Goal: Transaction & Acquisition: Purchase product/service

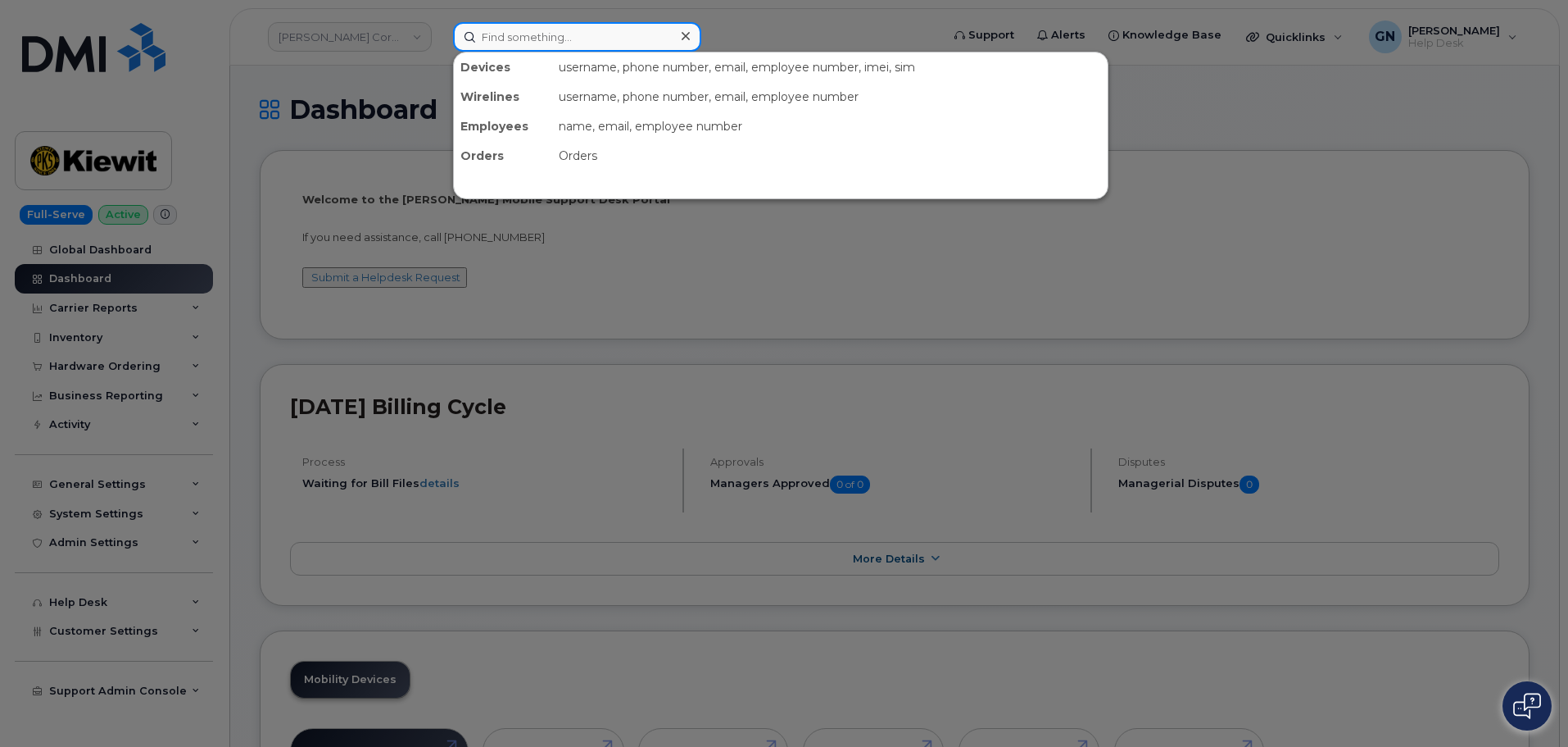
click at [602, 43] on input at bounding box center [578, 37] width 248 height 29
paste input "7738824890"
type input "7738824890"
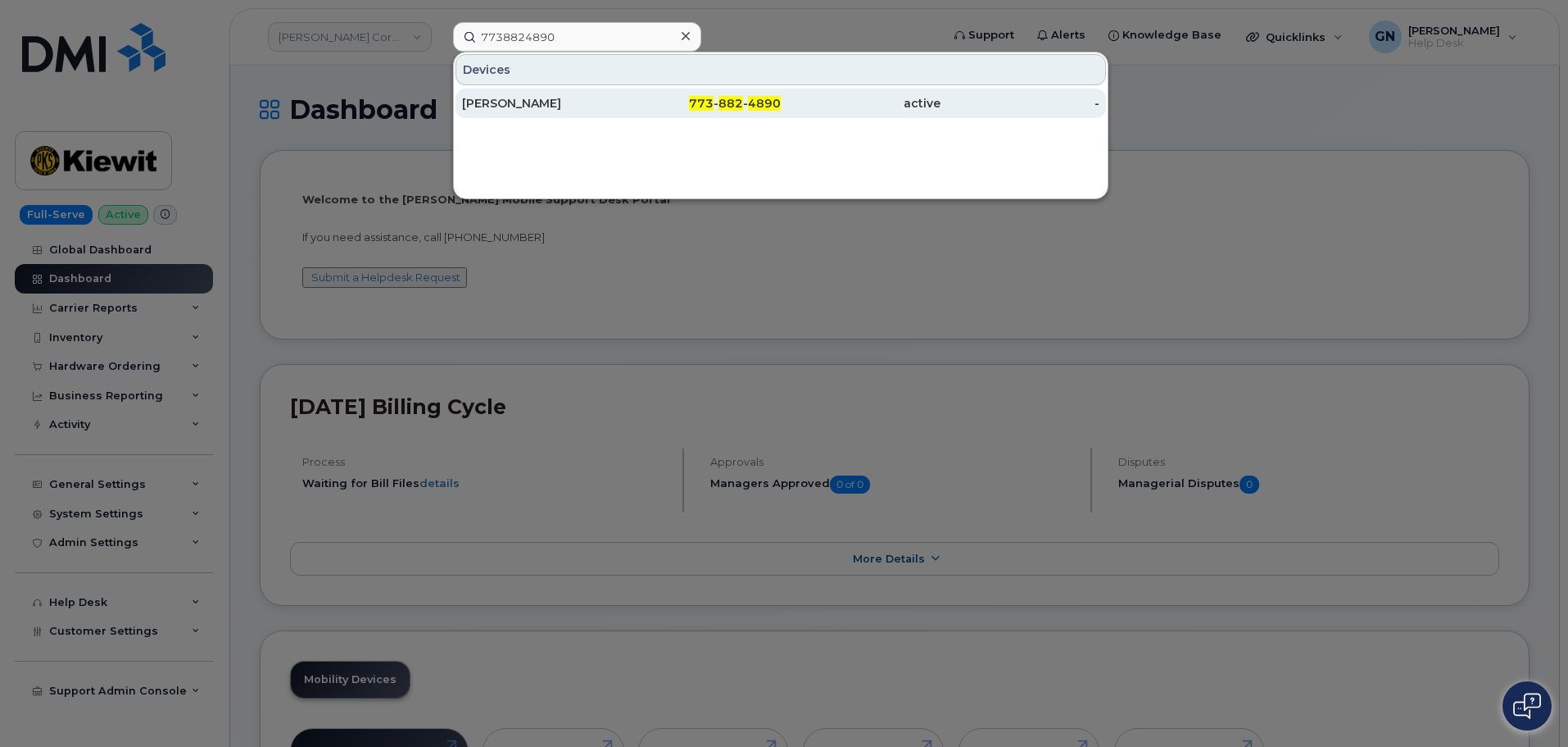
click at [603, 103] on div "[PERSON_NAME]" at bounding box center [541, 103] width 159 height 16
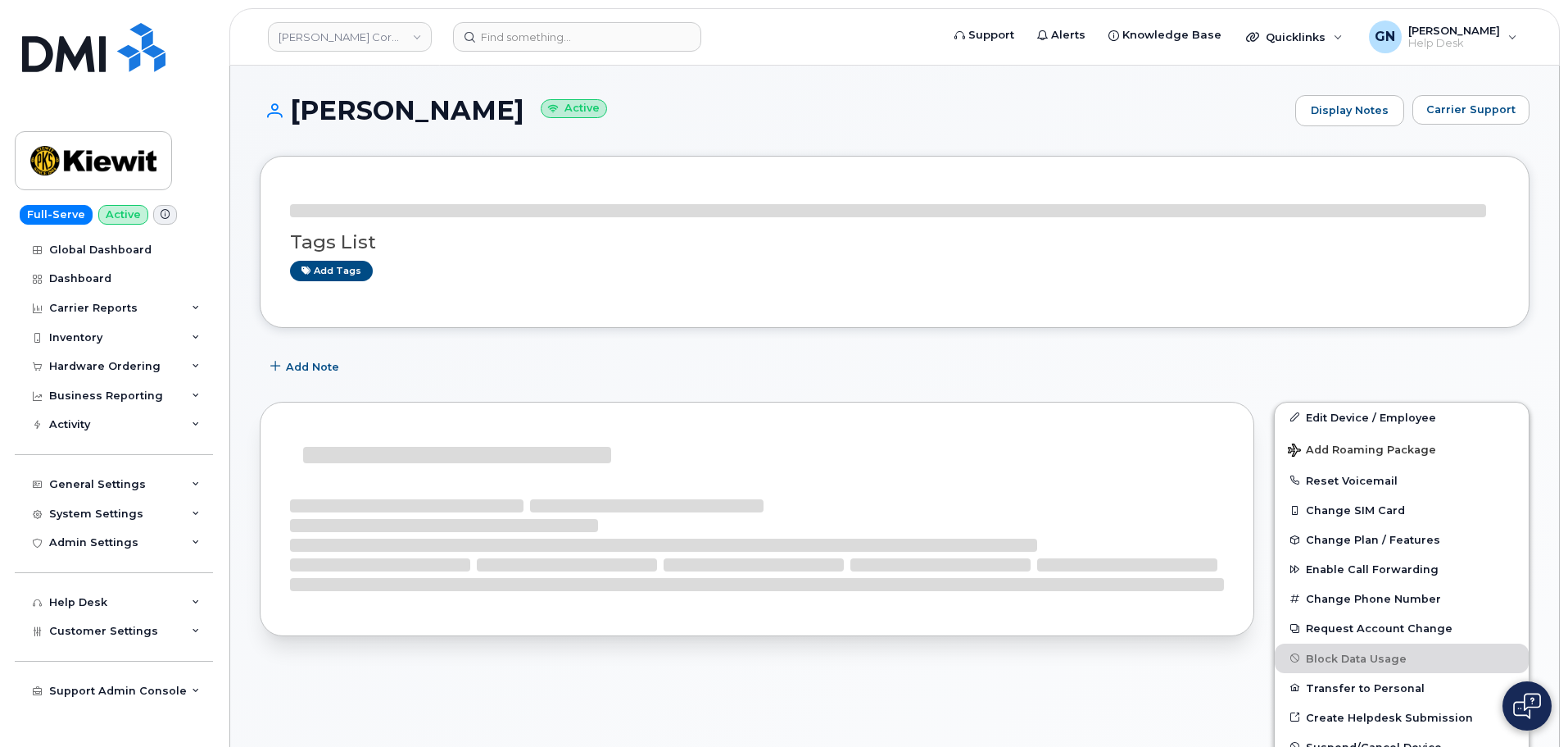
click at [345, 110] on h1 "[PERSON_NAME] Active" at bounding box center [773, 110] width 1028 height 28
drag, startPoint x: 345, startPoint y: 110, endPoint x: 503, endPoint y: 86, distance: 159.8
copy h1 "[PERSON_NAME]"
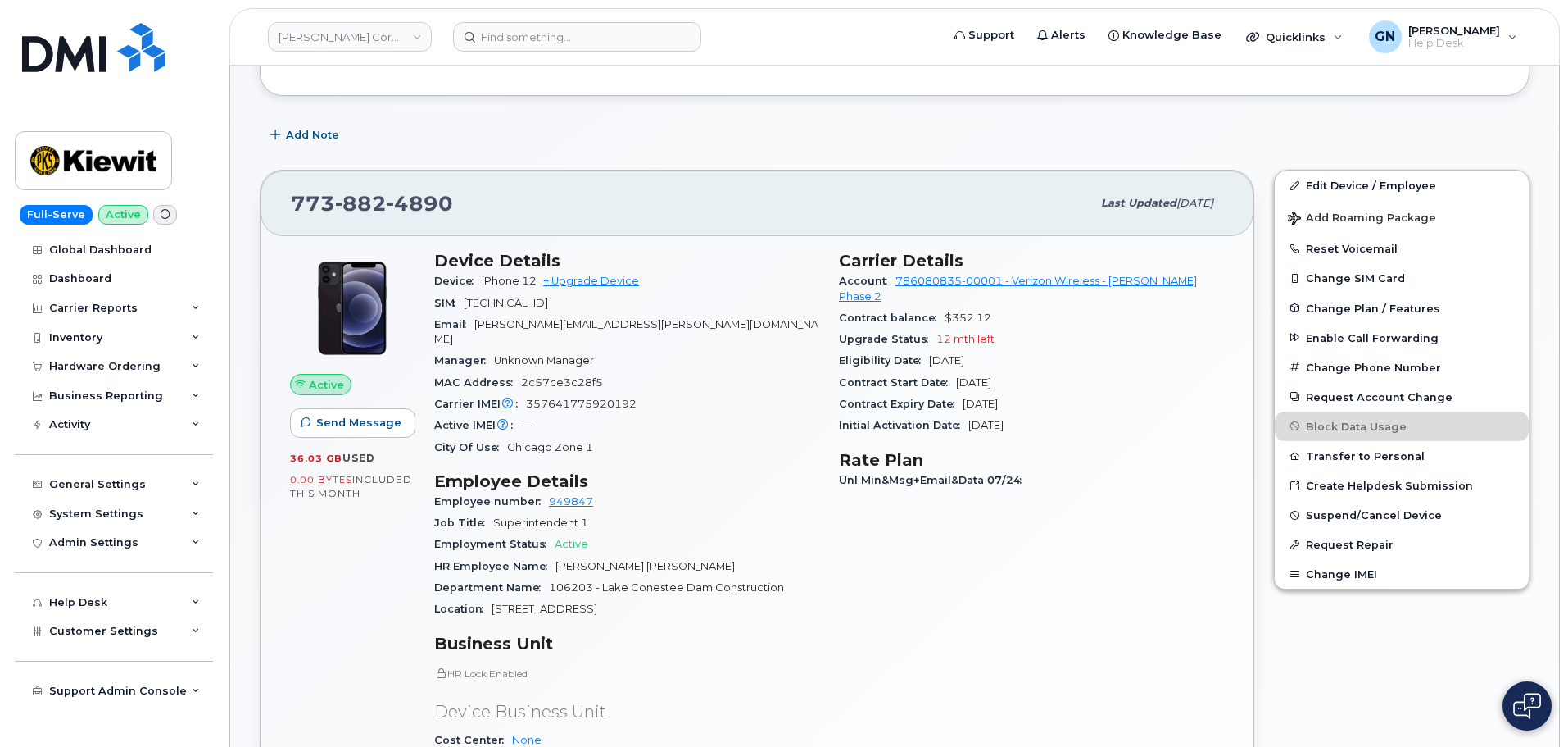
scroll to position [246, 0]
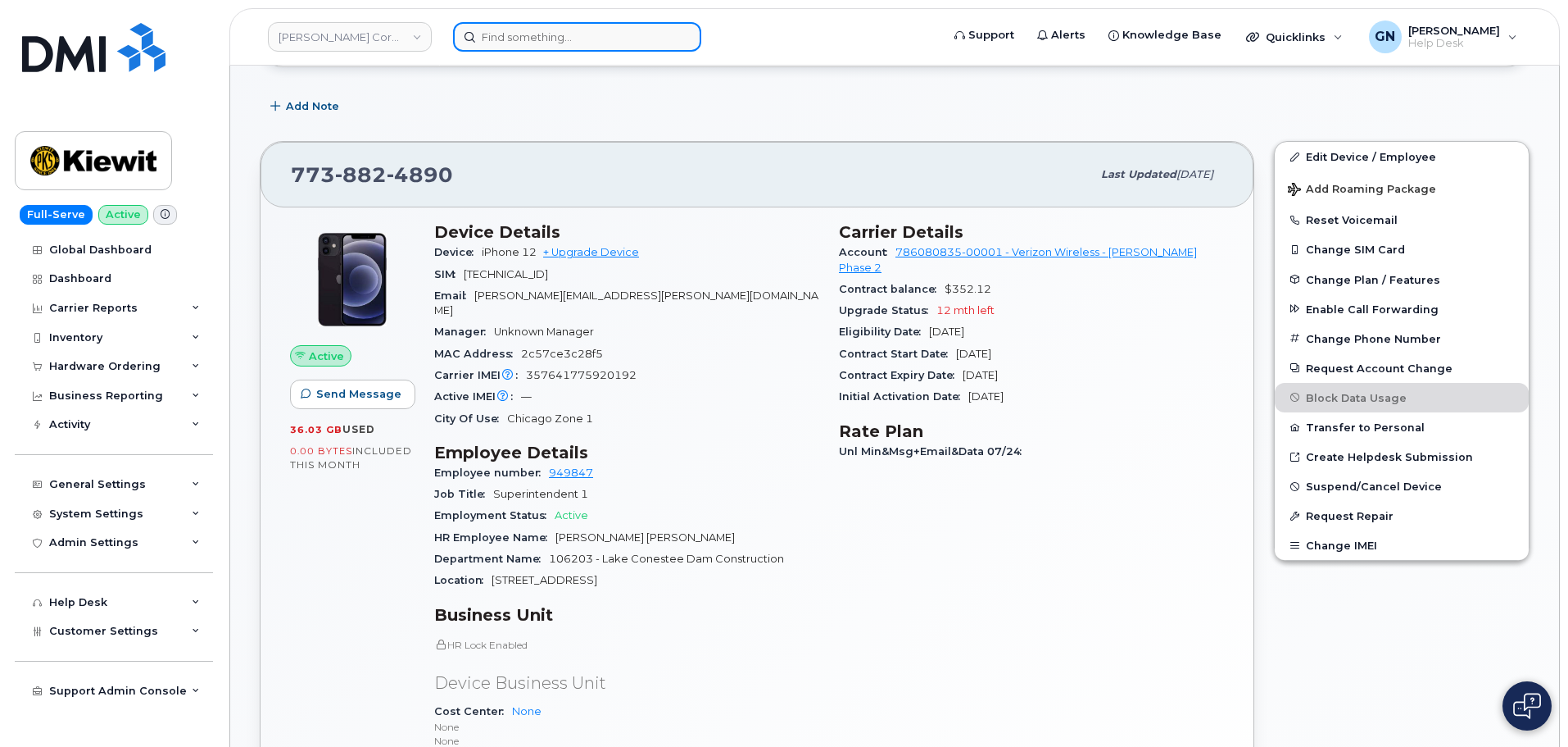
click at [579, 42] on input at bounding box center [578, 37] width 248 height 29
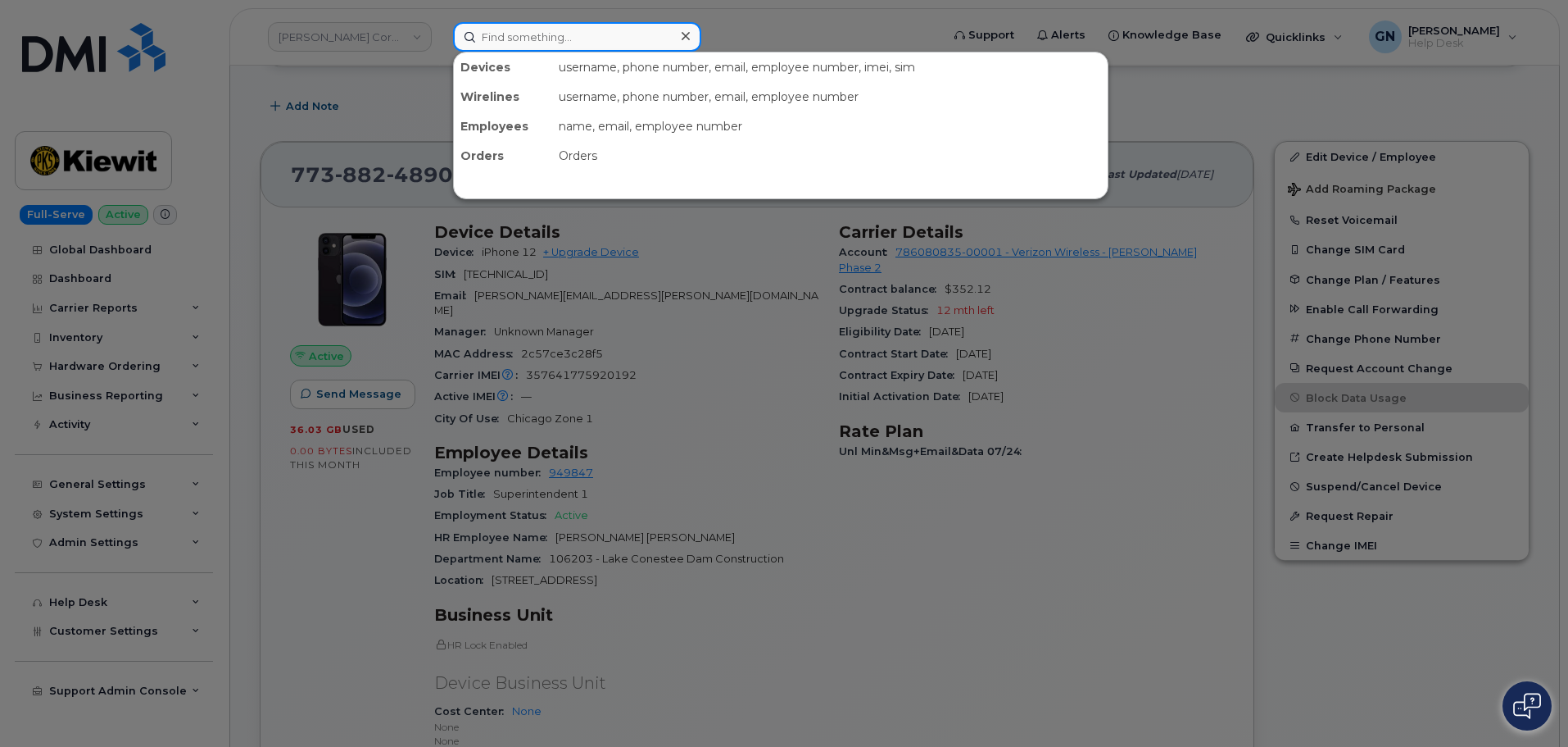
paste input "3076895621"
type input "3076895621"
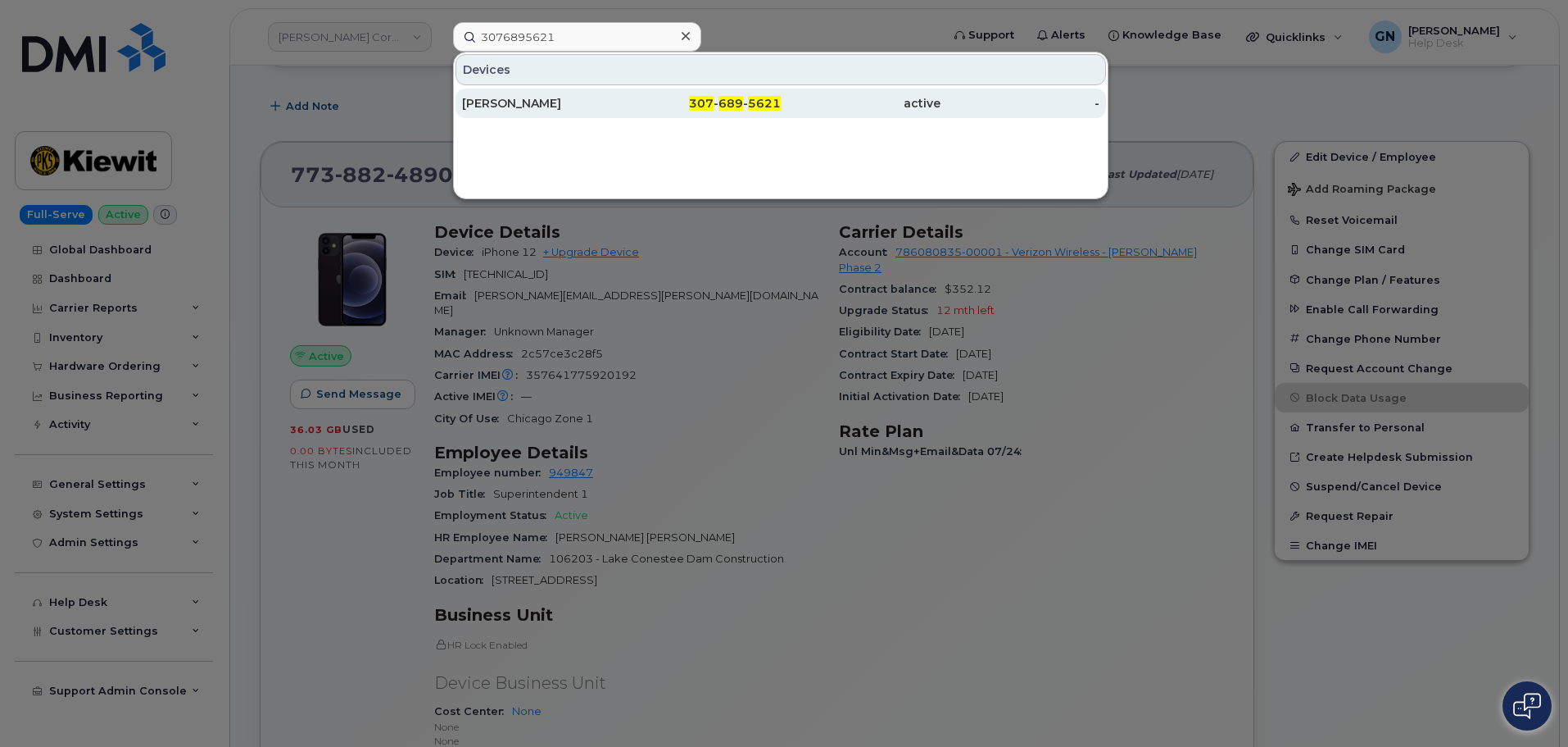
click at [664, 104] on div "307 - 689 - 5621" at bounding box center [701, 103] width 159 height 16
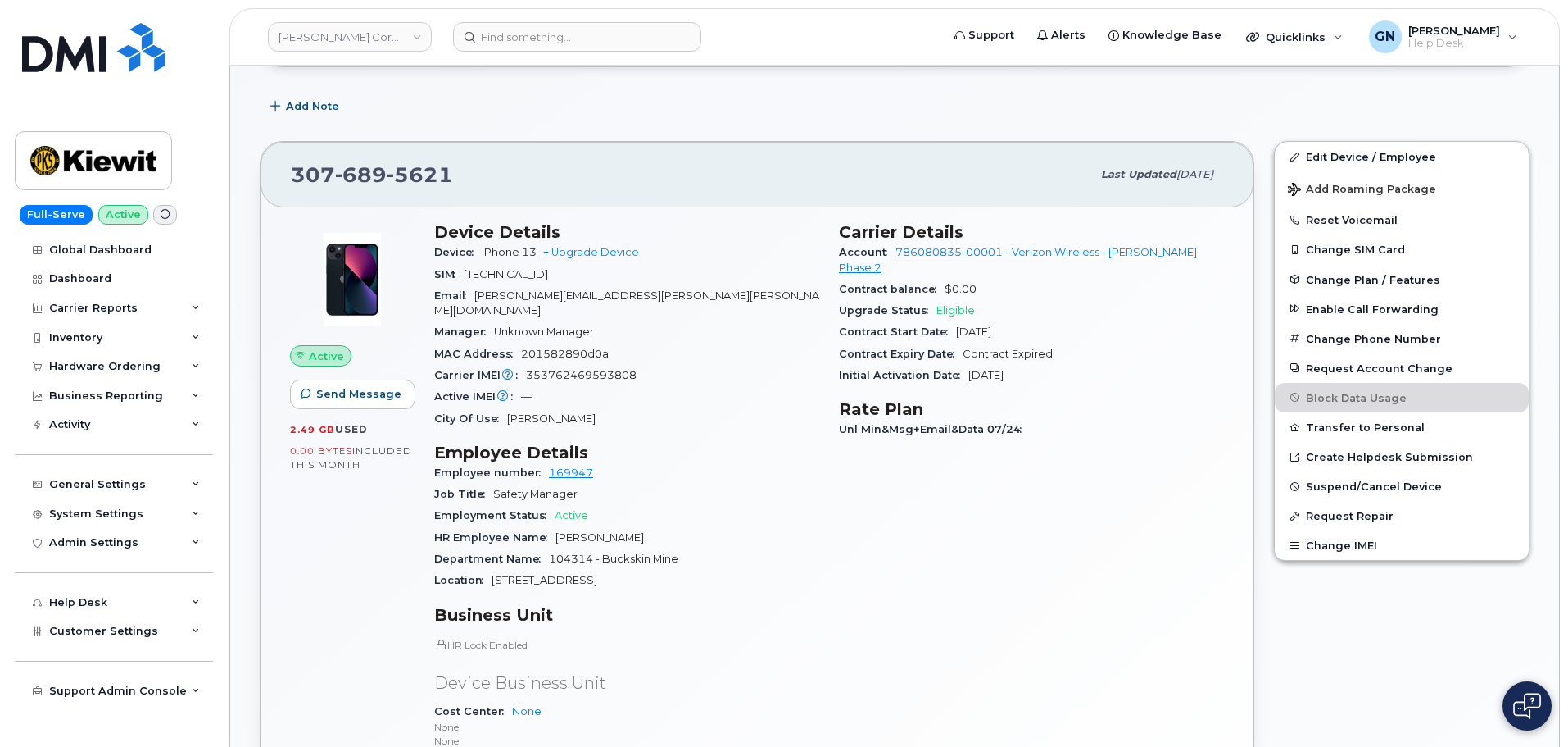
scroll to position [164, 0]
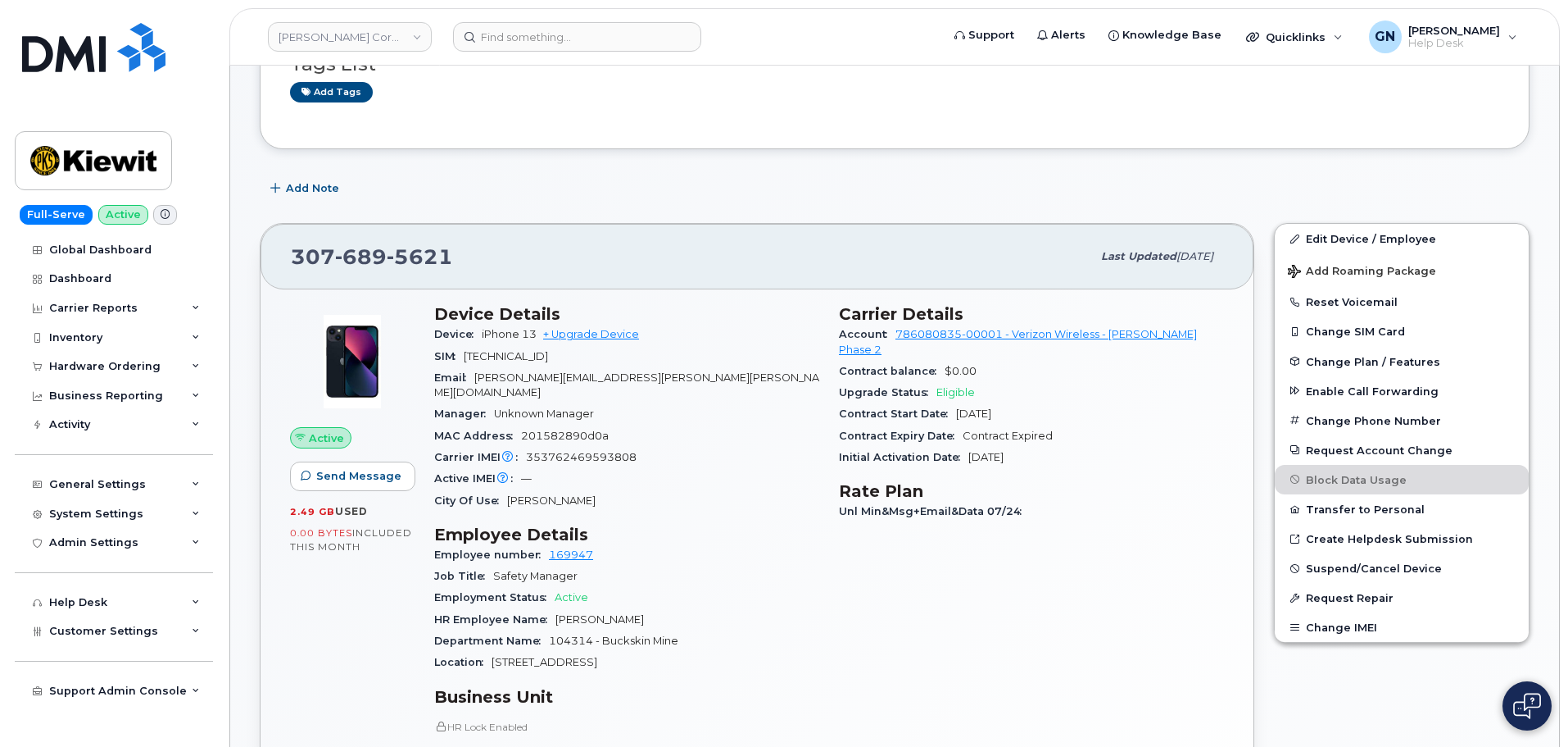
click at [587, 447] on div "Carrier IMEI Carrier IMEI is reported during the last billing cycle or change o…" at bounding box center [627, 457] width 385 height 22
click at [588, 447] on div "Carrier IMEI Carrier IMEI is reported during the last billing cycle or change o…" at bounding box center [627, 457] width 385 height 22
copy span "353762469593808"
click at [612, 332] on link "+ Upgrade Device" at bounding box center [590, 334] width 96 height 12
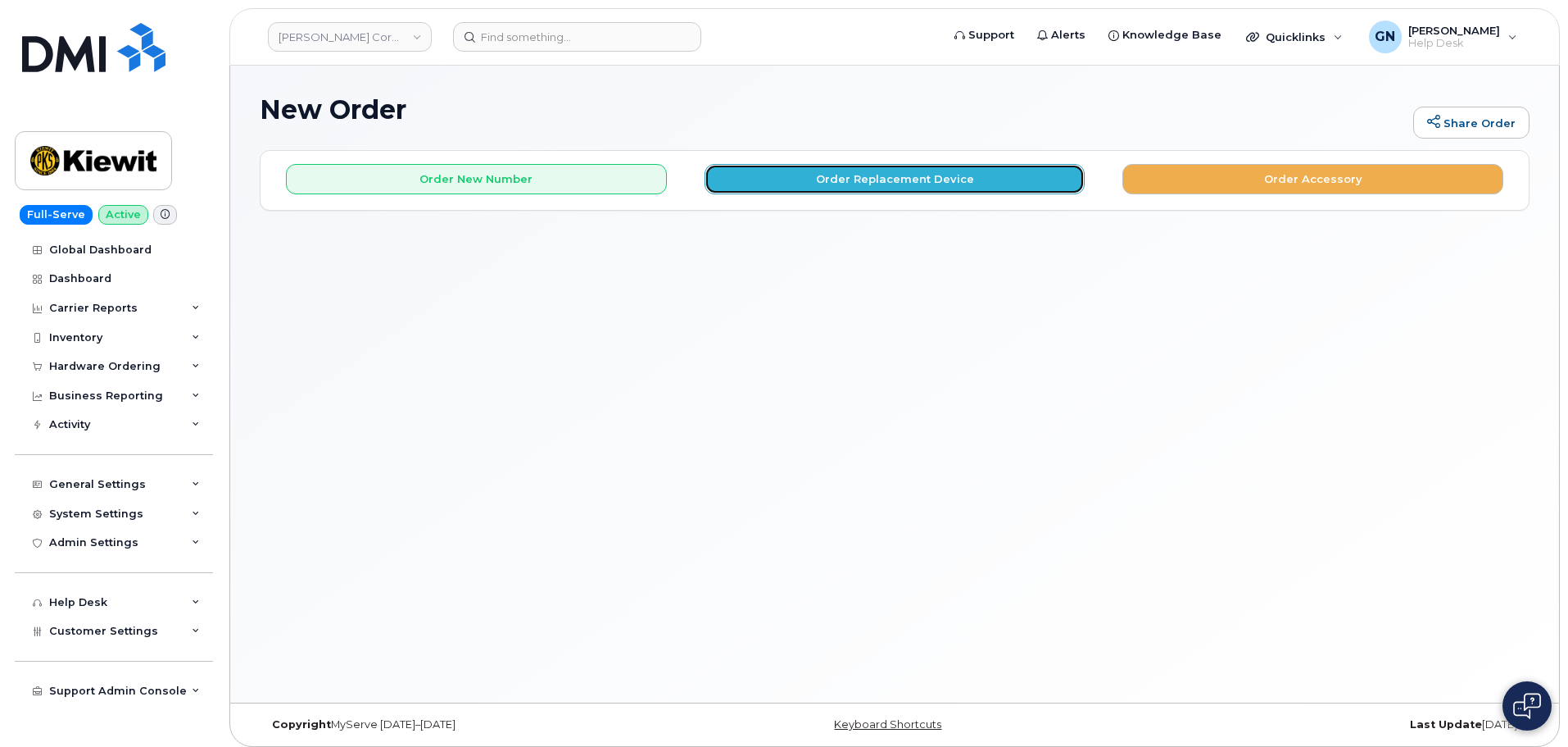
click at [801, 182] on button "Order Replacement Device" at bounding box center [895, 179] width 381 height 30
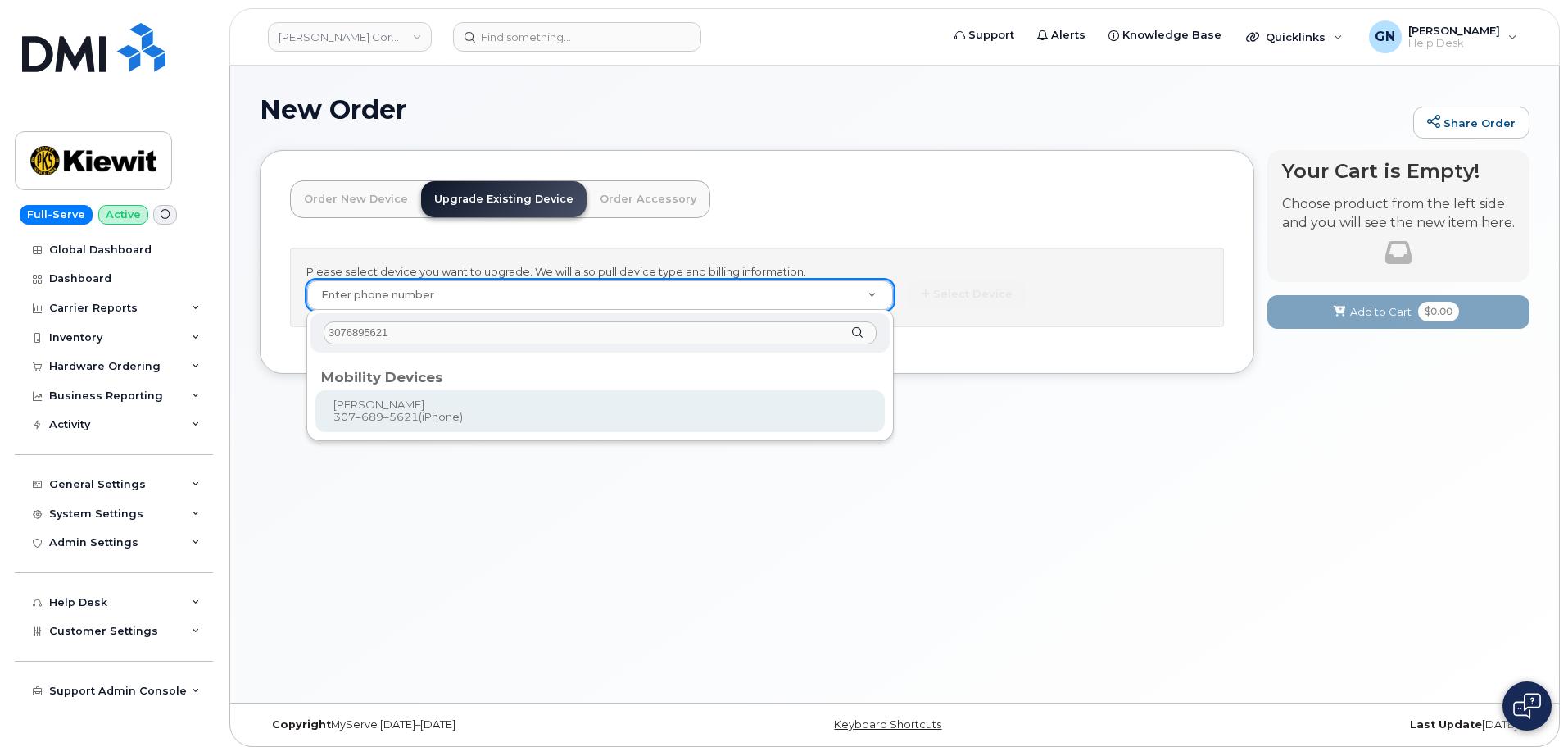
type input "3076895621"
type input "1166412"
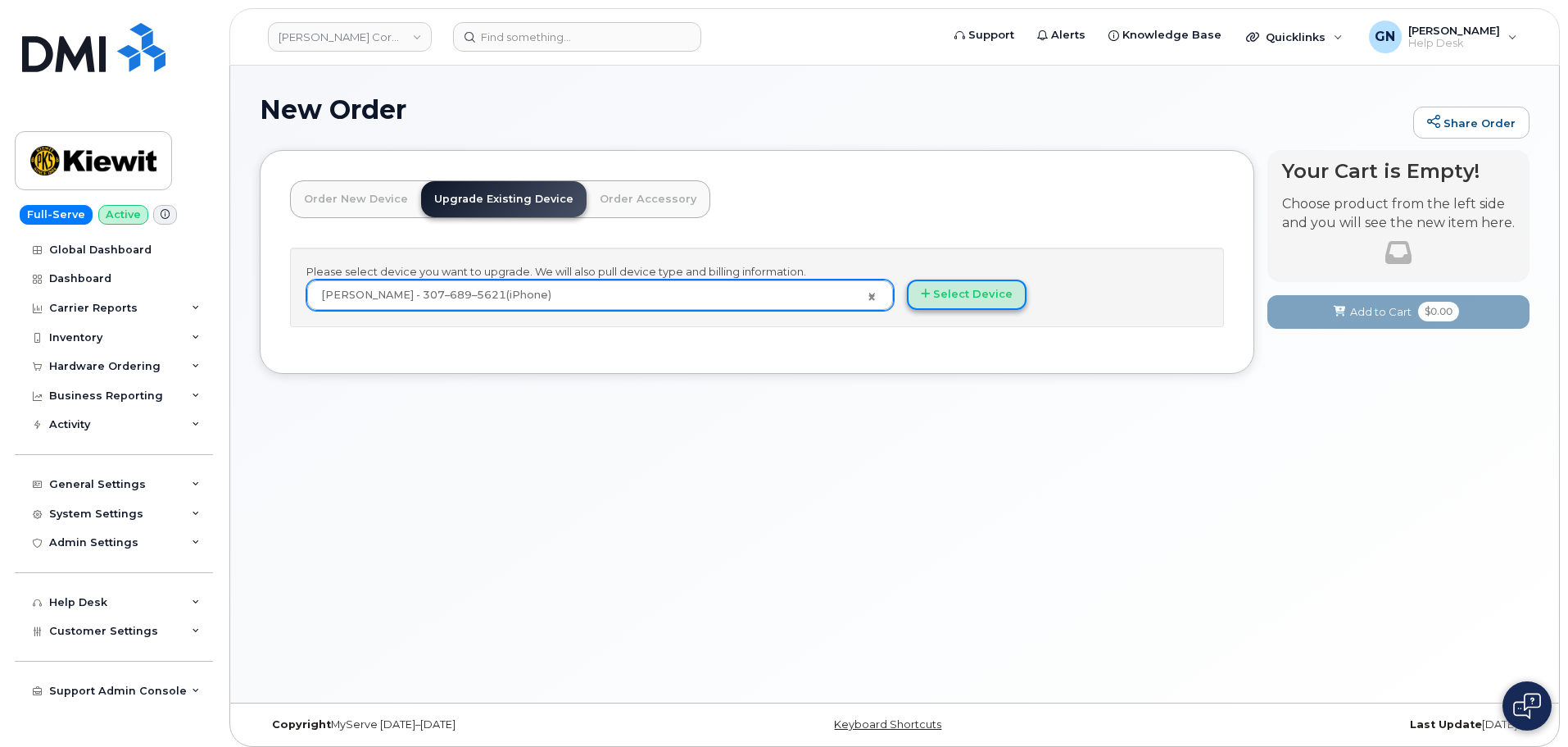
click at [949, 304] on button "Select Device" at bounding box center [966, 294] width 120 height 30
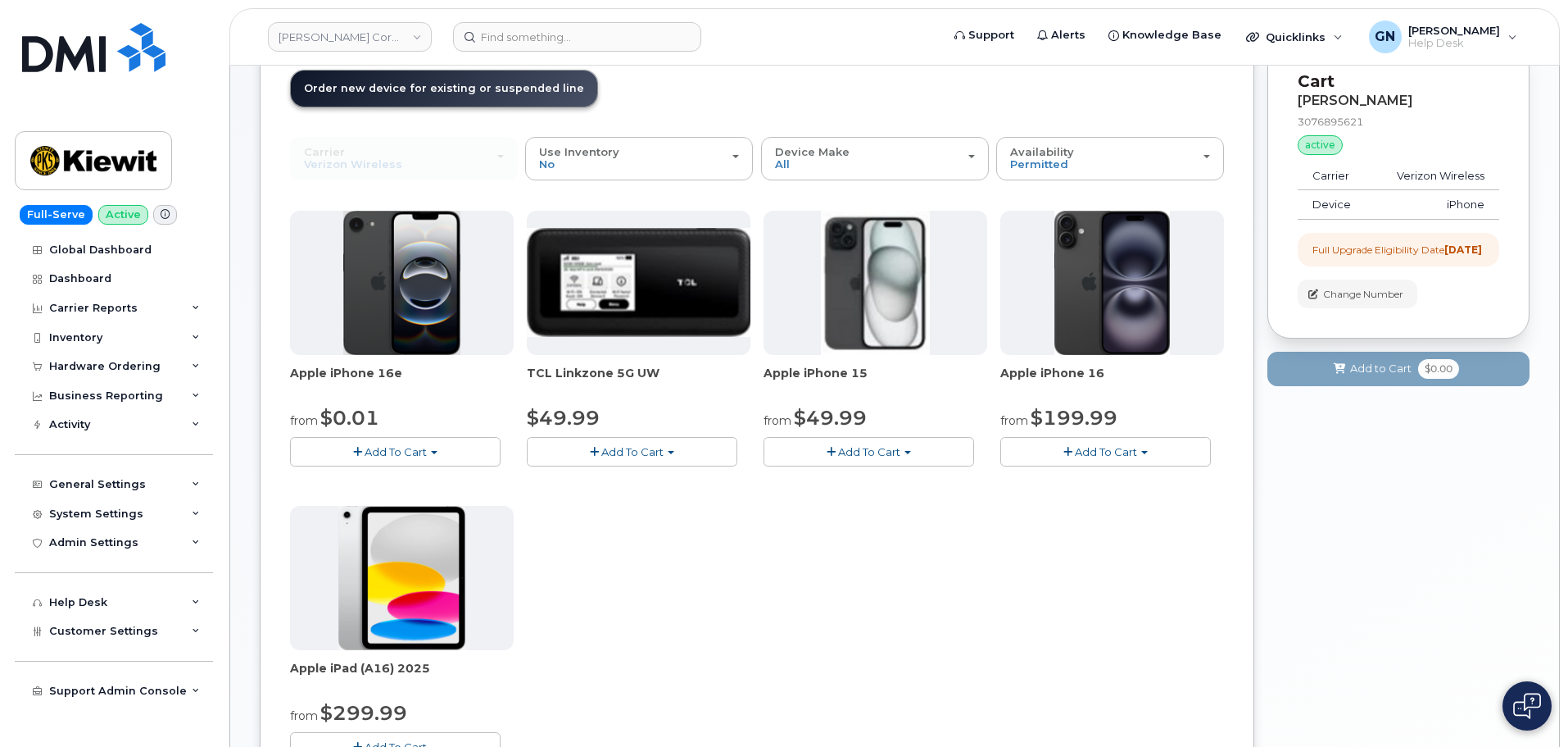
scroll to position [82, 0]
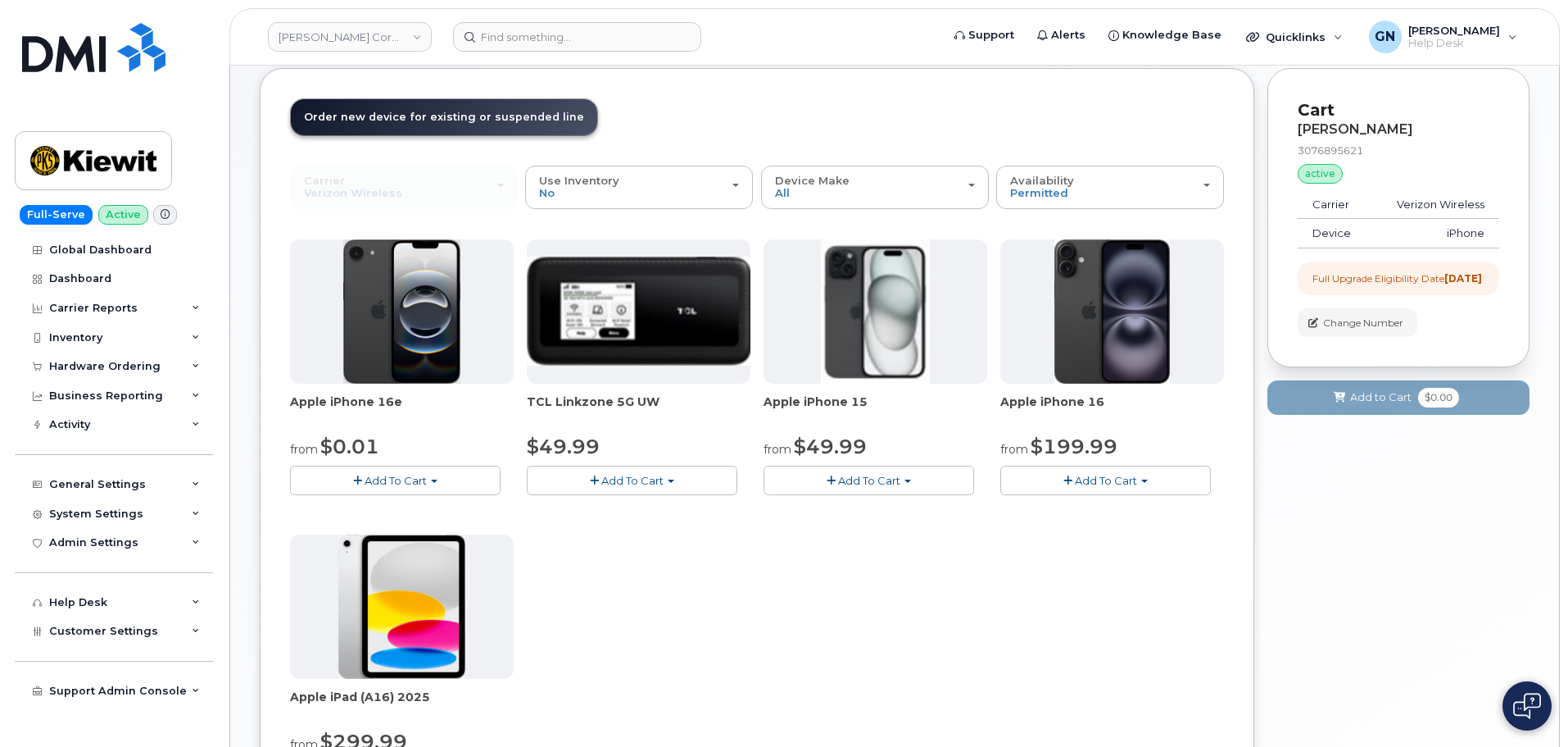
click at [878, 488] on button "Add To Cart" at bounding box center [869, 480] width 210 height 28
click at [850, 512] on link "$49.99 - 2 Year Upgrade (128GB)" at bounding box center [873, 512] width 213 height 21
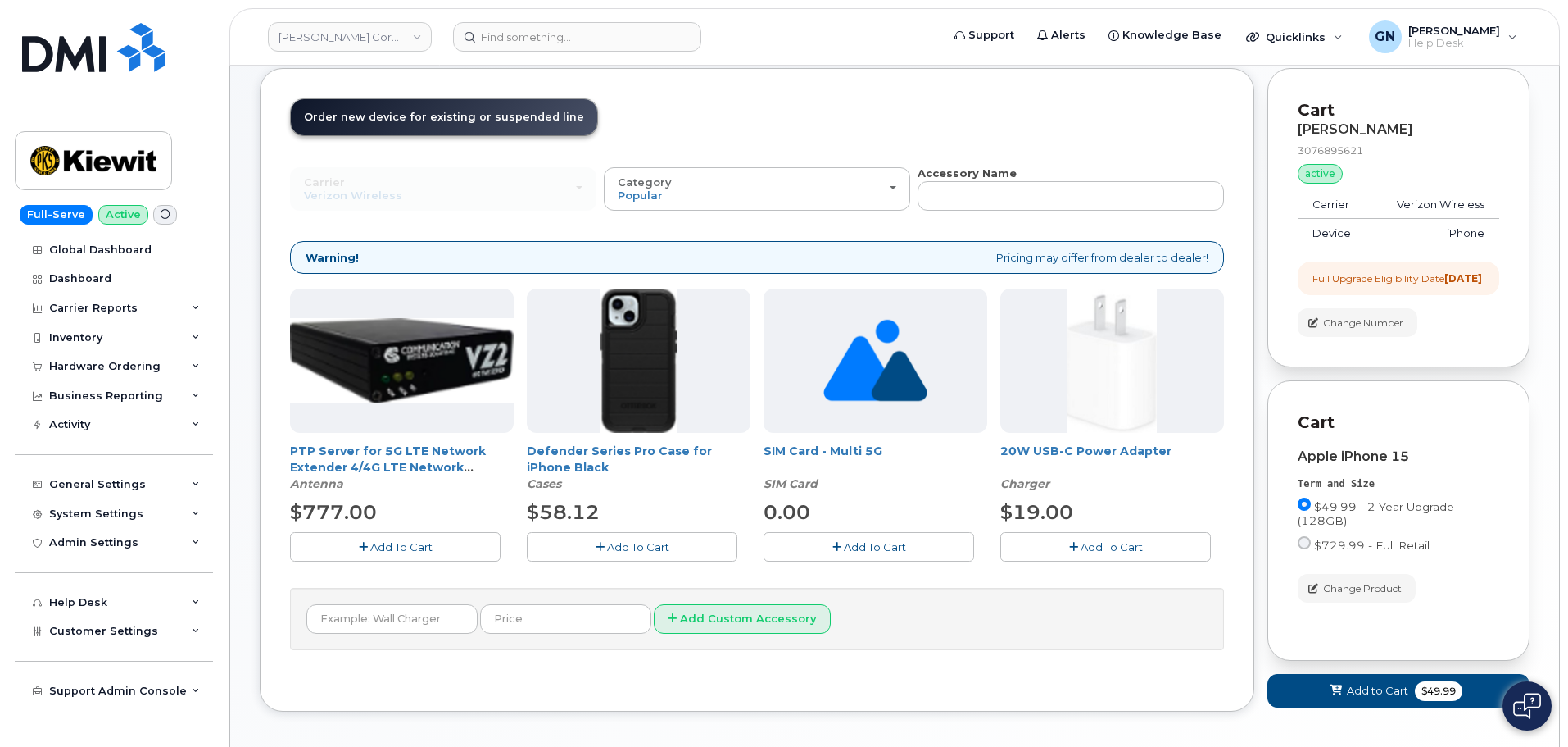
click at [667, 550] on button "Add To Cart" at bounding box center [632, 546] width 210 height 28
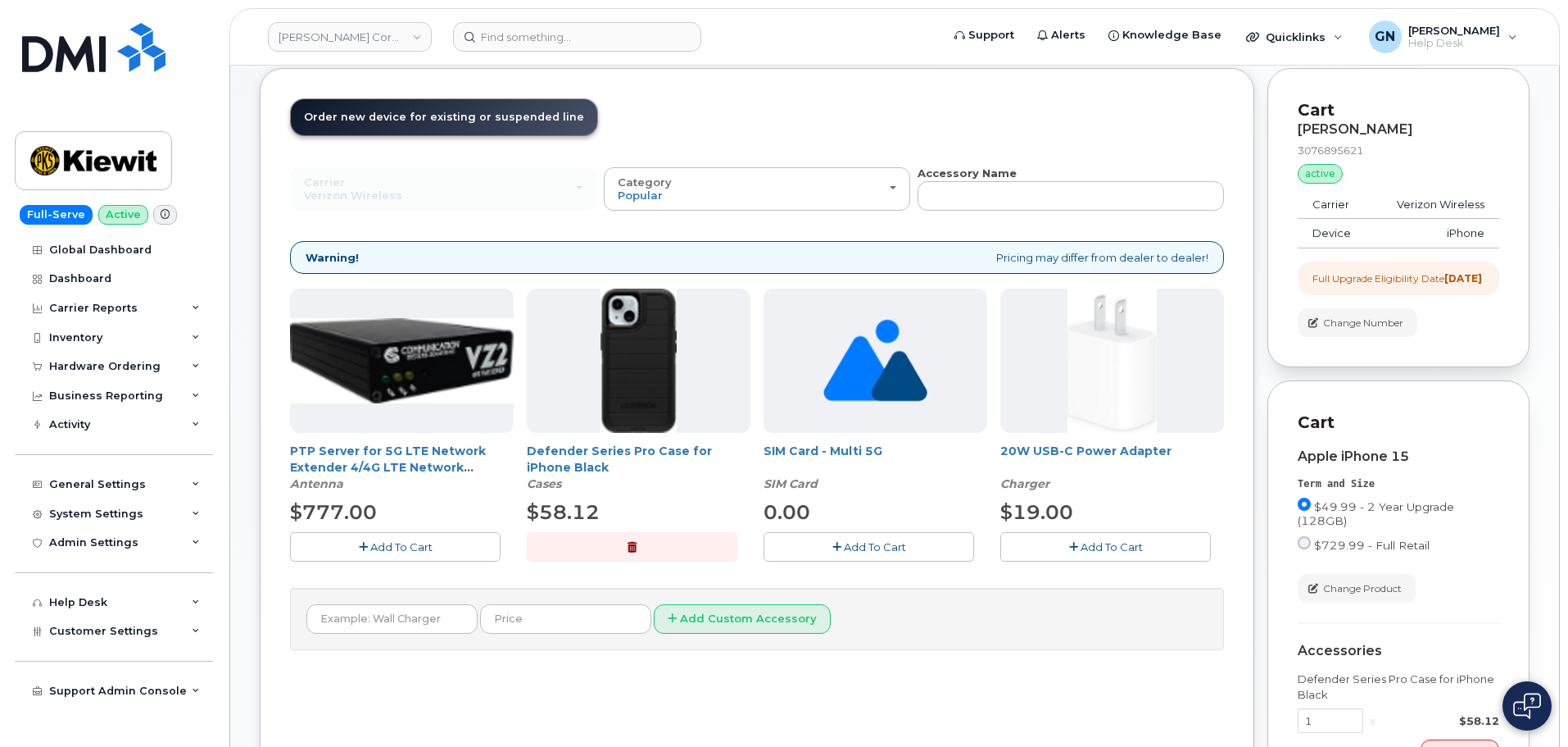
drag, startPoint x: 1022, startPoint y: 549, endPoint x: 982, endPoint y: 552, distance: 40.1
click at [1014, 543] on button "Add To Cart" at bounding box center [1105, 546] width 210 height 28
click at [933, 552] on button "Add To Cart" at bounding box center [869, 546] width 210 height 28
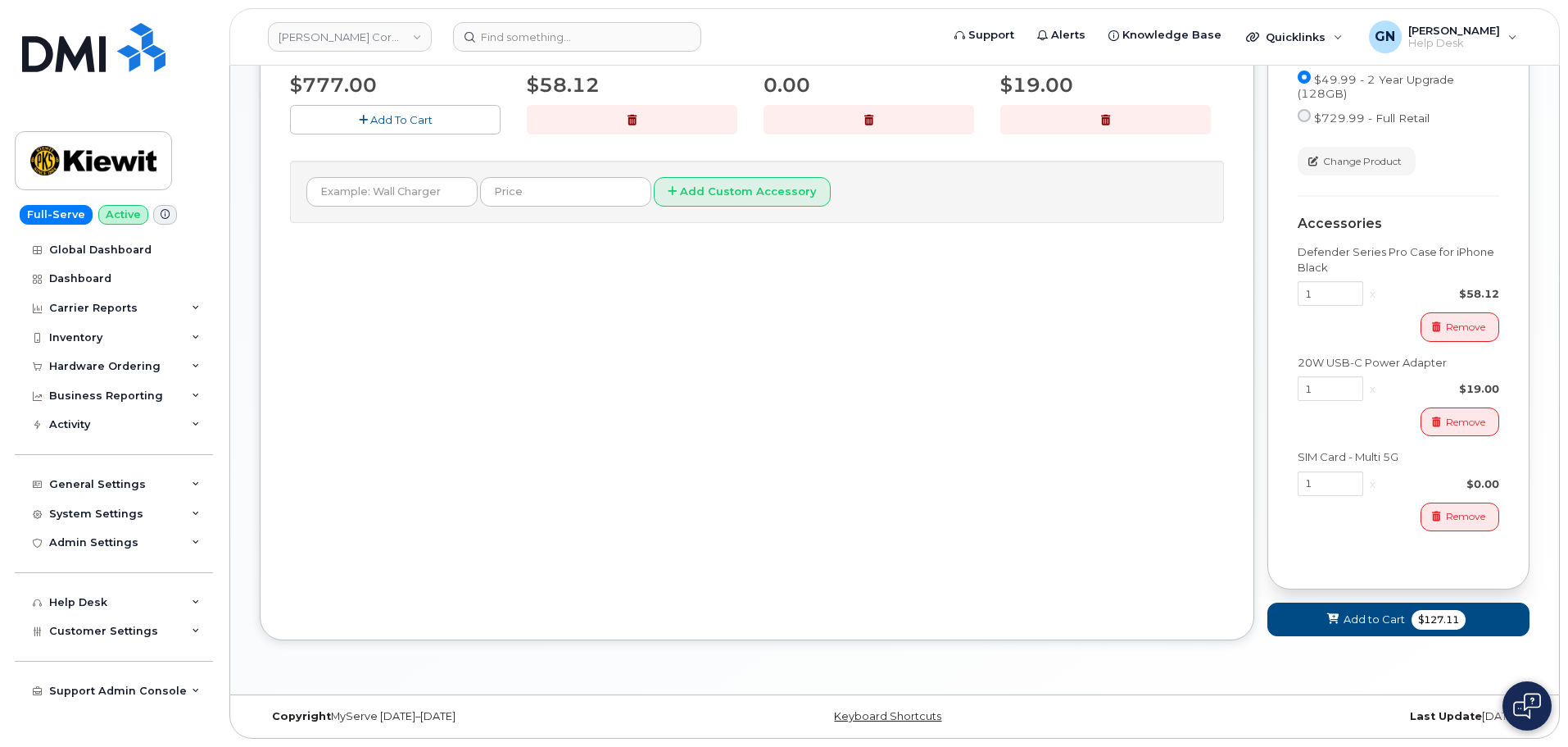
scroll to position [523, 0]
click at [1351, 623] on span "Add to Cart" at bounding box center [1373, 619] width 61 height 16
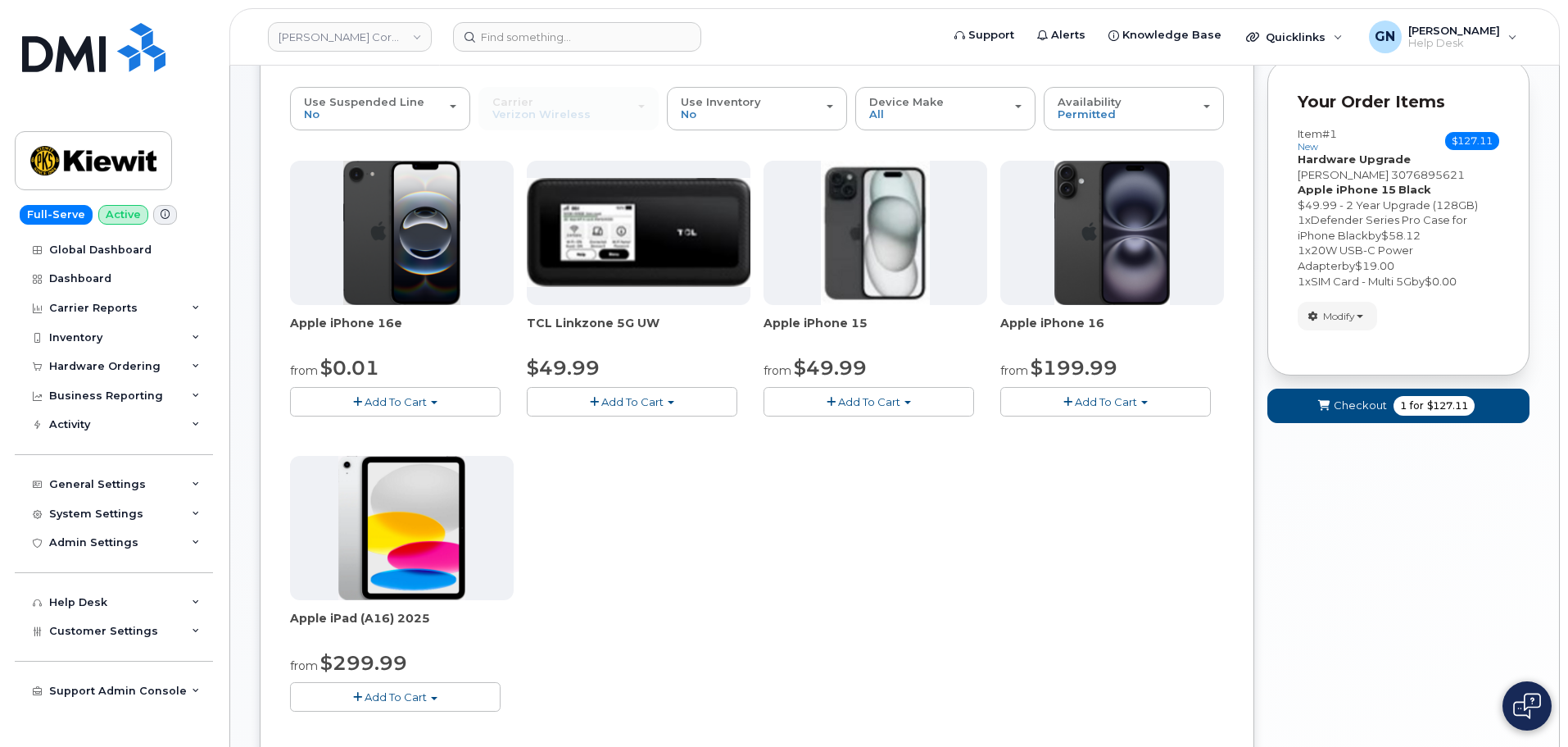
scroll to position [132, 0]
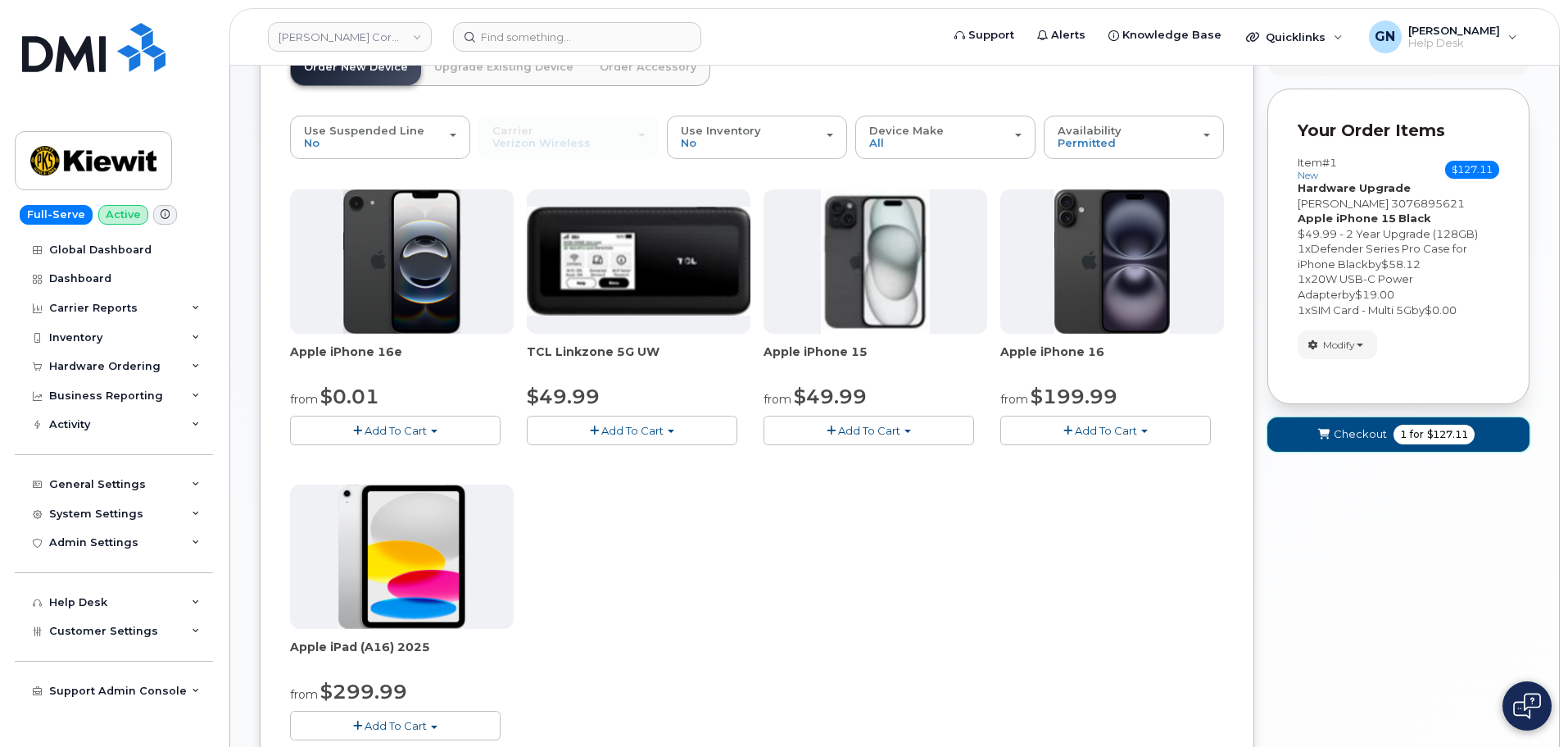
click at [1365, 436] on span "Checkout" at bounding box center [1360, 434] width 53 height 16
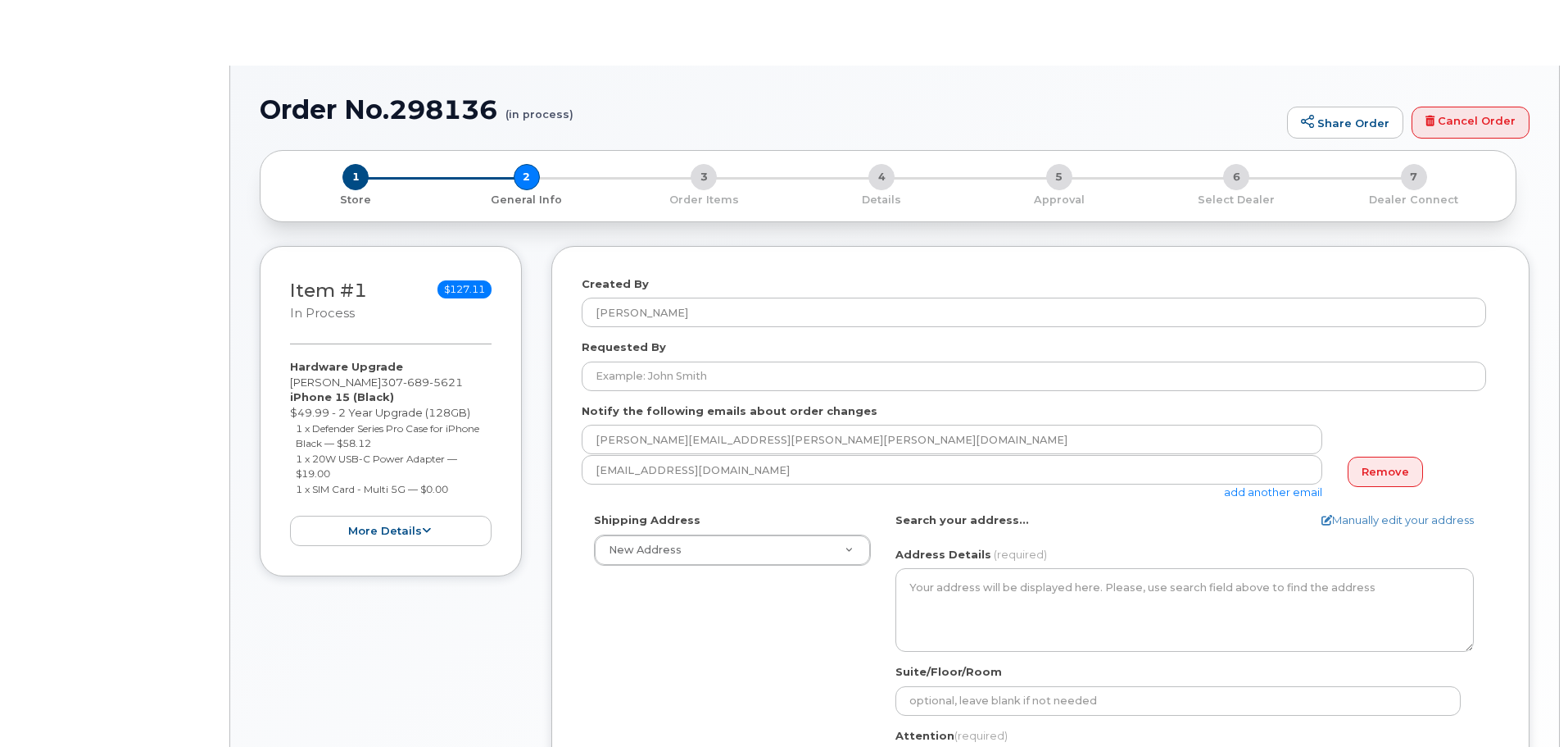
select select
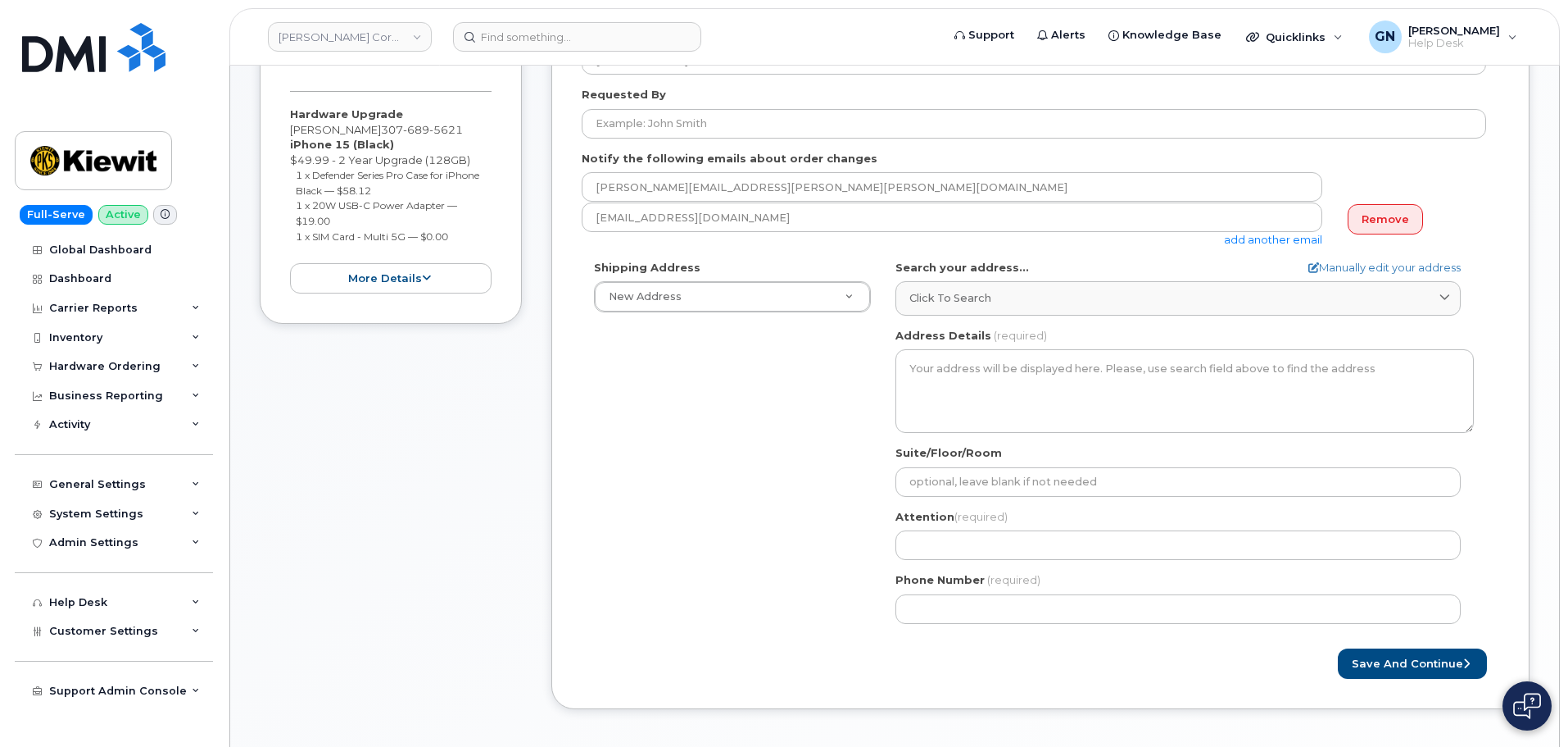
scroll to position [328, 0]
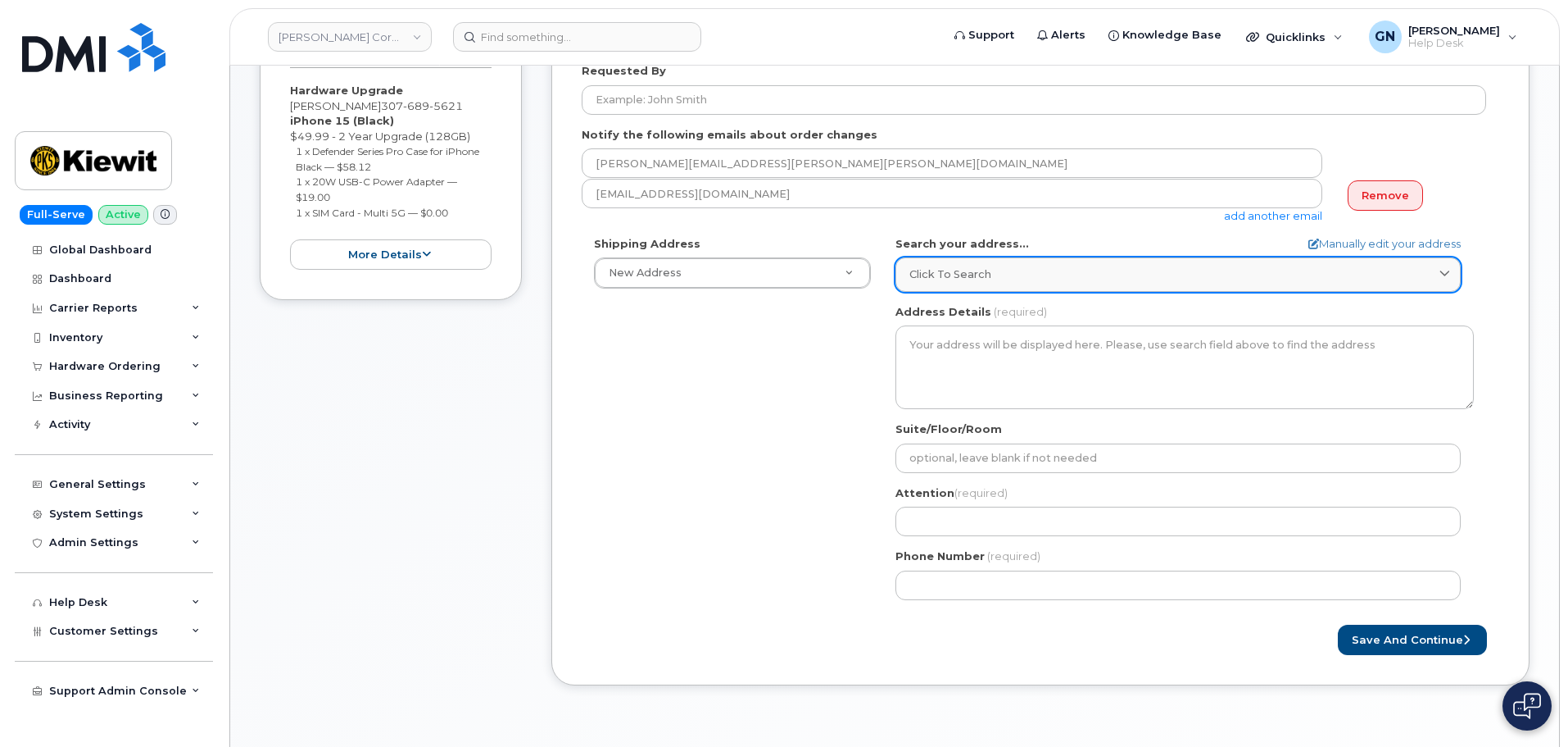
click at [981, 279] on span "Click to search" at bounding box center [950, 274] width 82 height 16
paste input "10 Austin dr Gillette, WY 82718"
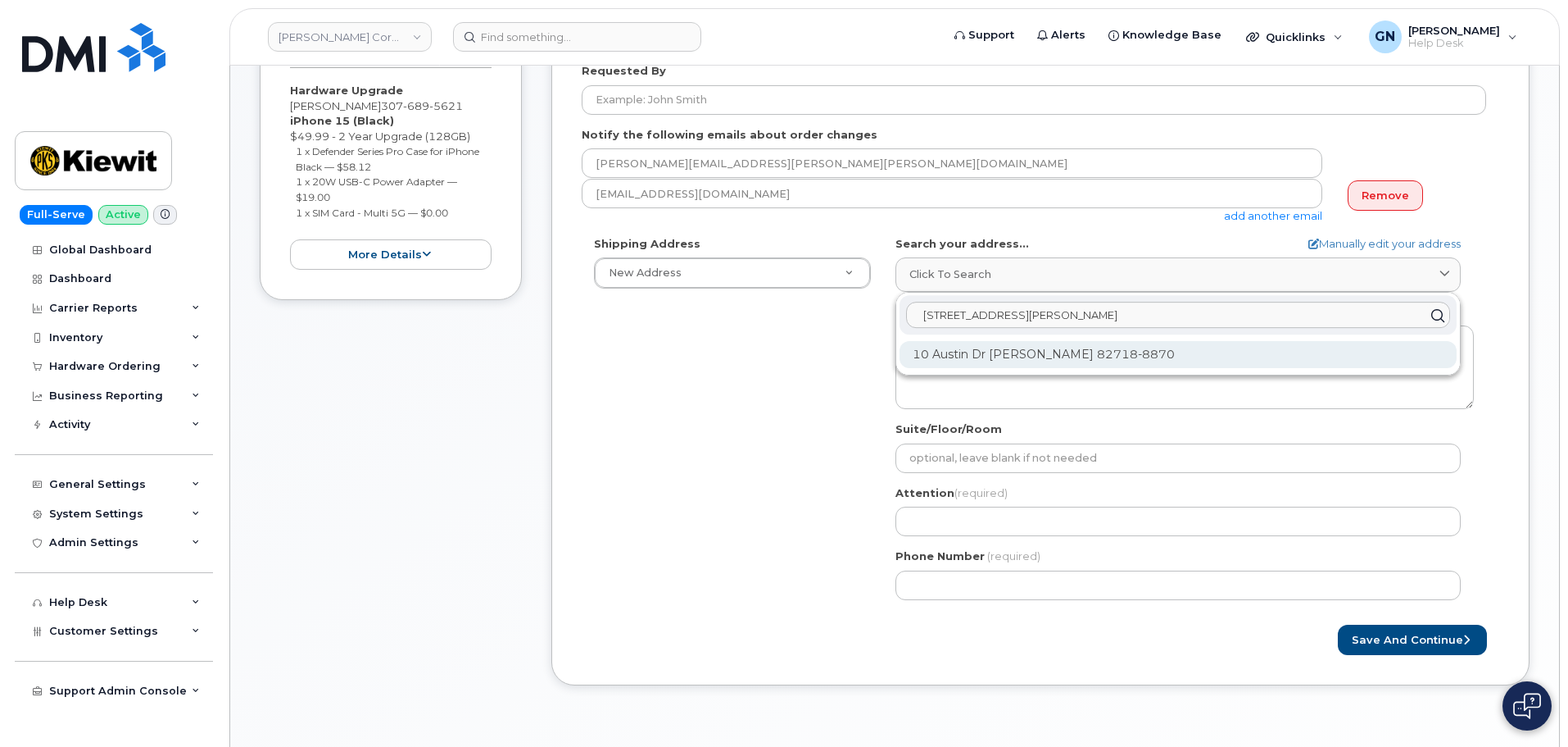
type input "10 Austin dr Gillette, WY 82718"
click at [1046, 358] on div "10 Austin Dr Gillette WY 82718-8870" at bounding box center [1178, 354] width 557 height 27
select select
type textarea "10 Austin Dr GILLETTE WY 82718-8870 UNITED STATES"
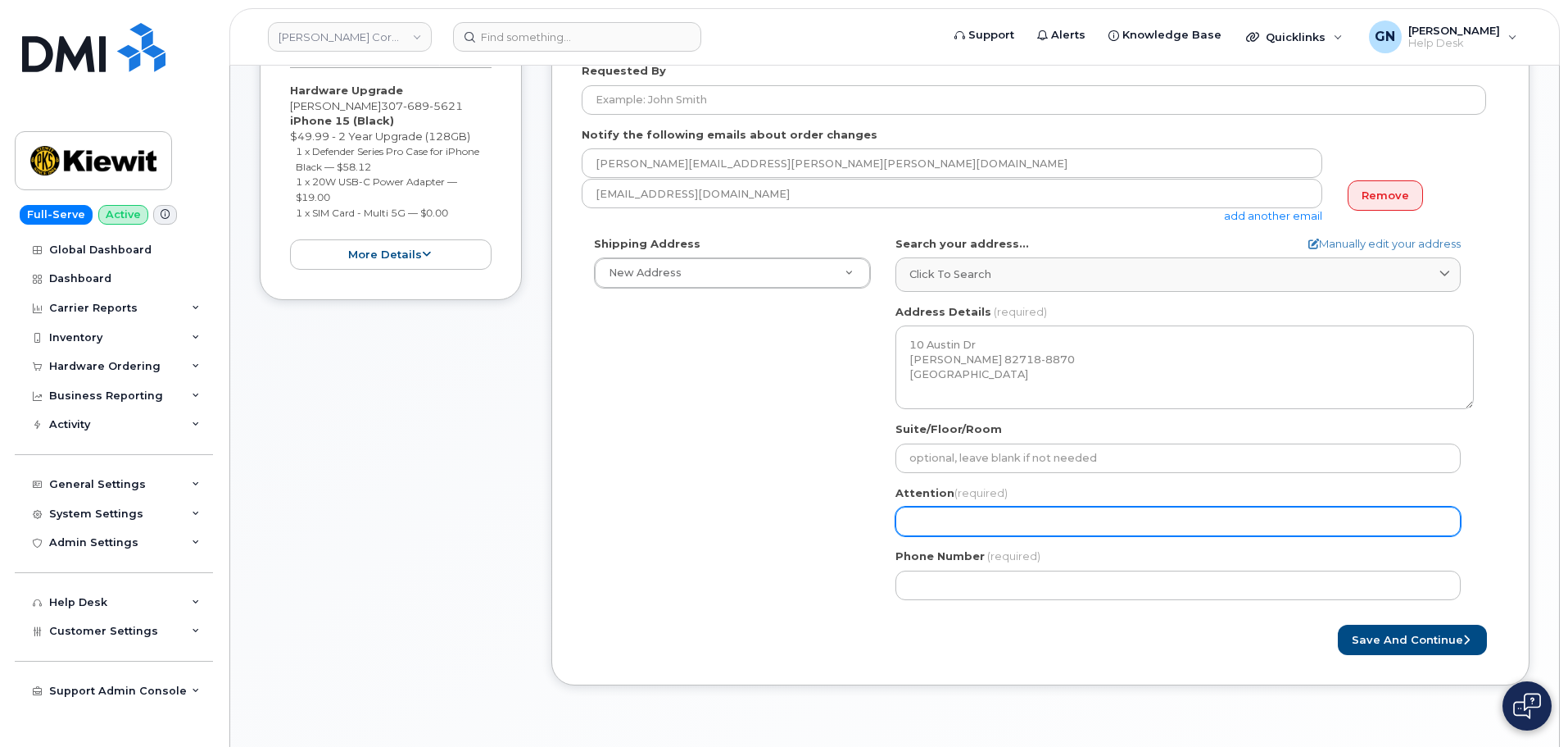
click at [976, 522] on input "Attention (required)" at bounding box center [1178, 521] width 565 height 29
paste input "[PERSON_NAME]"
select select
type input "[PERSON_NAME]"
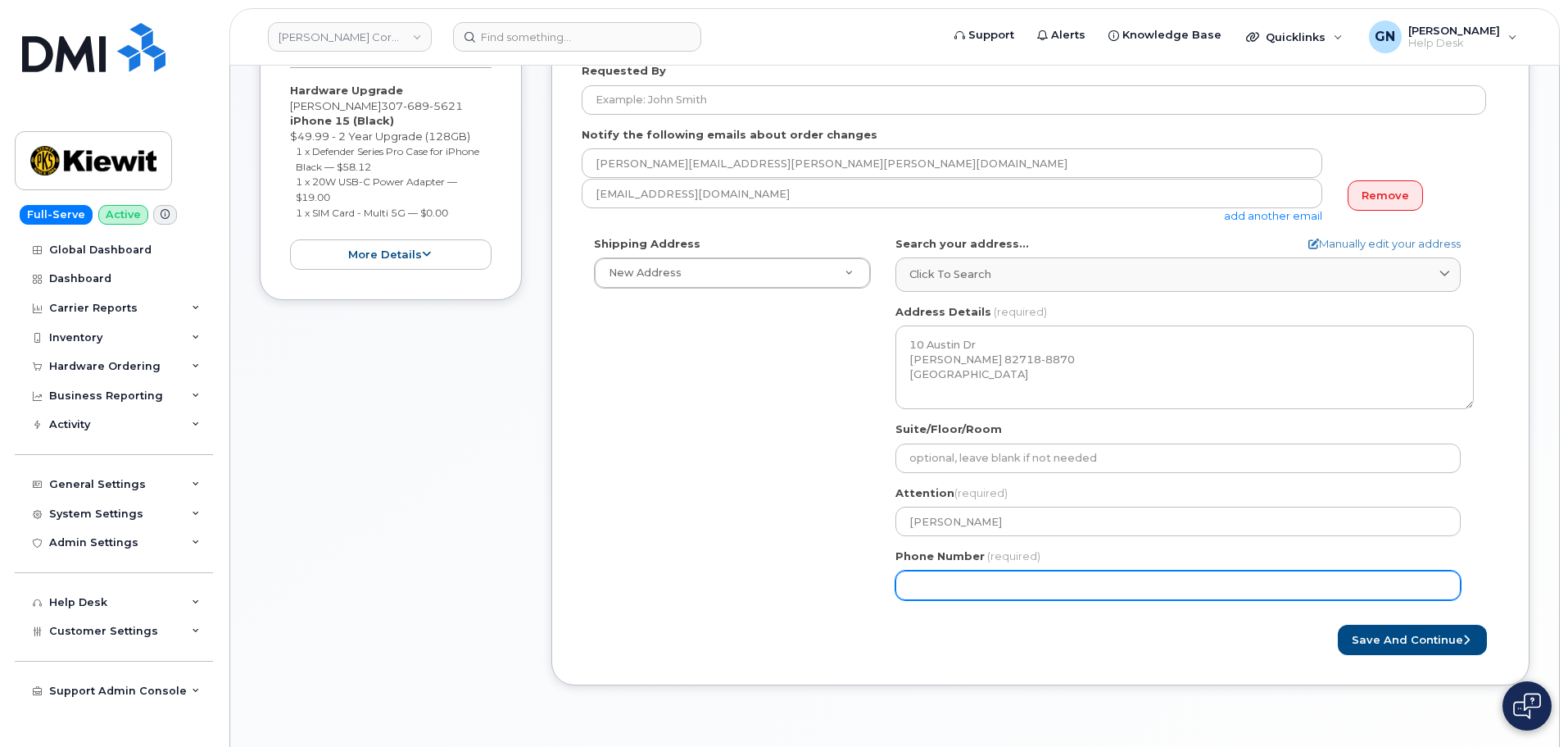
click at [1072, 585] on input "Phone Number" at bounding box center [1178, 585] width 565 height 29
paste input "3076807672"
select select
type input "3076807672"
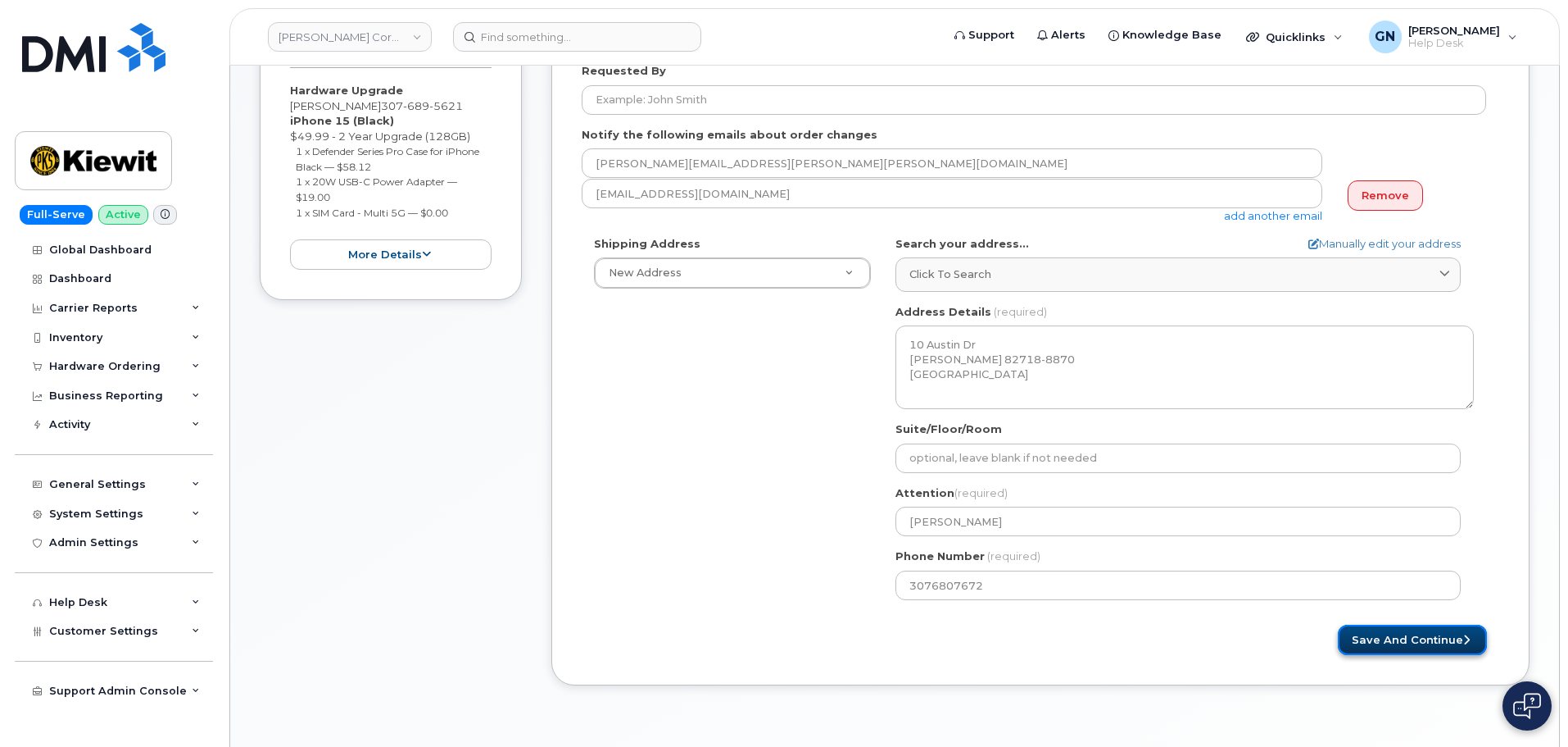
click at [1399, 634] on button "Save and Continue" at bounding box center [1412, 639] width 149 height 30
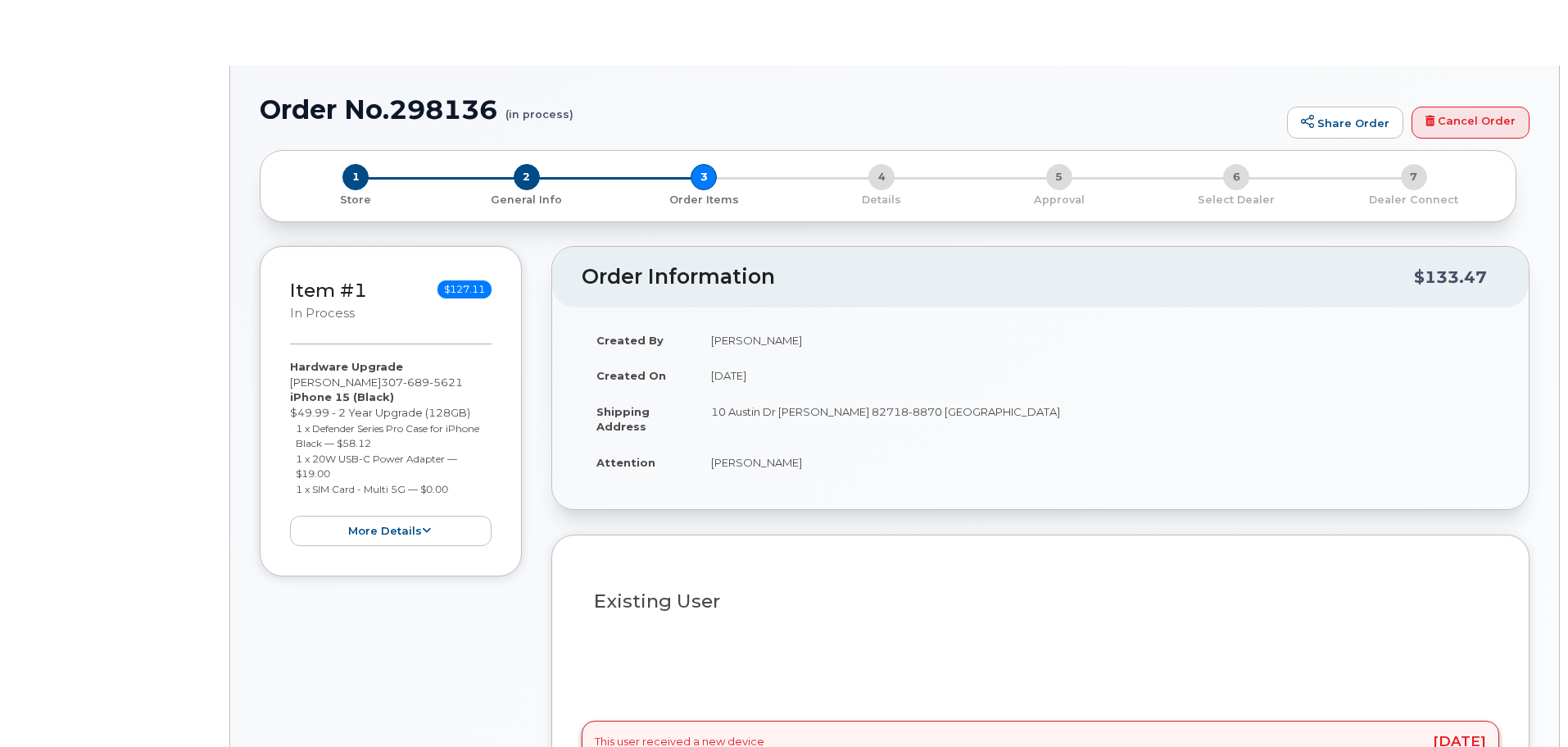
type input "[PERSON_NAME]"
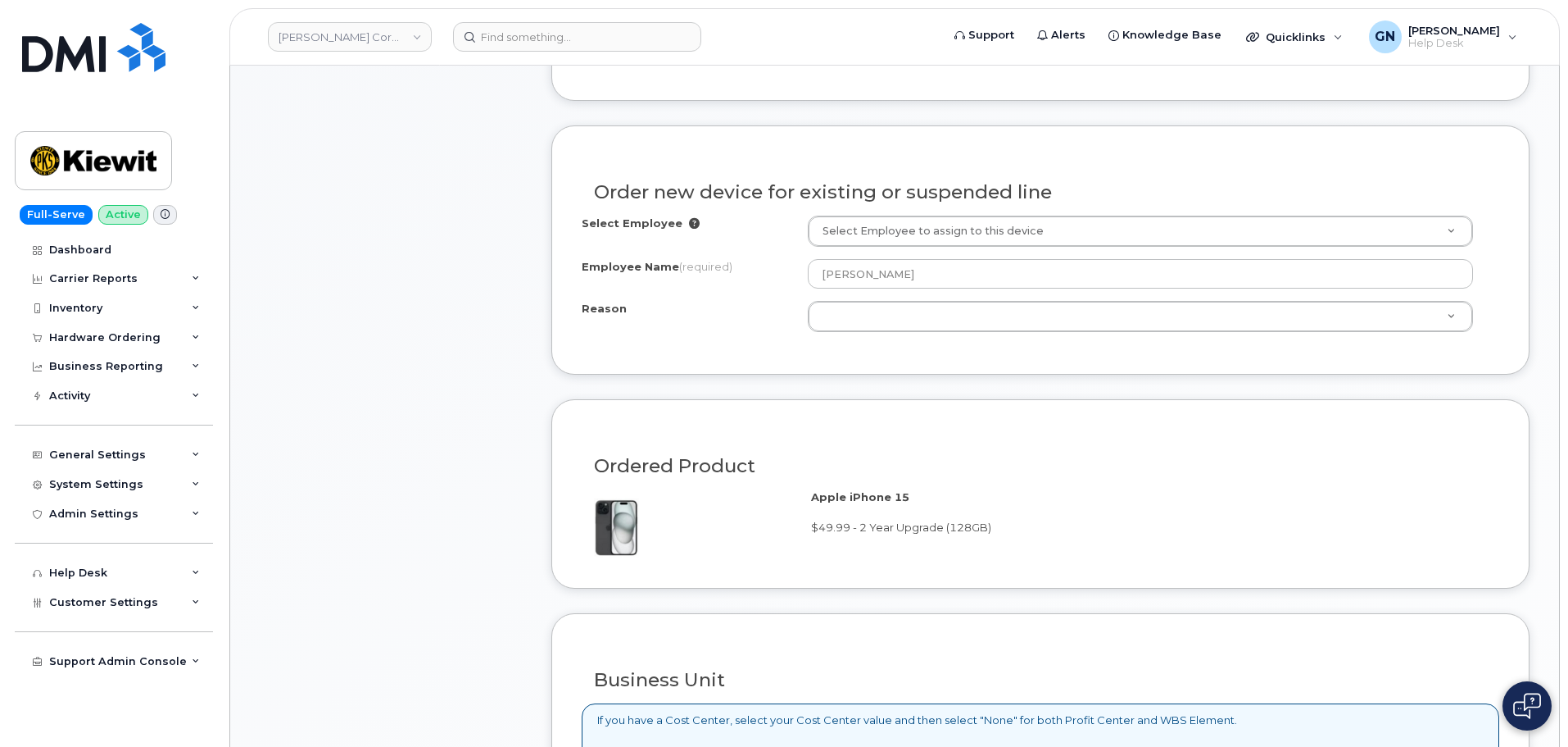
scroll to position [656, 0]
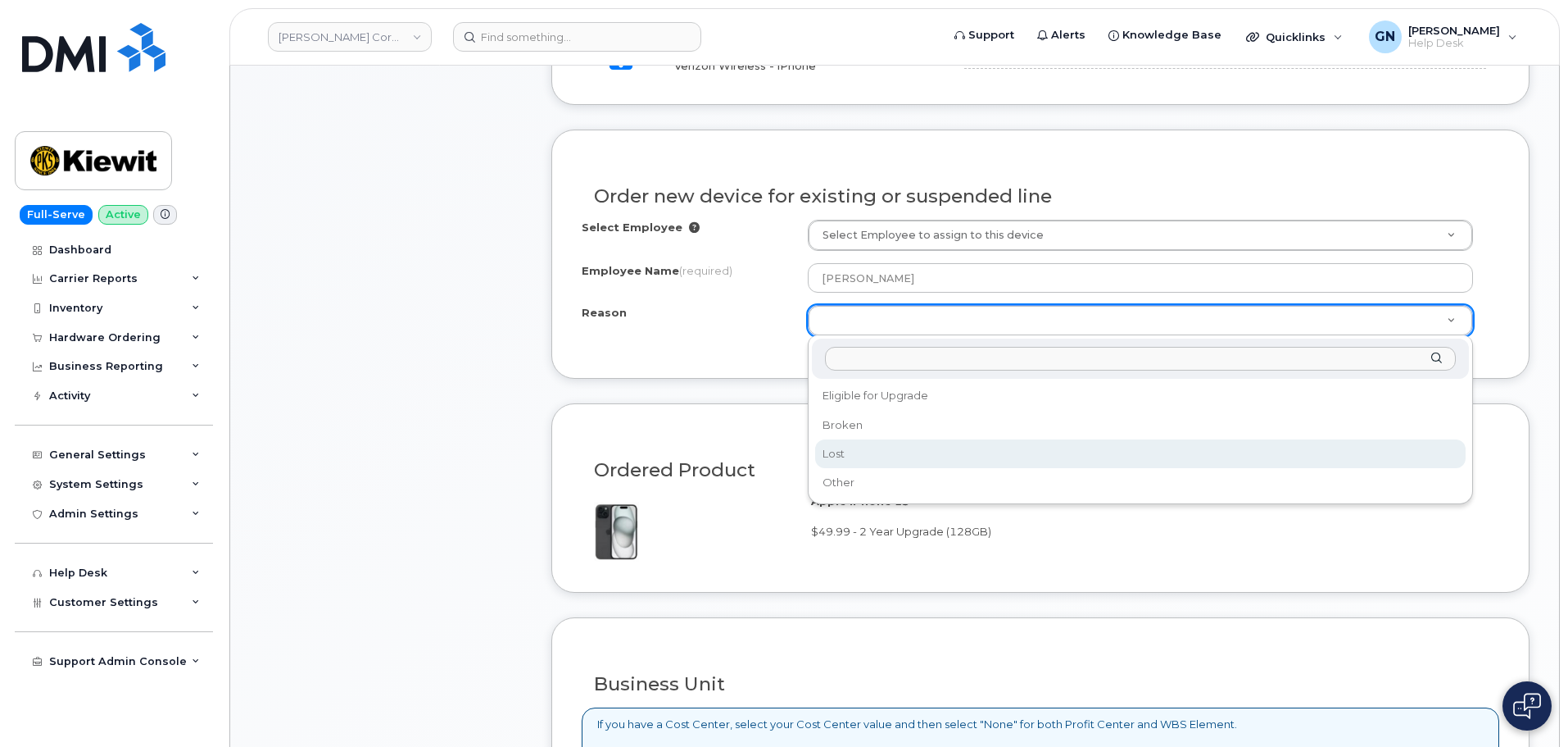
select select "lost"
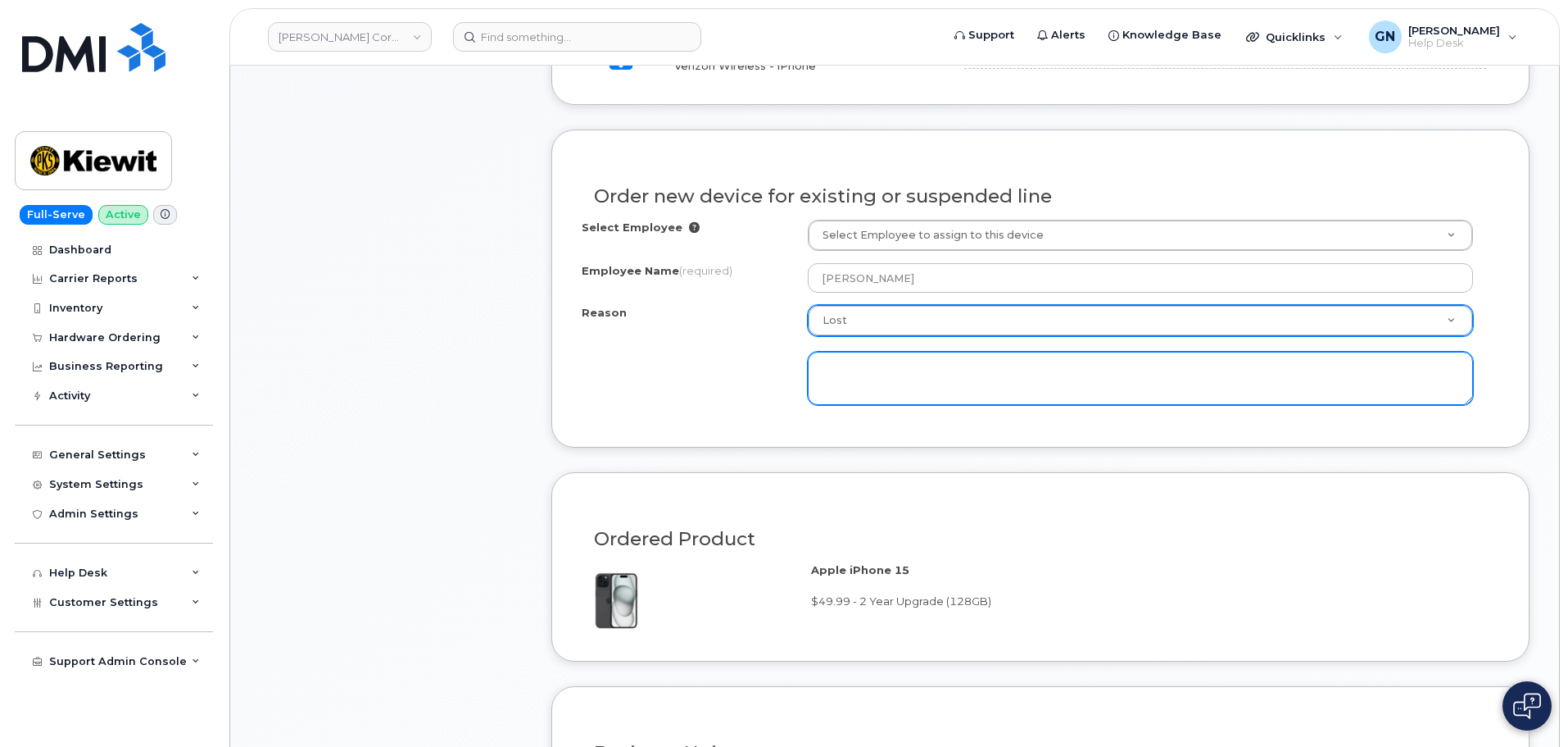
click at [903, 376] on textarea at bounding box center [1140, 379] width 665 height 54
drag, startPoint x: 895, startPoint y: 371, endPoint x: 906, endPoint y: 379, distance: 13.6
click at [893, 371] on textarea "phone is stuc inside car" at bounding box center [1140, 379] width 665 height 54
click at [1089, 377] on textarea "phone is stuck inside car" at bounding box center [1140, 379] width 665 height 54
click at [1065, 367] on textarea "phone is stuck inside car and can not be retirved" at bounding box center [1140, 379] width 665 height 54
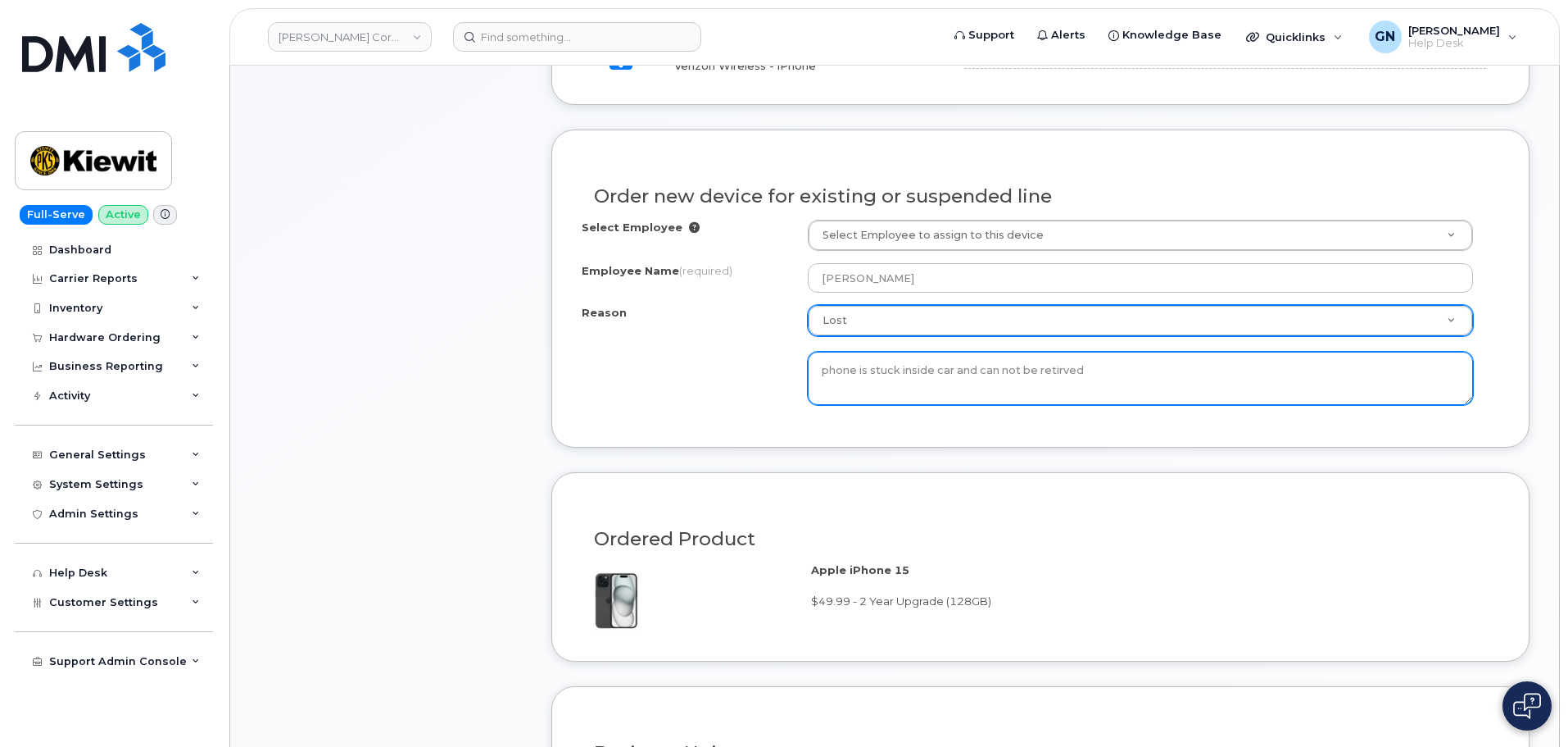
click at [1058, 374] on textarea "phone is stuck inside car and can not be retirved" at bounding box center [1140, 379] width 665 height 54
click at [1178, 376] on textarea "phone is stuck inside car and can not be retrieved" at bounding box center [1140, 379] width 665 height 54
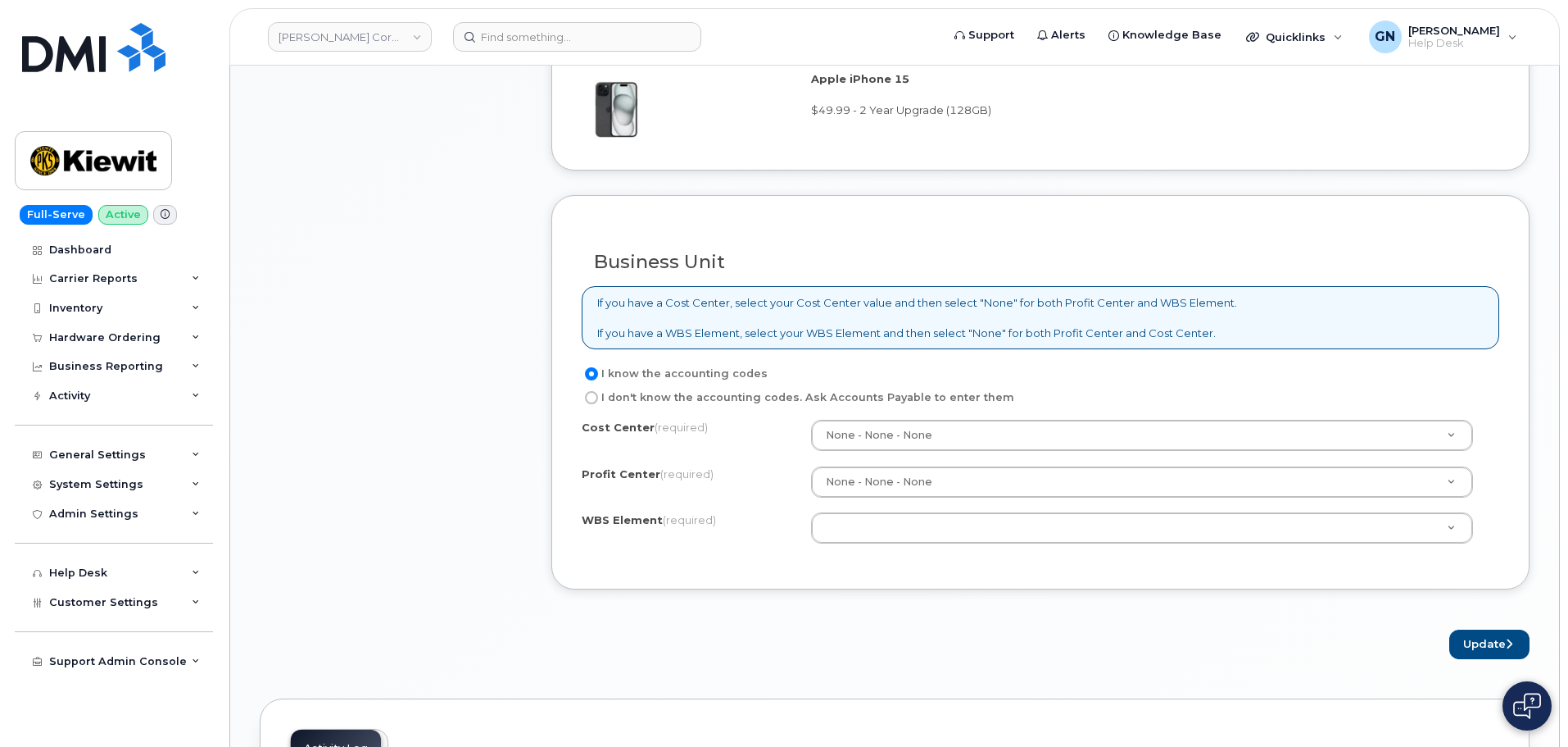
scroll to position [1147, 0]
type textarea "phone is stuck inside car and can not be retrieved"
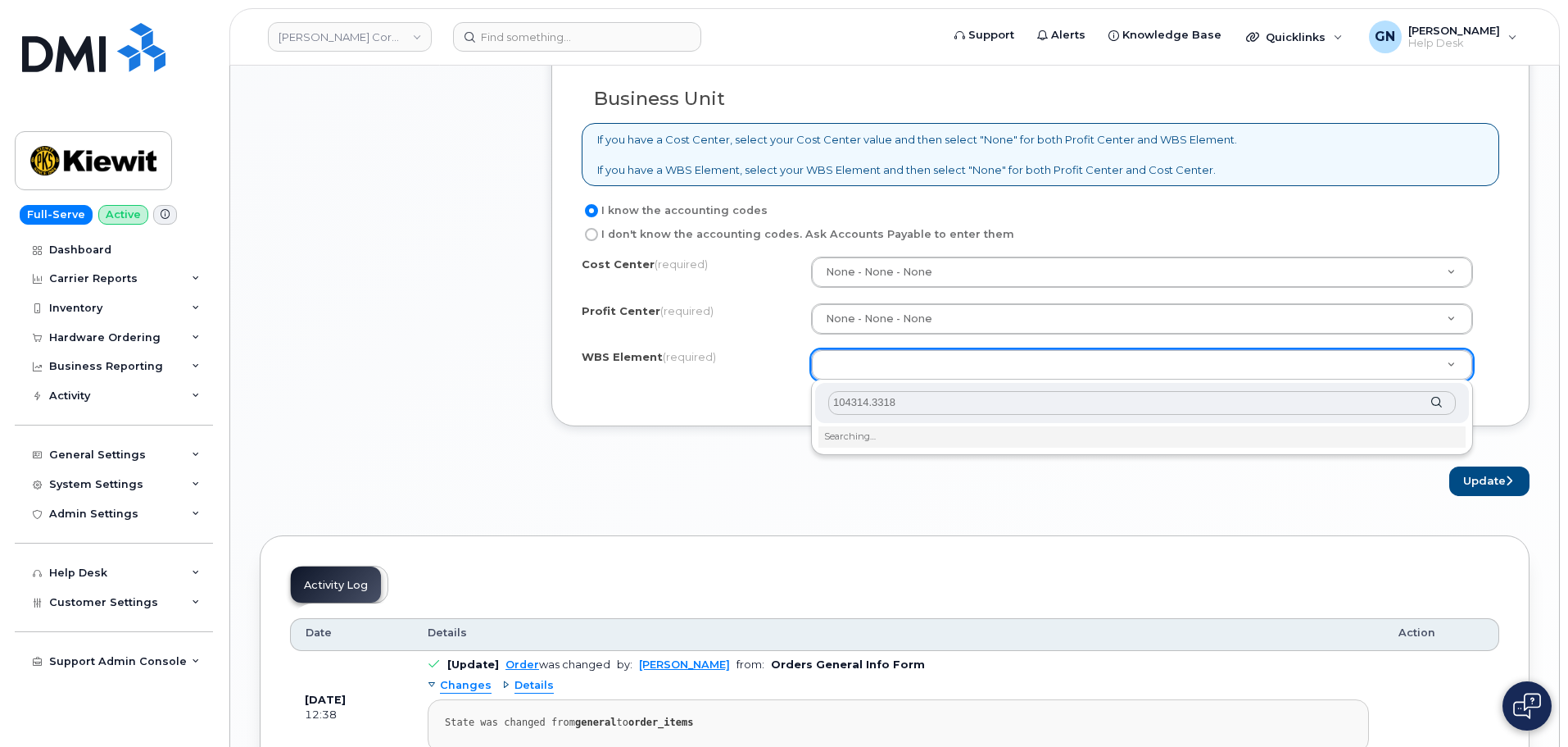
scroll to position [1311, 0]
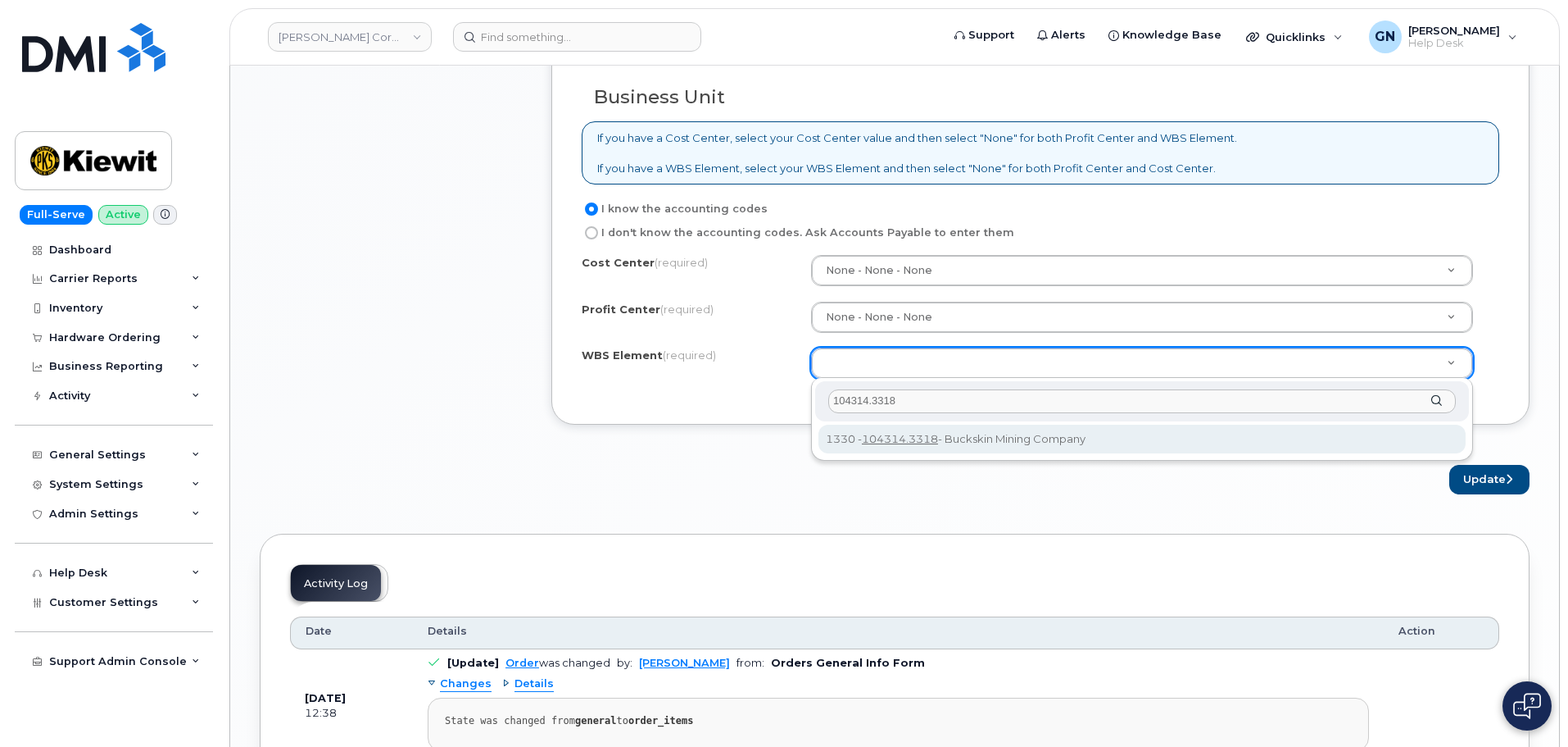
type input "104314.3318"
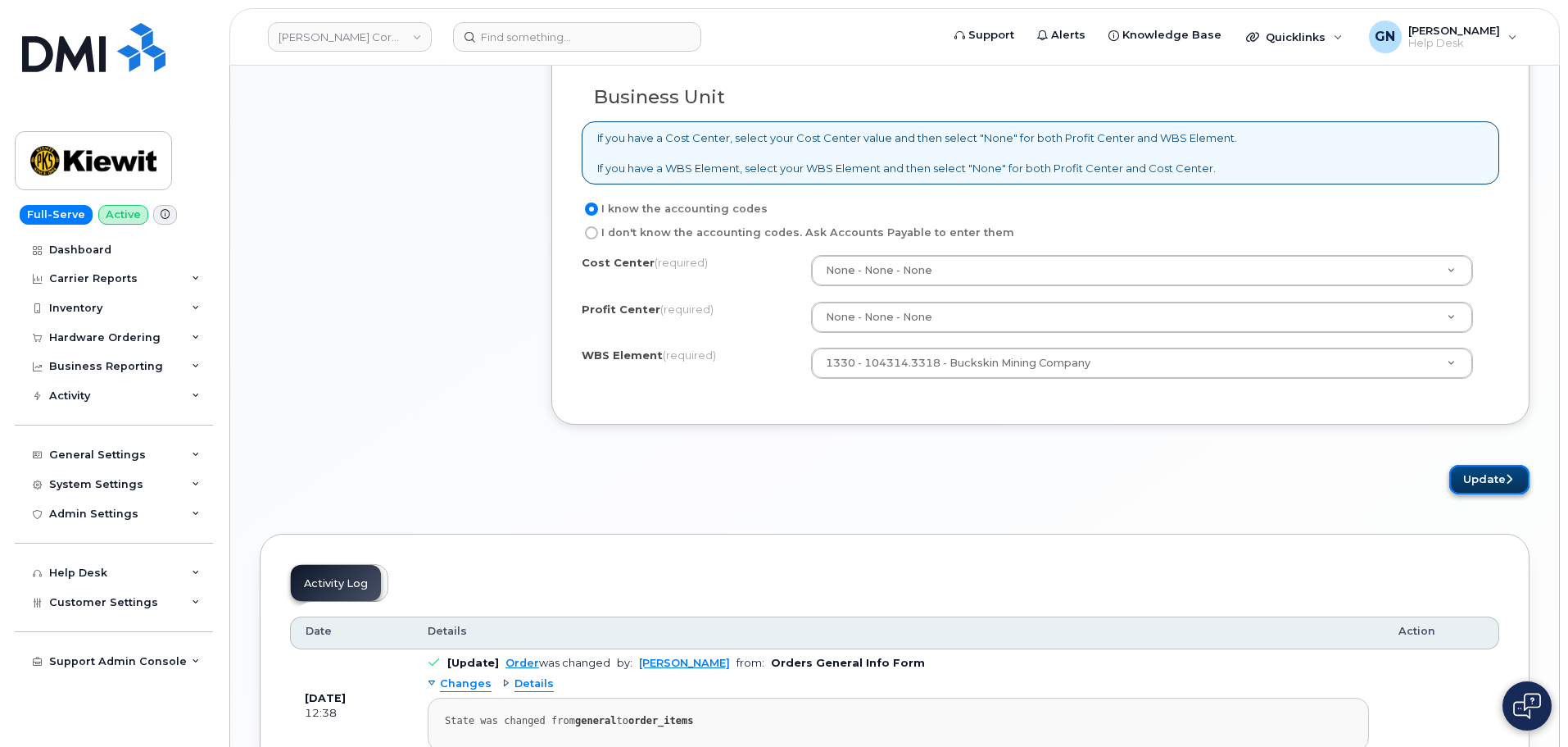
click at [1483, 476] on button "Update" at bounding box center [1489, 480] width 80 height 30
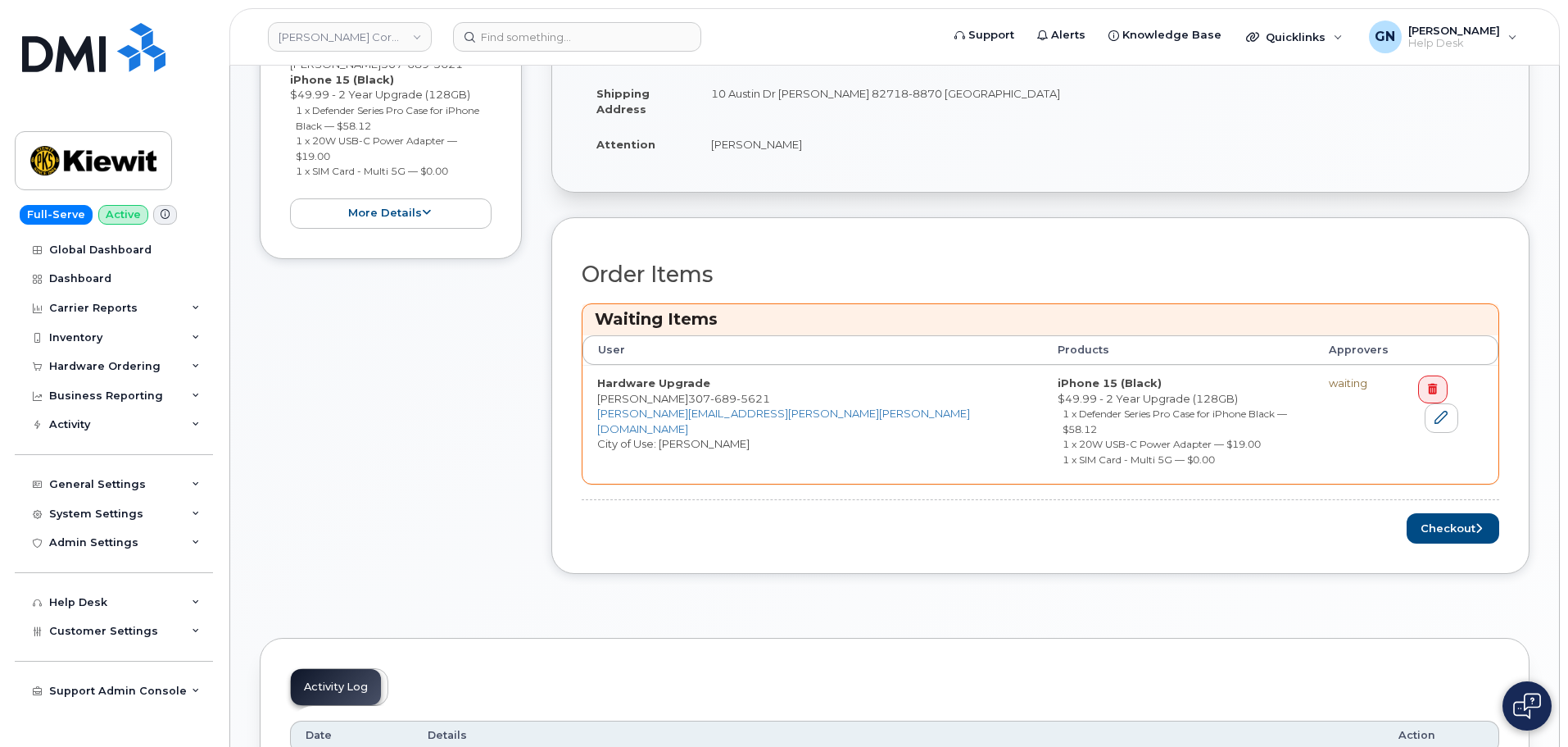
scroll to position [492, 0]
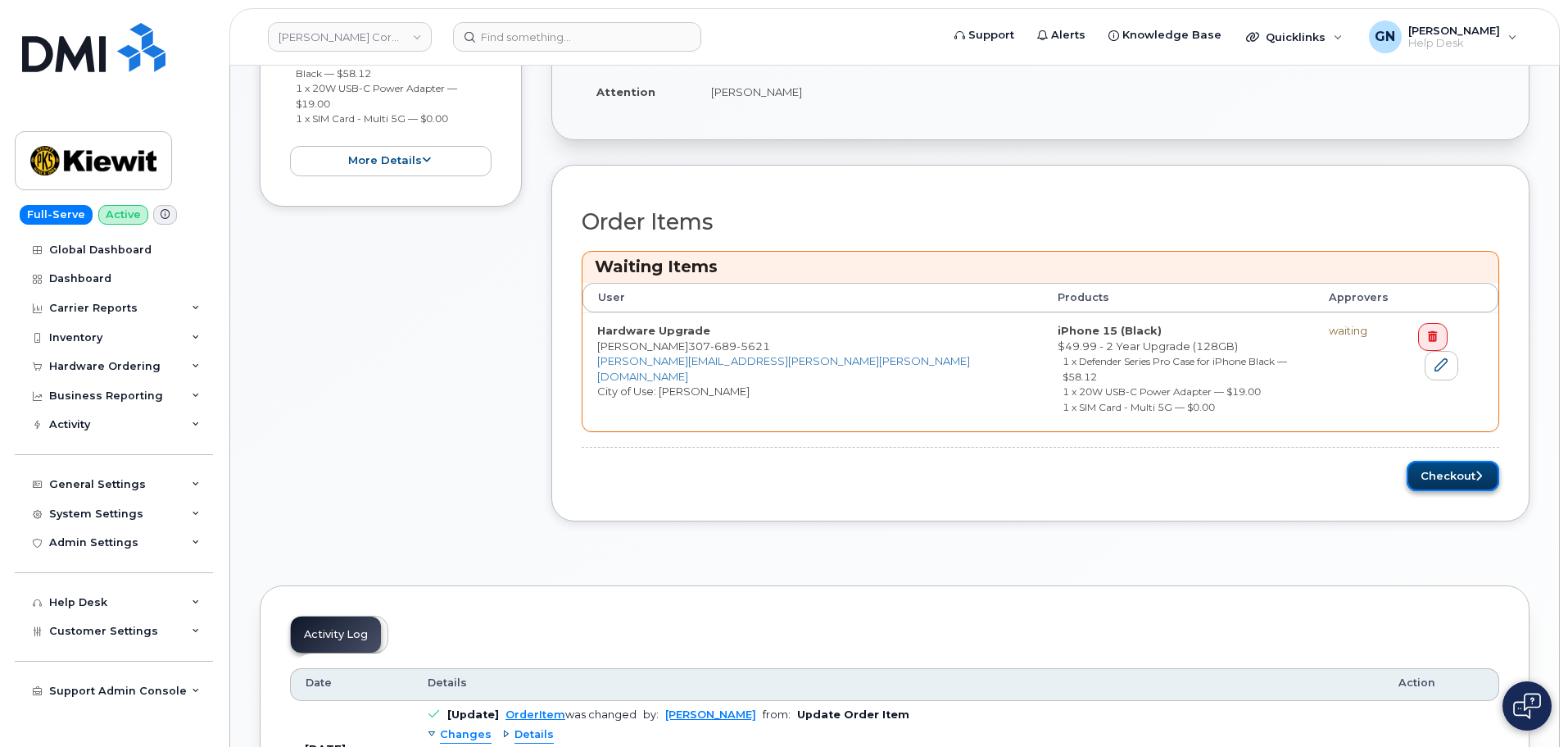
click at [1453, 461] on button "Checkout" at bounding box center [1452, 475] width 92 height 30
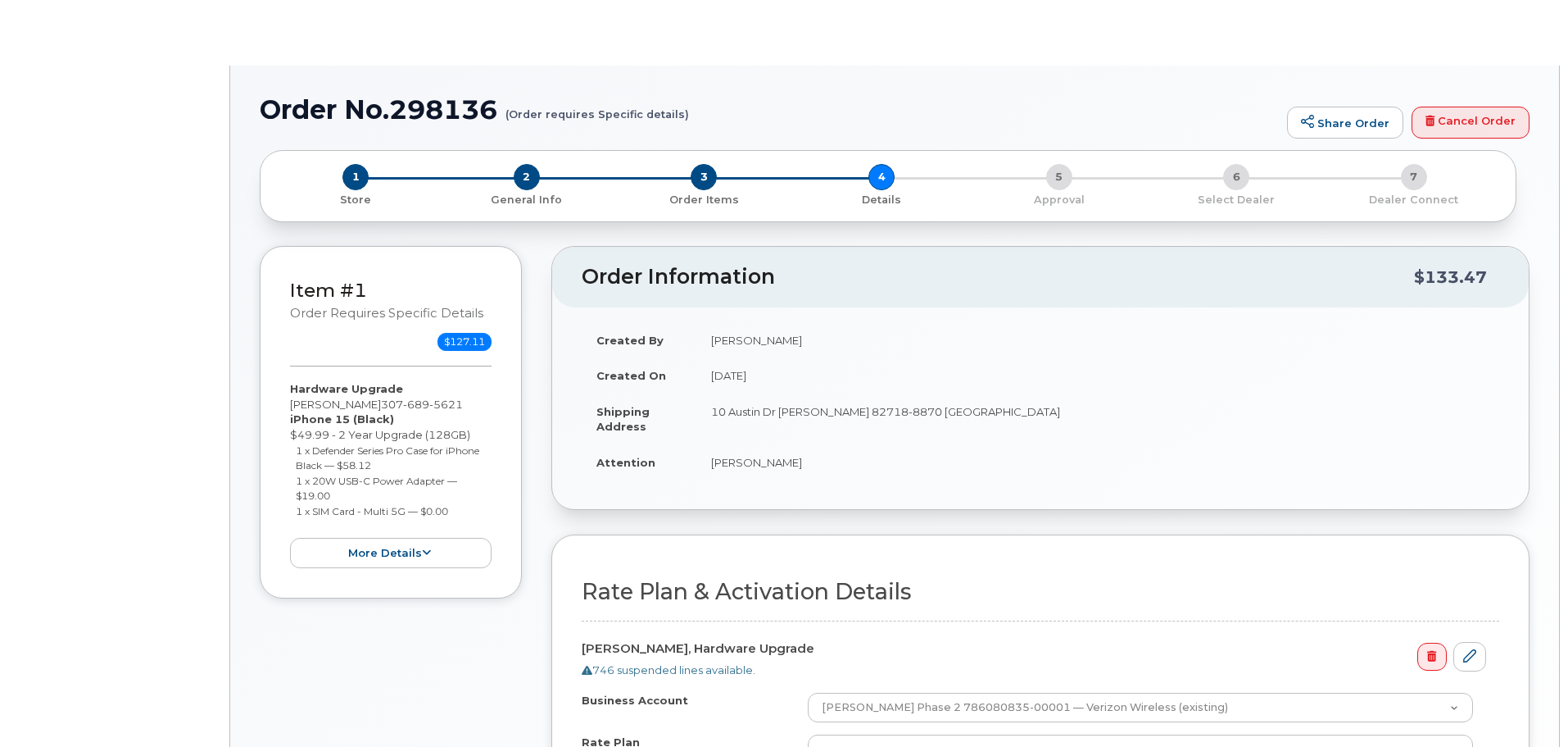
select select "Business Unlimited Smartphone"
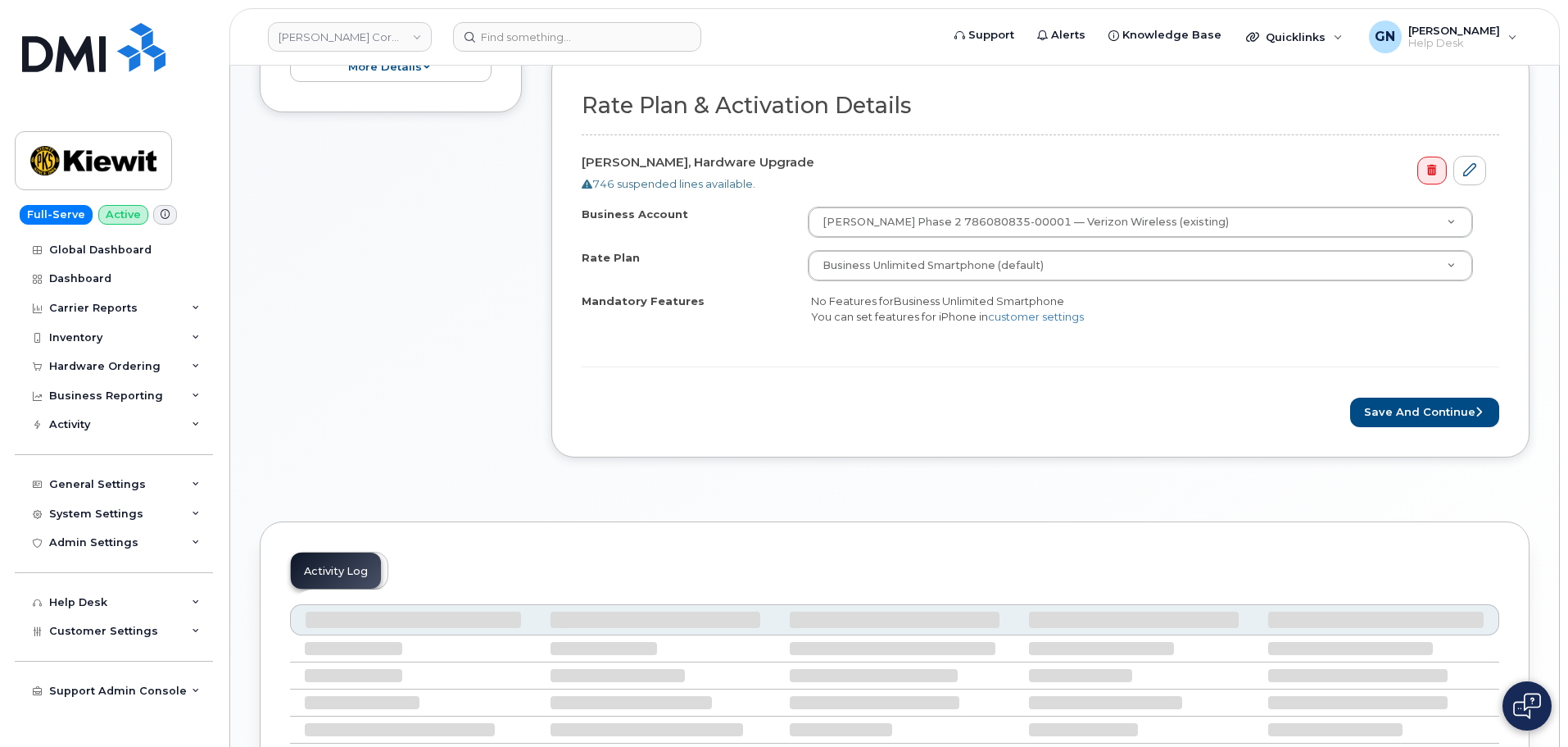
scroll to position [492, 0]
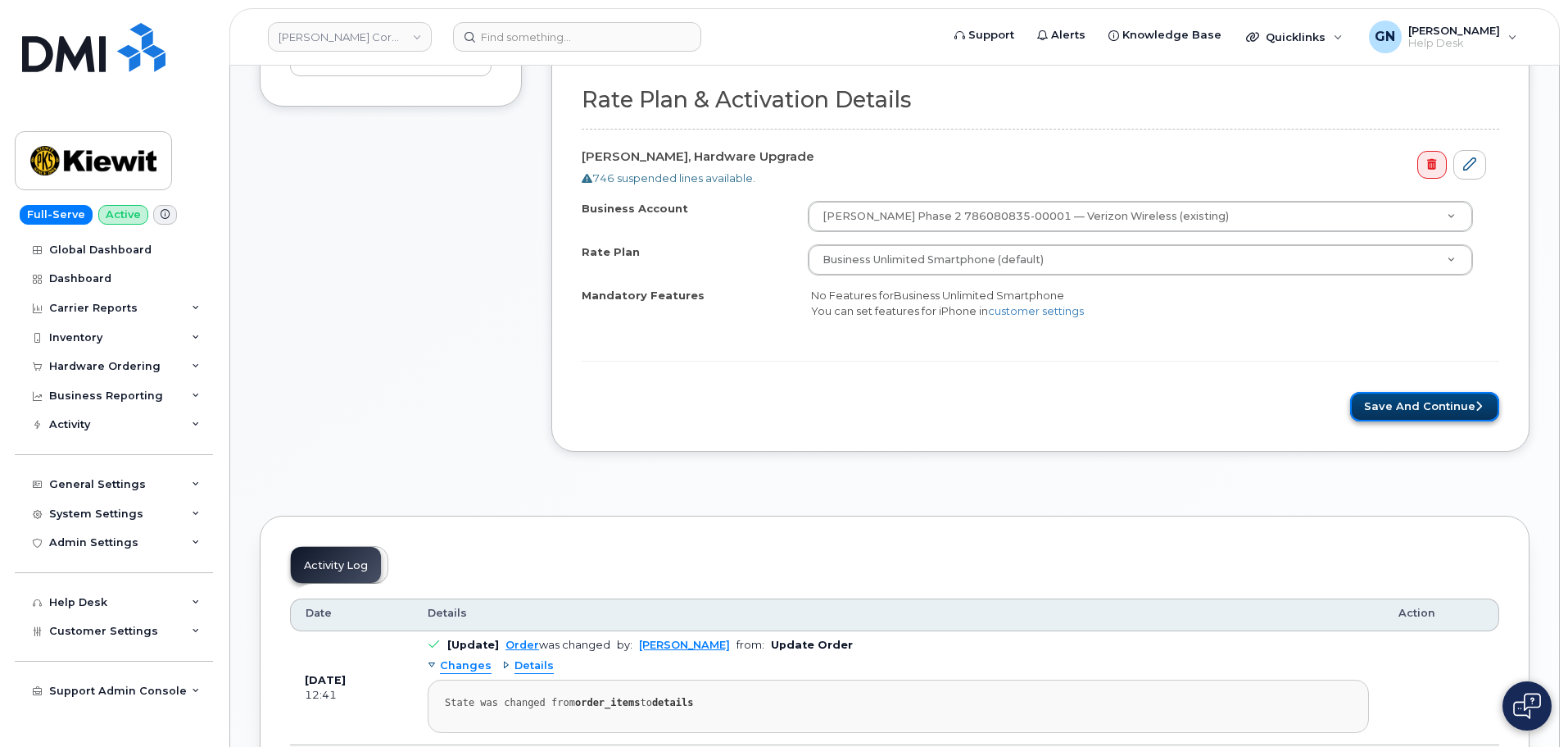
click at [1416, 403] on button "Save and Continue" at bounding box center [1424, 406] width 149 height 30
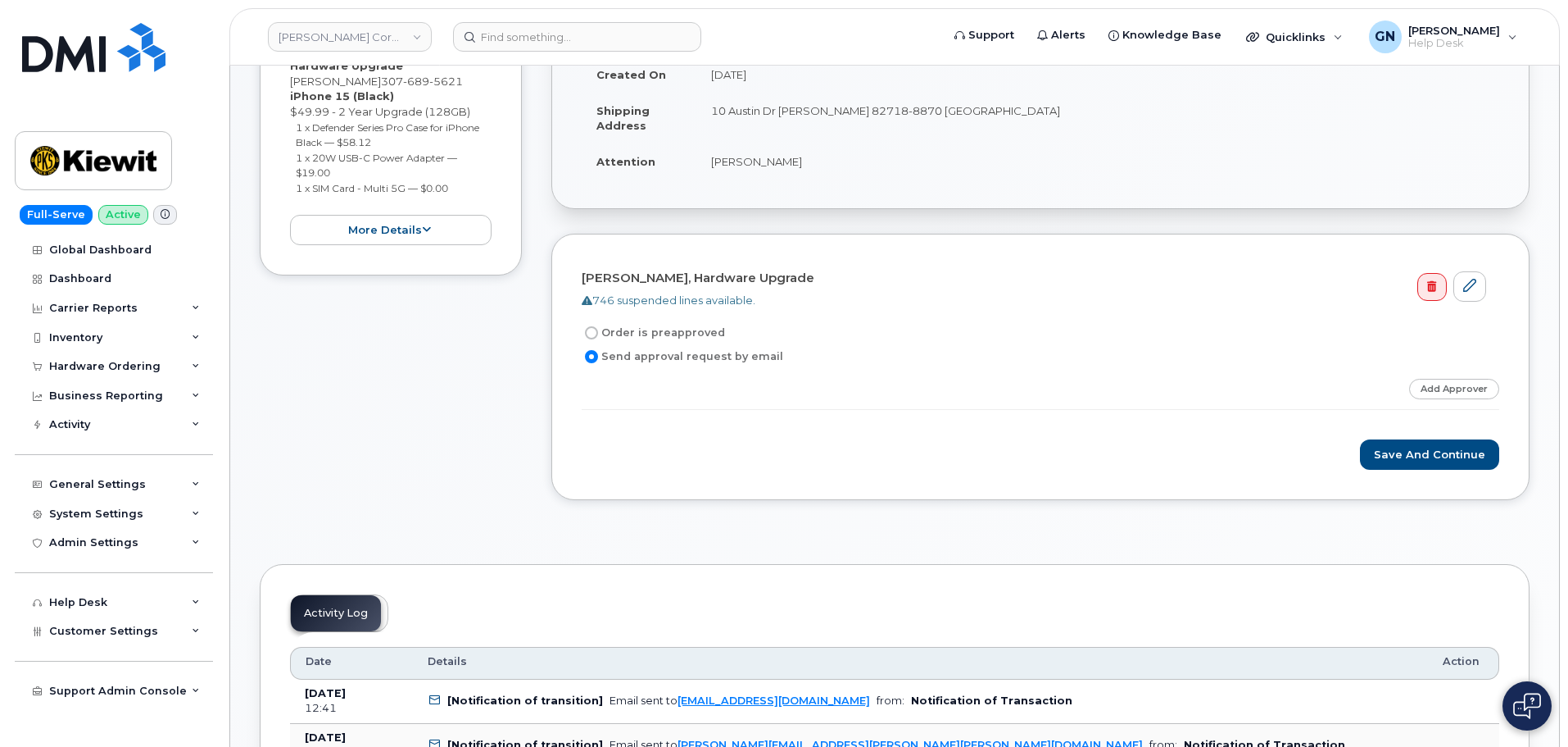
scroll to position [328, 0]
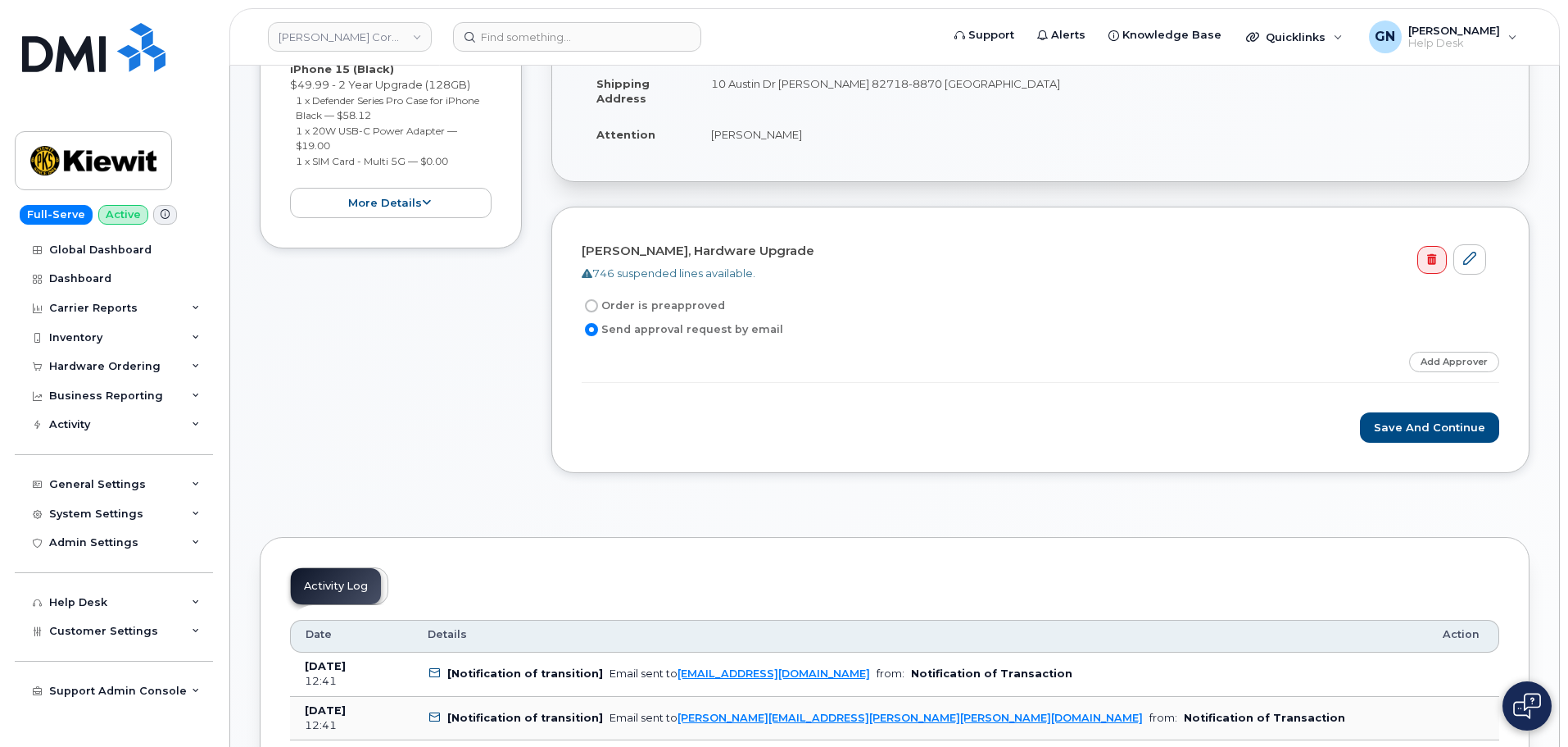
click at [593, 305] on input "Order is preapproved" at bounding box center [590, 305] width 13 height 13
radio input "true"
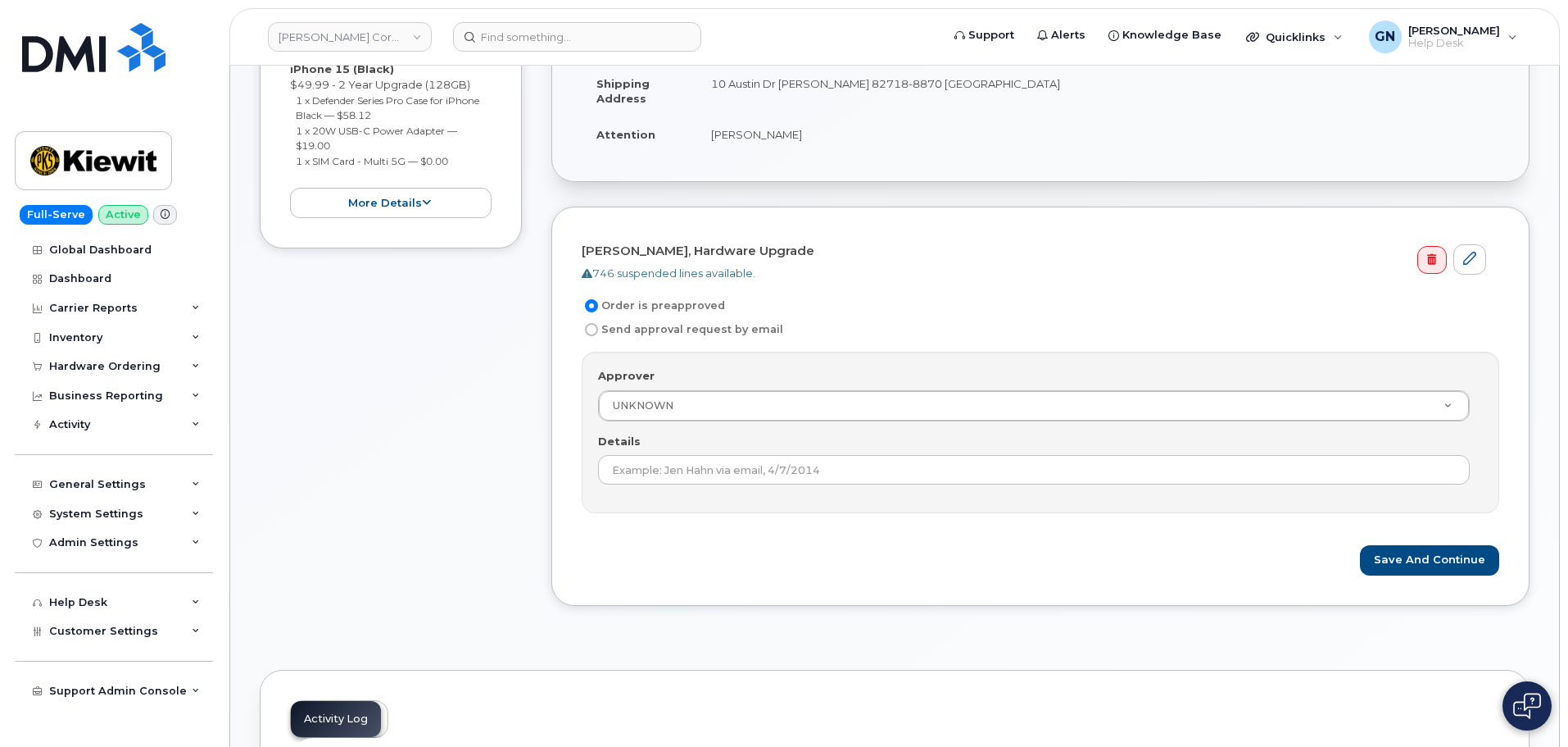
click at [597, 251] on h4 "[PERSON_NAME], Hardware Upgrade" at bounding box center [1034, 251] width 904 height 14
drag, startPoint x: 597, startPoint y: 251, endPoint x: 634, endPoint y: 256, distance: 37.3
click at [634, 256] on h4 "[PERSON_NAME], Hardware Upgrade" at bounding box center [1034, 251] width 904 height 14
copy h4 "[PERSON_NAME]"
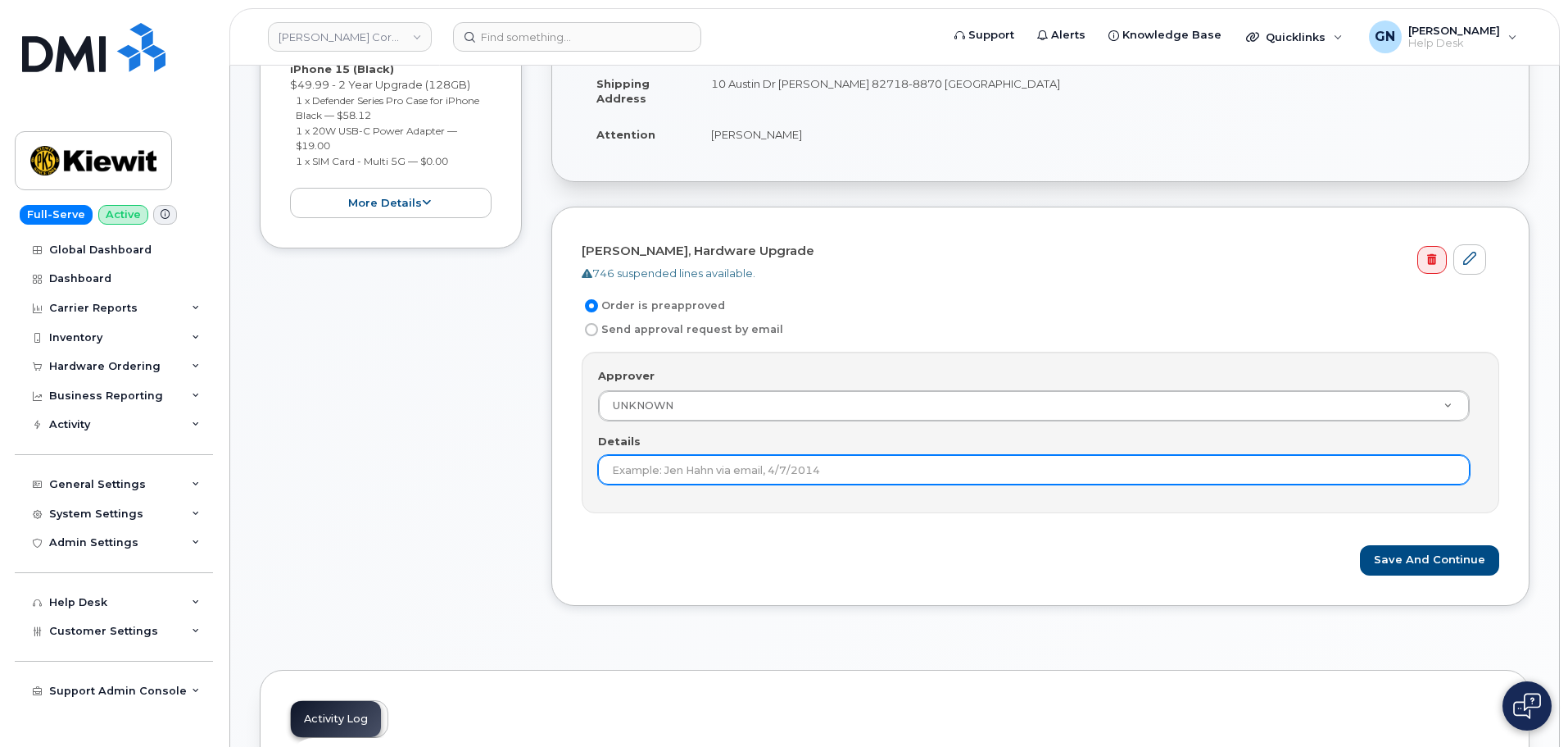
click at [675, 470] on input "Details" at bounding box center [1034, 469] width 871 height 29
paste input "Justin Walker"
type input "Justin Walker is approver"
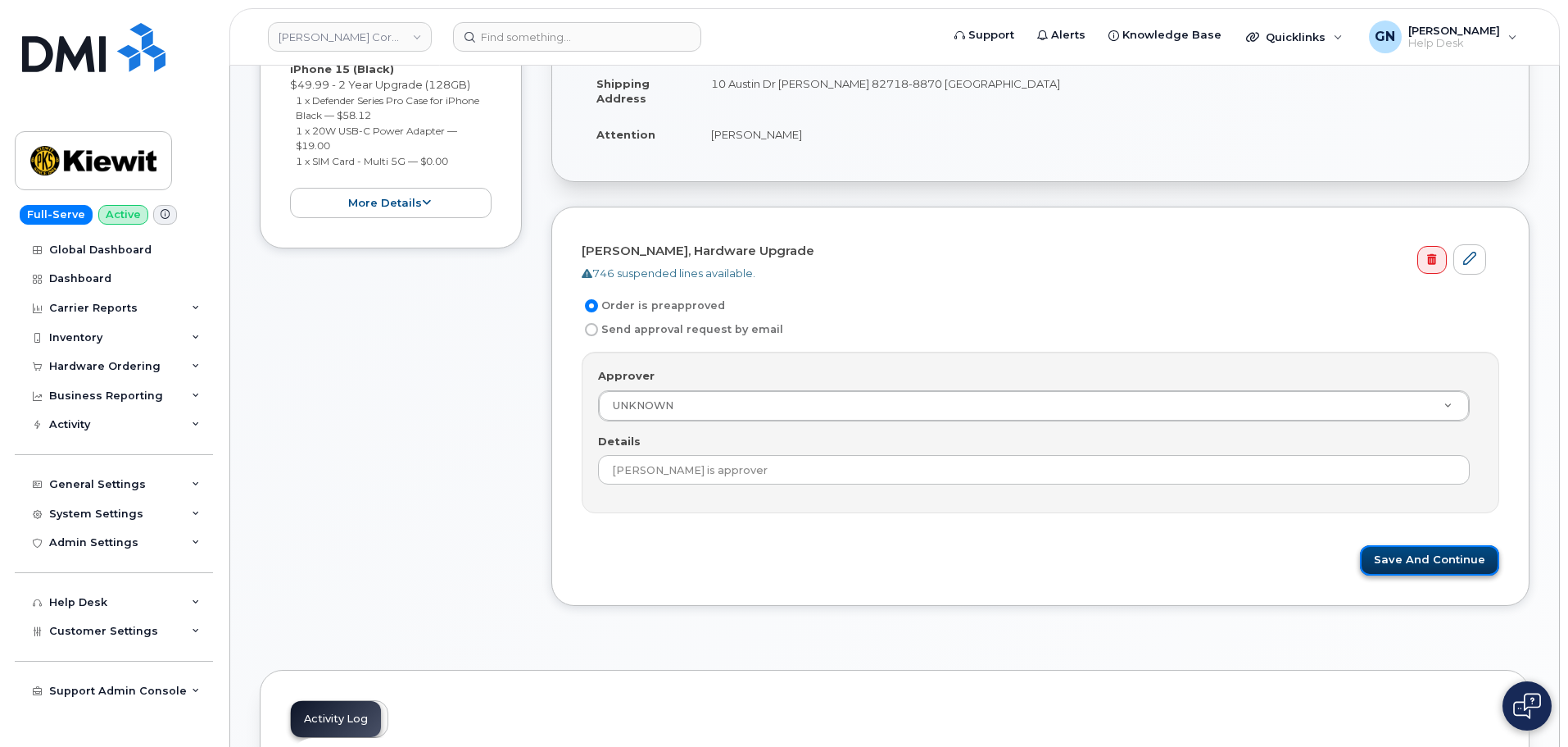
click at [1389, 561] on button "Save and Continue" at bounding box center [1429, 560] width 140 height 30
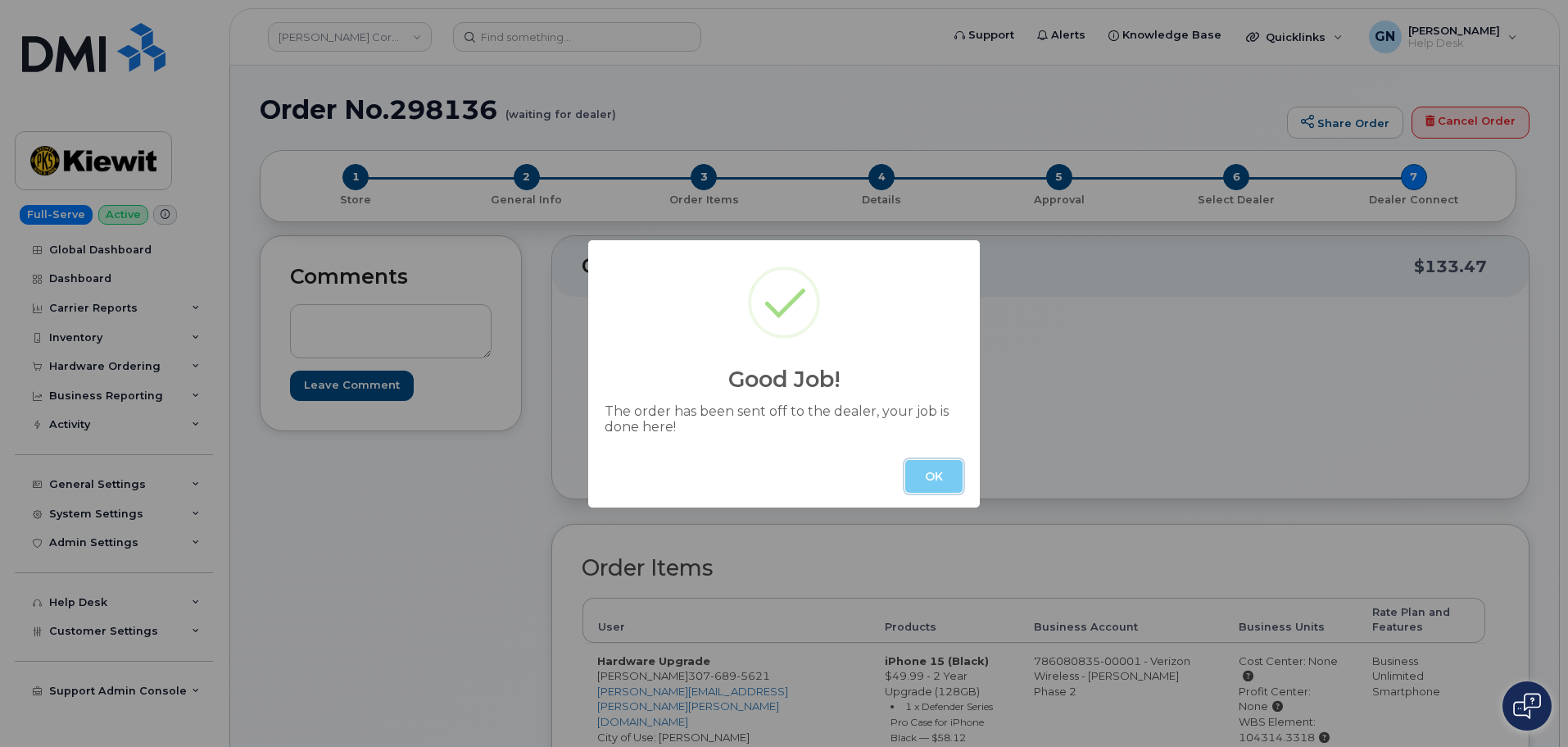
click at [932, 486] on button "OK" at bounding box center [934, 476] width 58 height 33
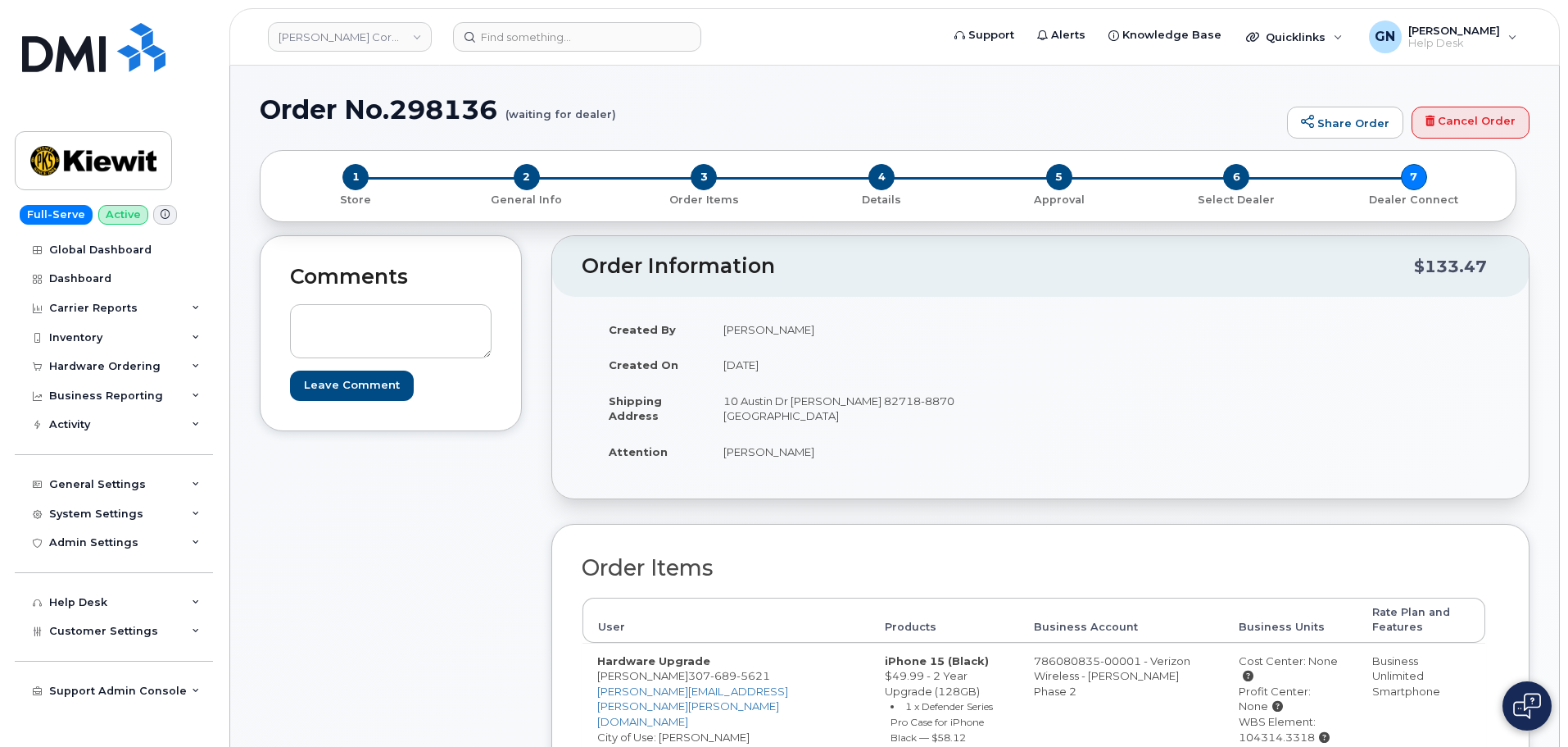
click at [297, 108] on h1 "Order No.298136 (waiting for dealer)" at bounding box center [769, 109] width 1019 height 28
drag, startPoint x: 298, startPoint y: 108, endPoint x: 397, endPoint y: 109, distance: 99.0
click at [397, 109] on h1 "Order No.298136 (waiting for dealer)" at bounding box center [769, 109] width 1019 height 28
copy h1 "Order No.298136"
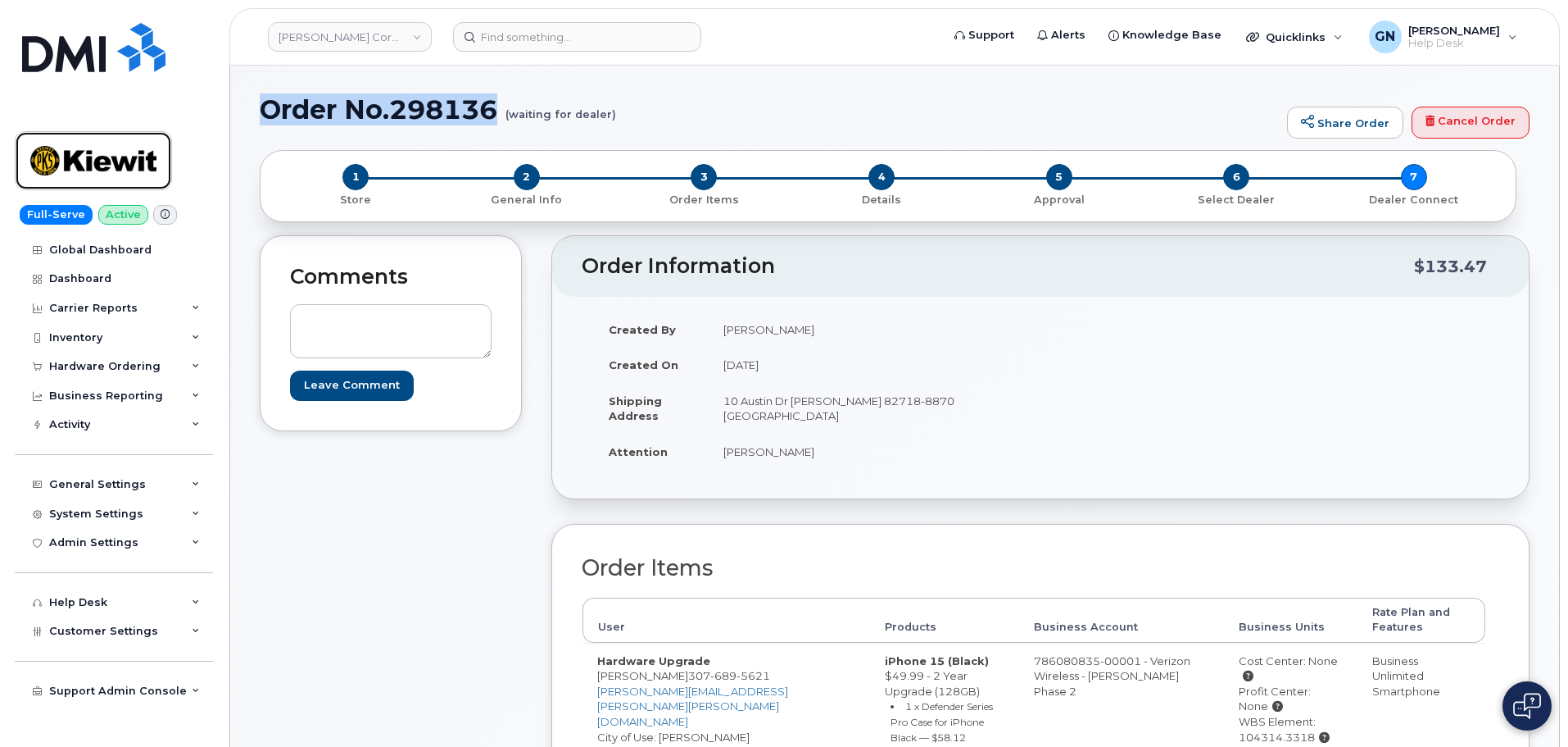
click at [122, 151] on img at bounding box center [93, 160] width 126 height 47
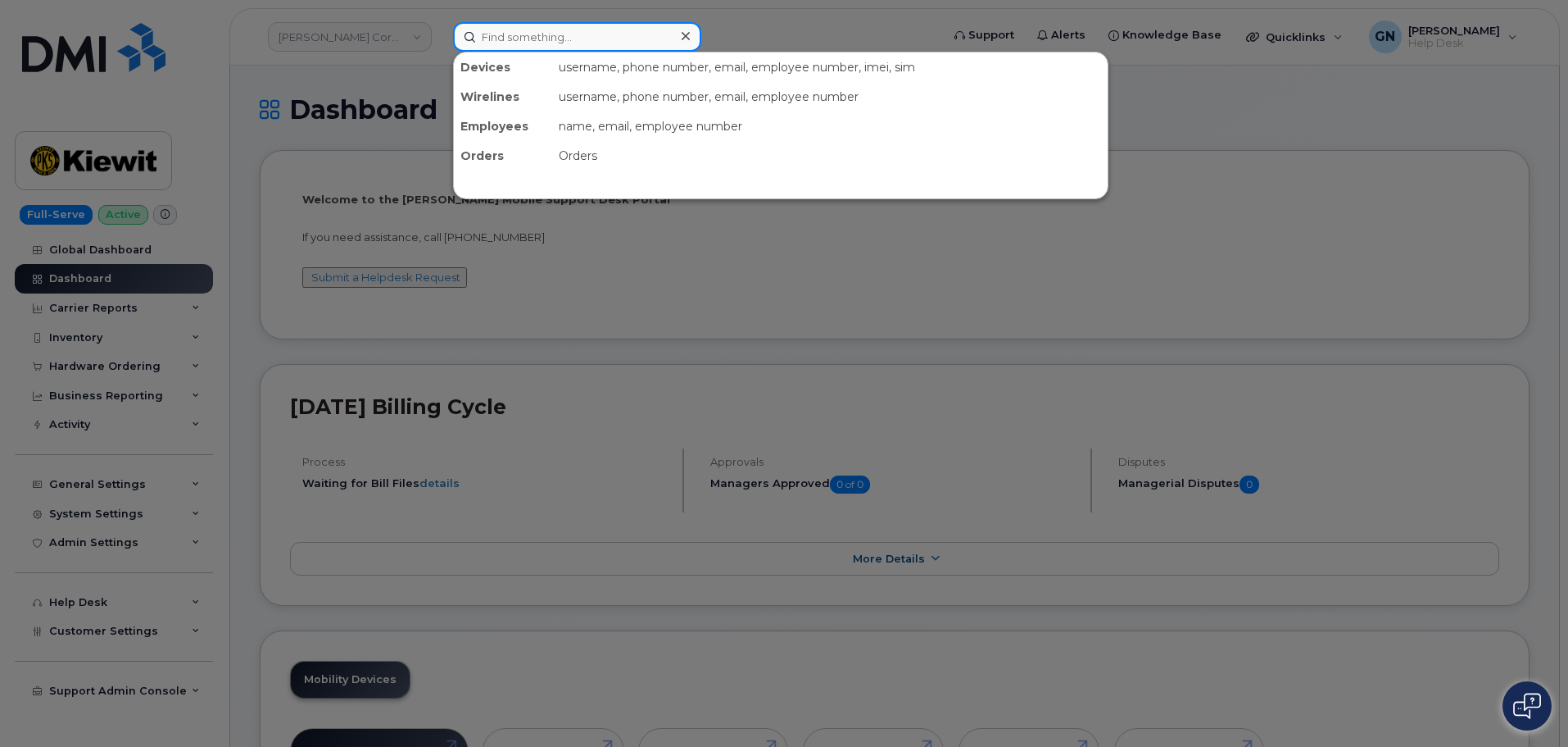
click at [556, 41] on input at bounding box center [578, 37] width 248 height 29
paste input "297358"
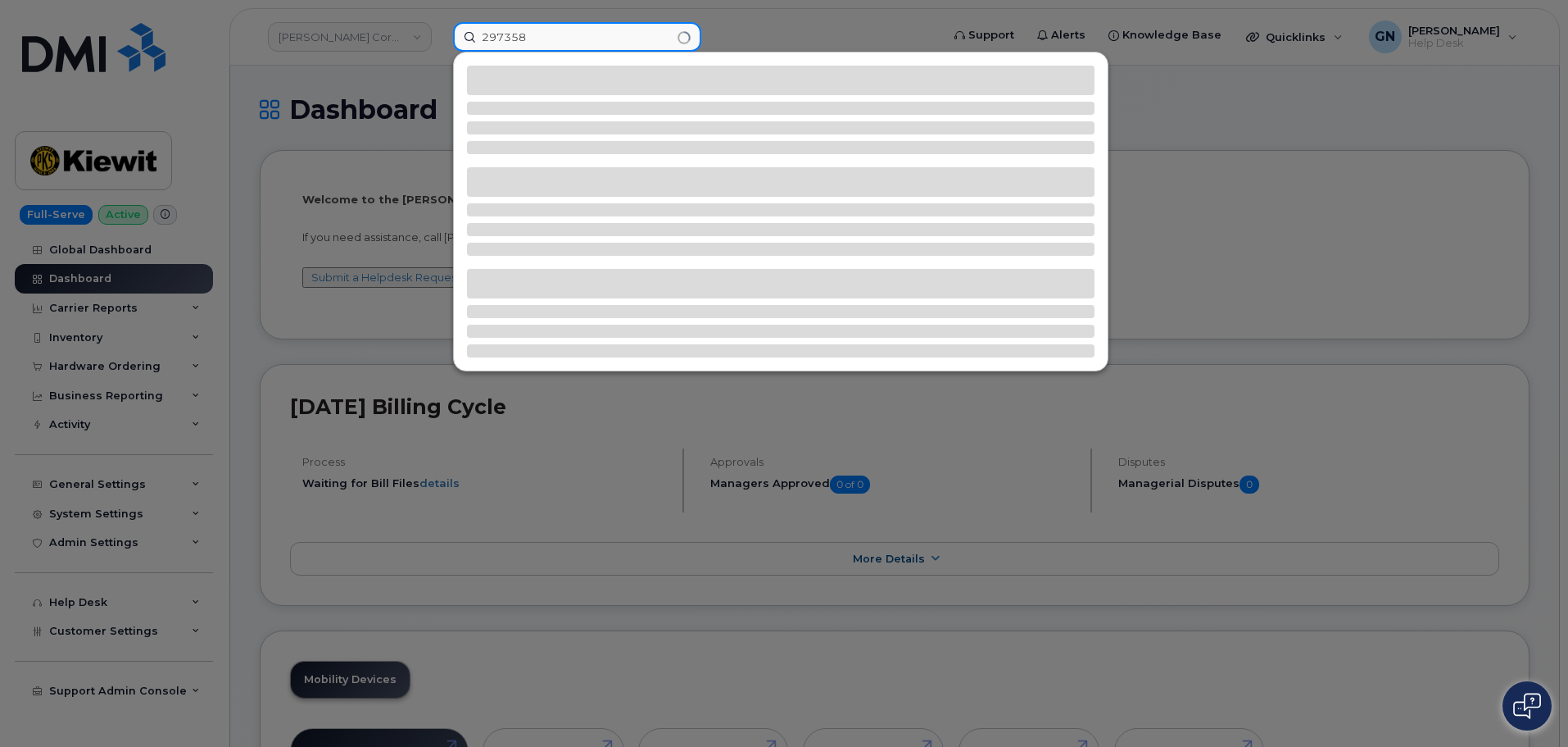
type input "297358"
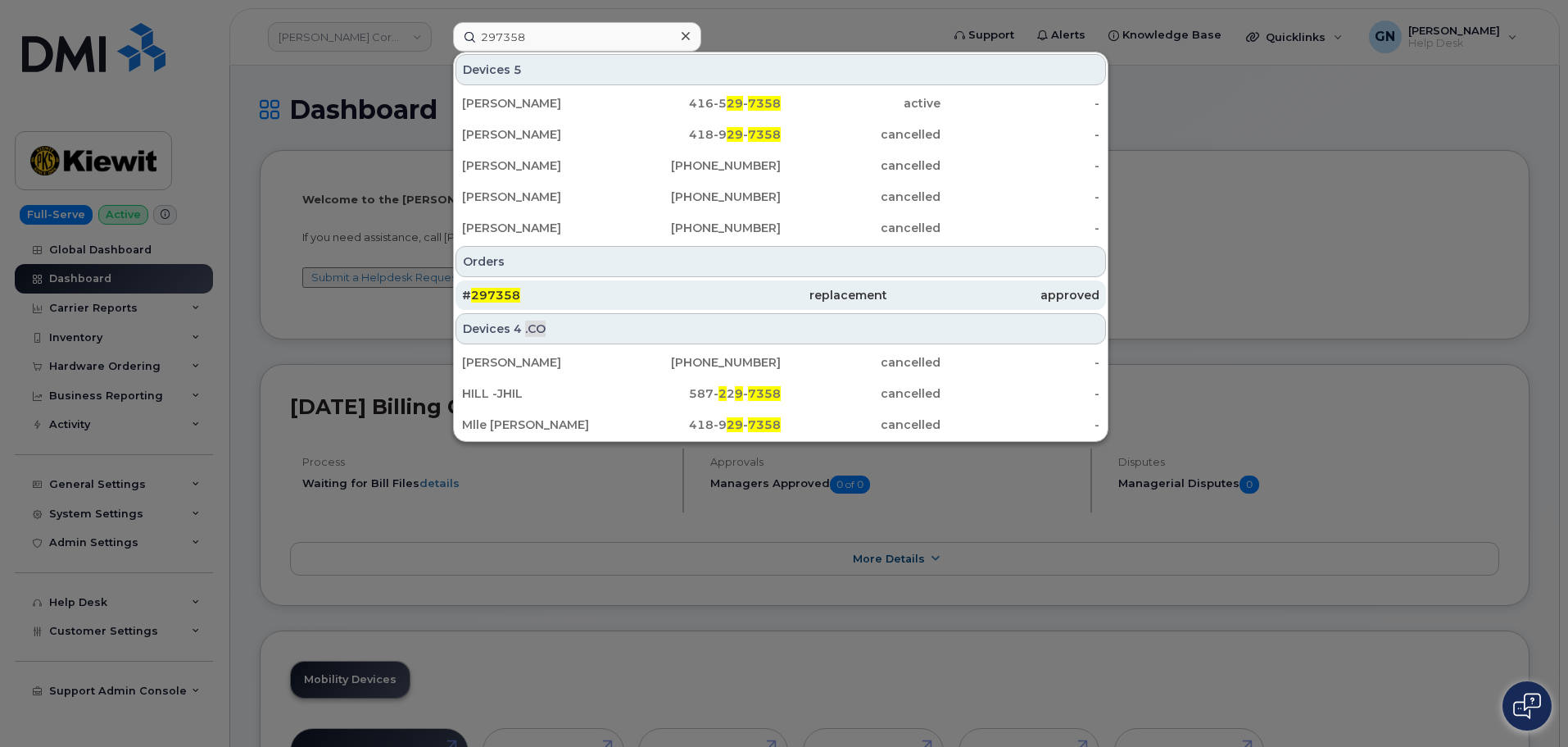
click at [555, 294] on div "# 297358" at bounding box center [568, 295] width 212 height 16
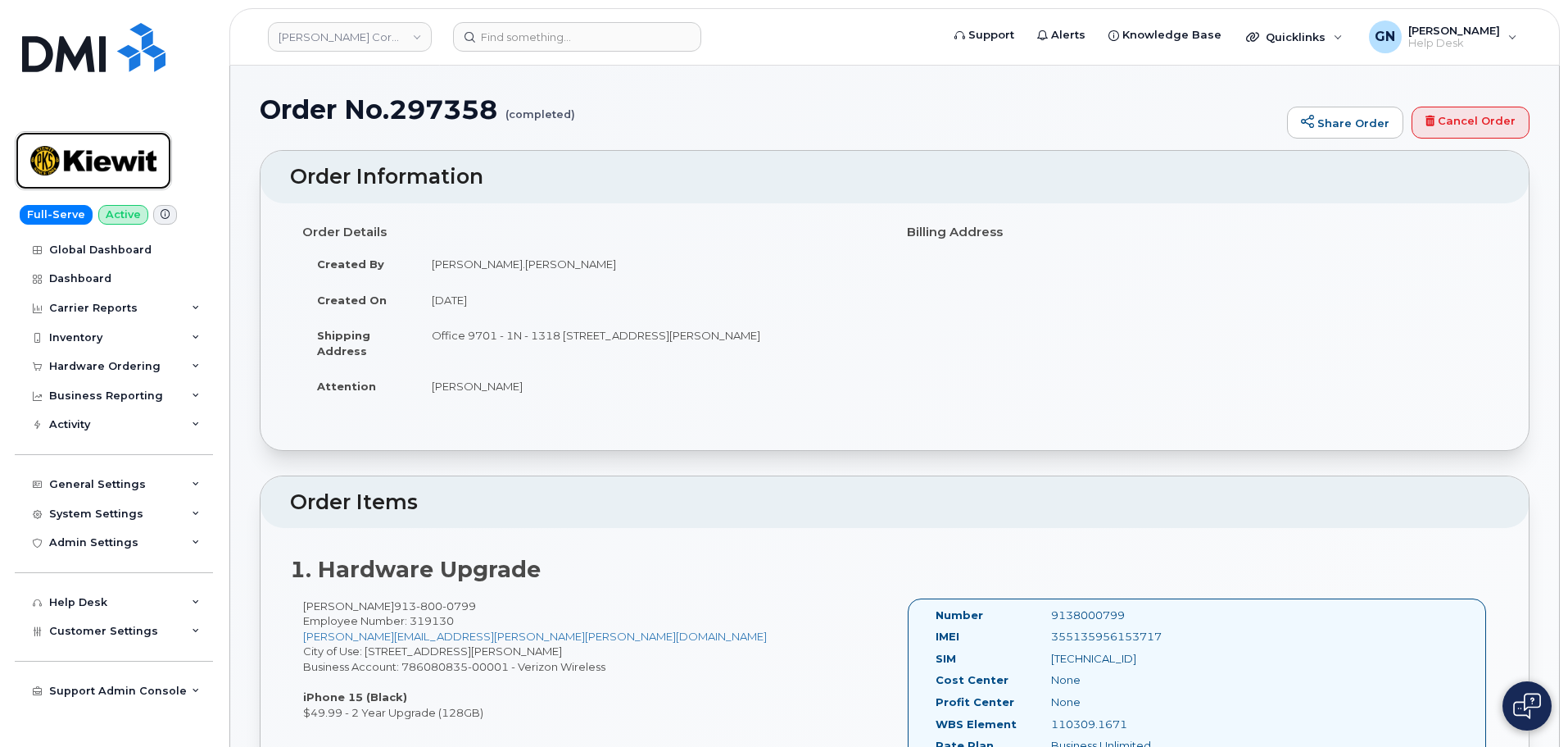
click at [133, 144] on img at bounding box center [93, 160] width 126 height 47
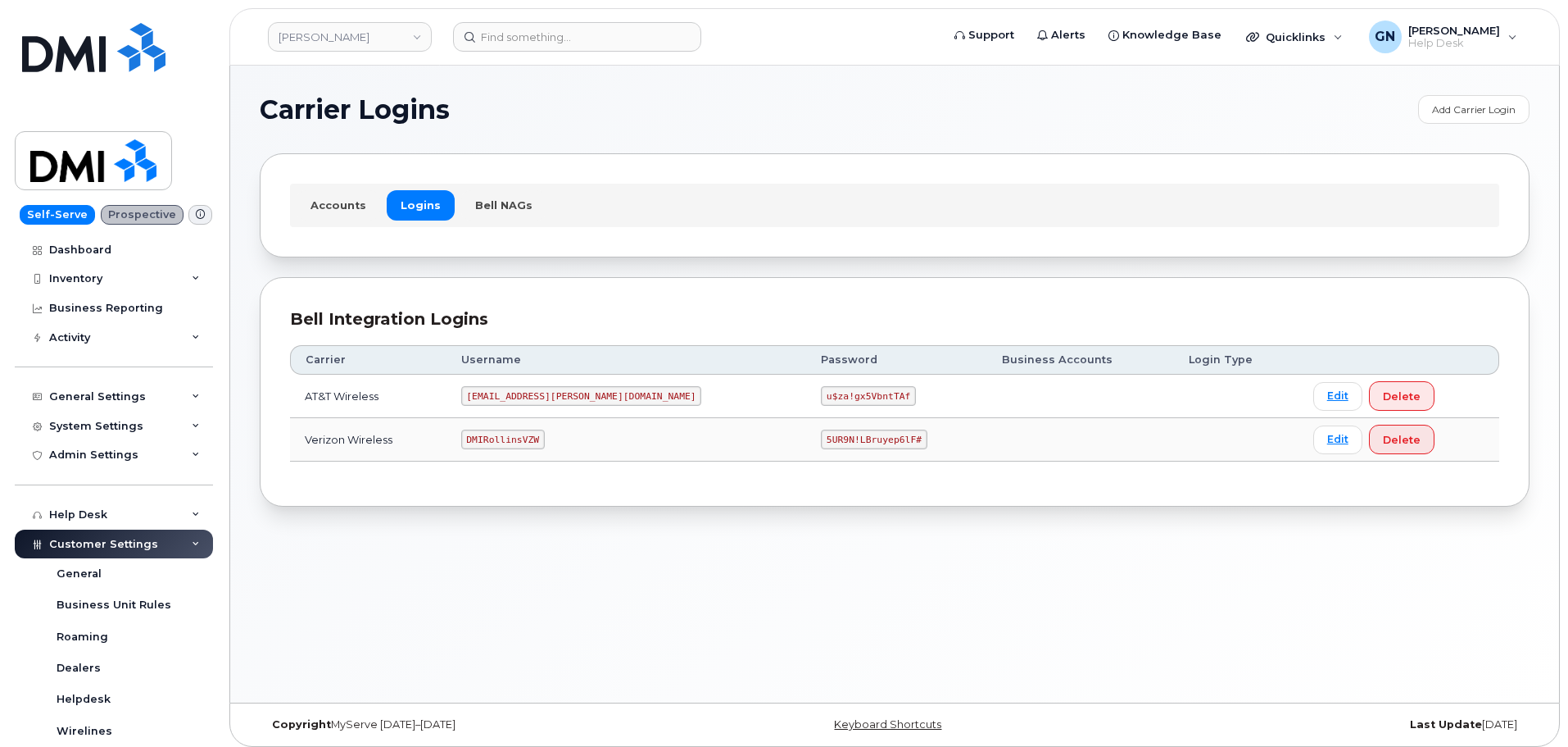
click at [531, 436] on code "DMIRollinsVZW" at bounding box center [503, 439] width 84 height 20
copy code "DMIRollinsVZW"
click at [821, 435] on code "5UR9N!LBruyep6lF#" at bounding box center [874, 439] width 107 height 20
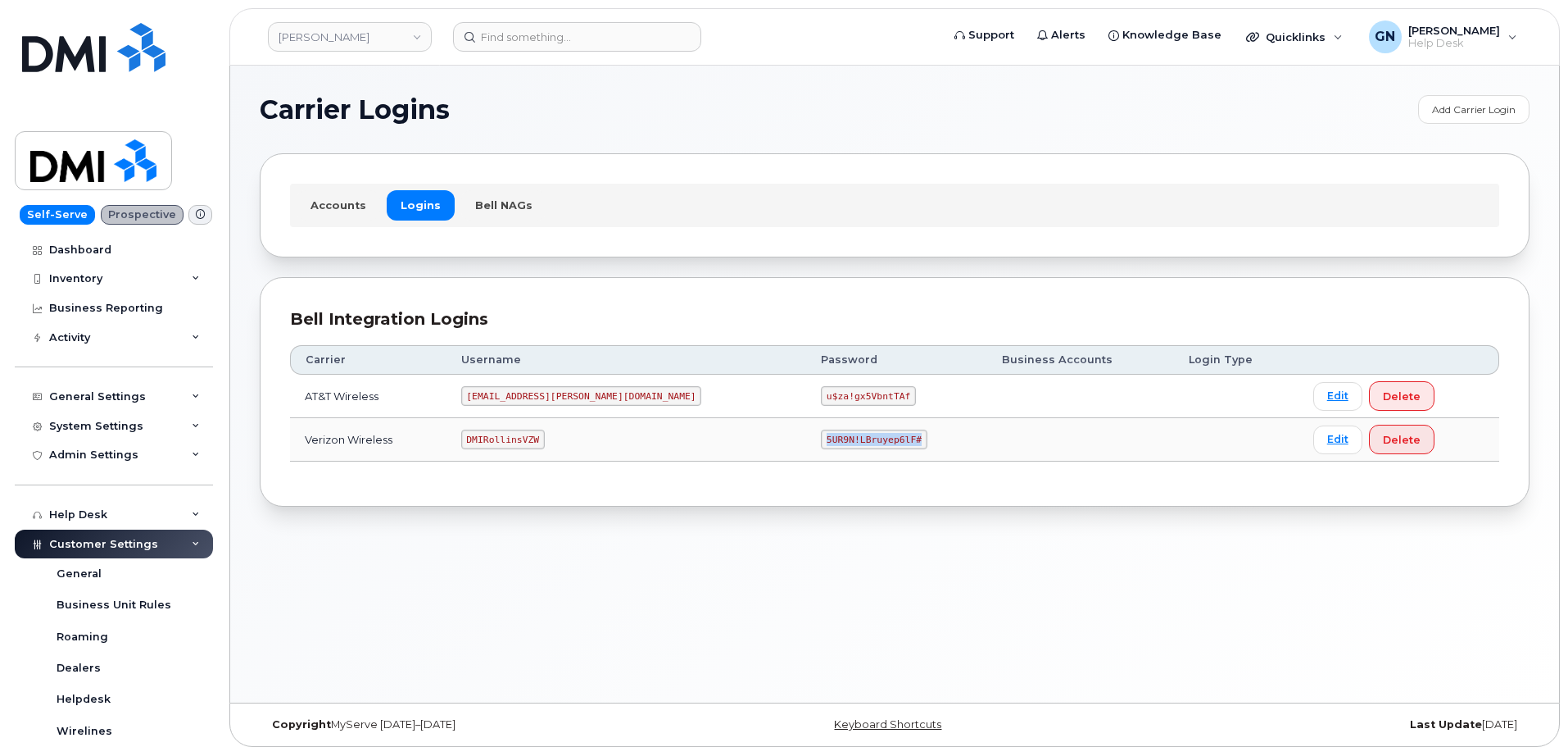
click at [821, 435] on code "5UR9N!LBruyep6lF#" at bounding box center [874, 439] width 107 height 20
copy code "5UR9N!LBruyep6lF#"
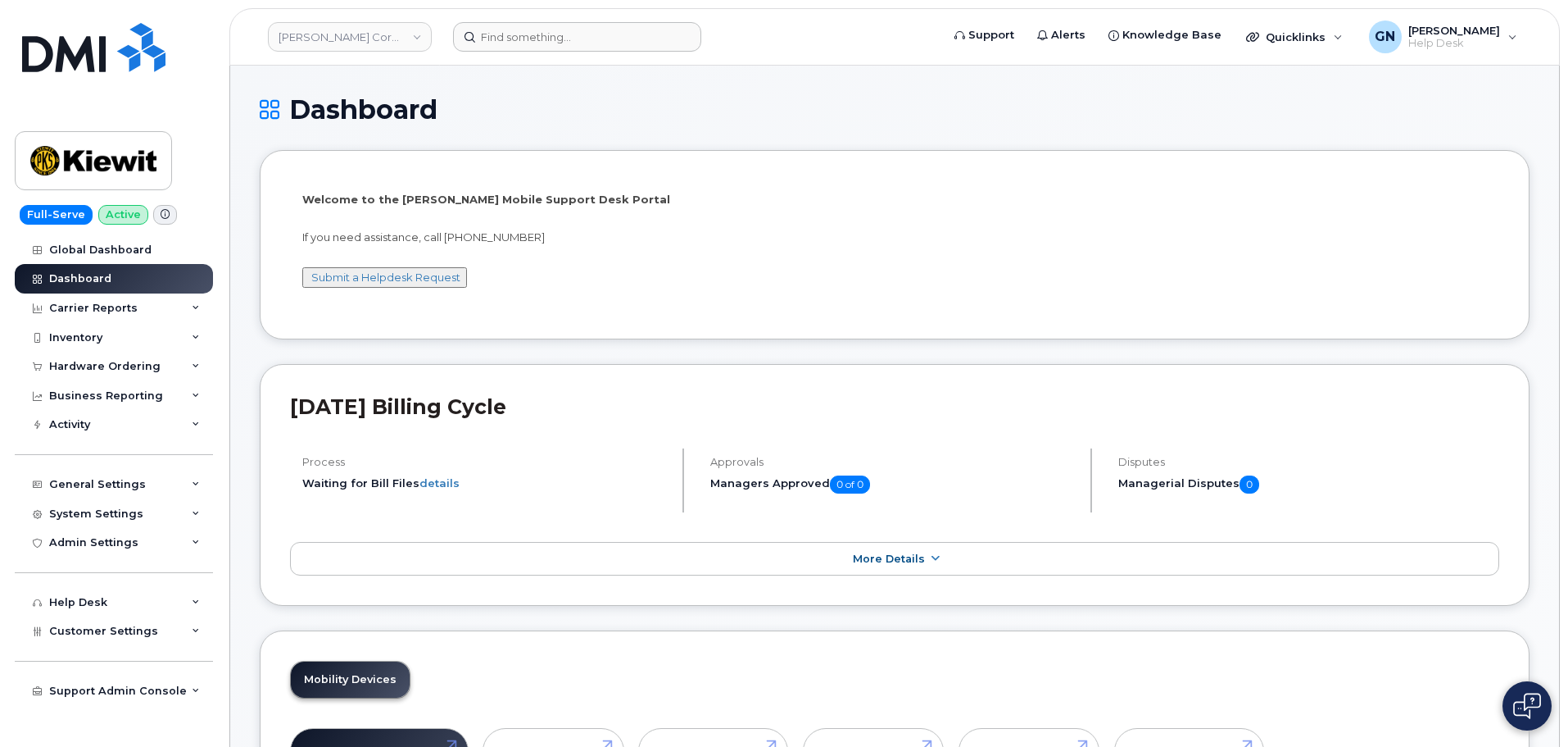
drag, startPoint x: 516, startPoint y: 53, endPoint x: 525, endPoint y: 41, distance: 15.0
click at [524, 44] on header "Kiewit Corporation Support Alerts Knowledge Base Quicklinks Suspend / Cancel De…" at bounding box center [894, 37] width 1330 height 58
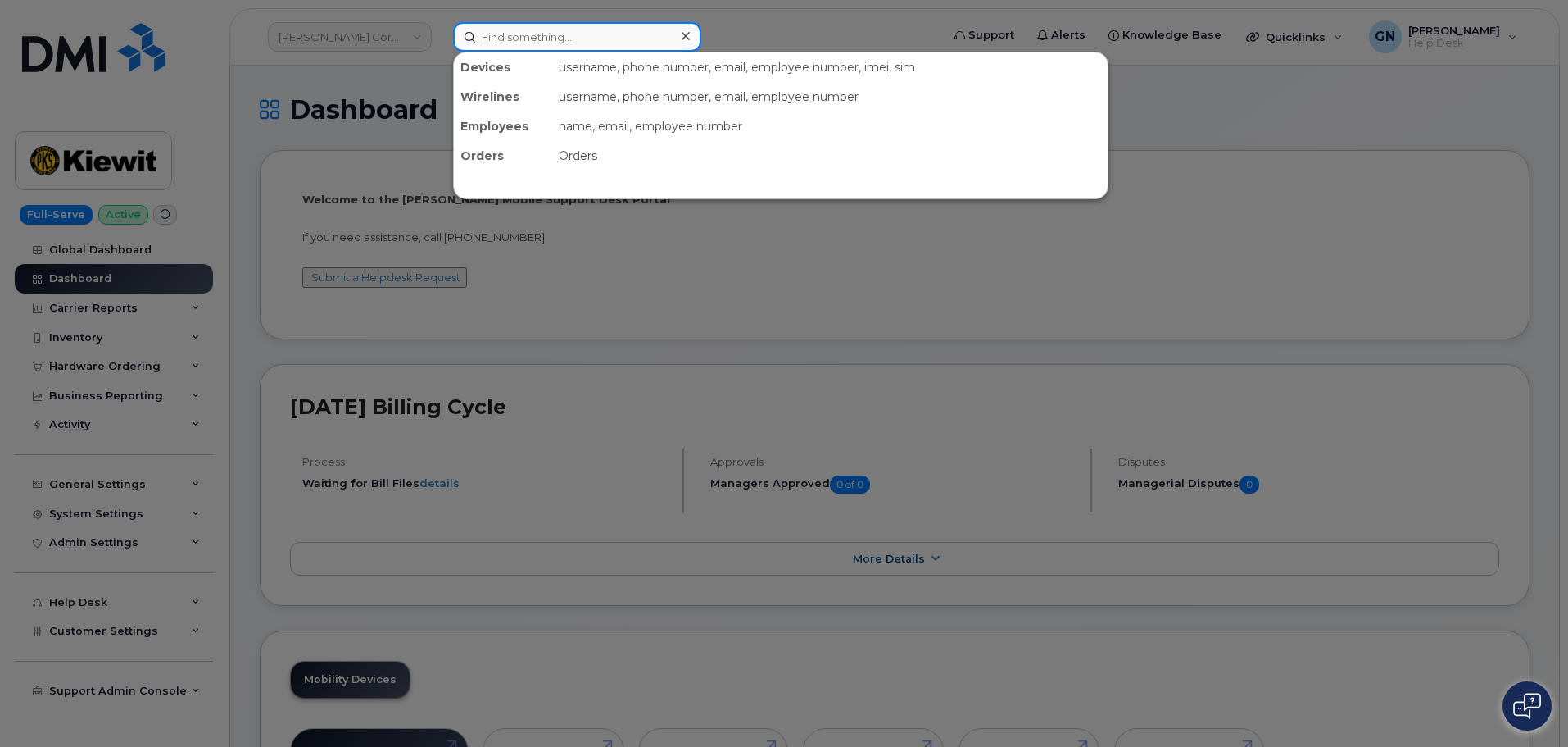
click at [611, 35] on input at bounding box center [578, 37] width 248 height 29
paste input "8086409872"
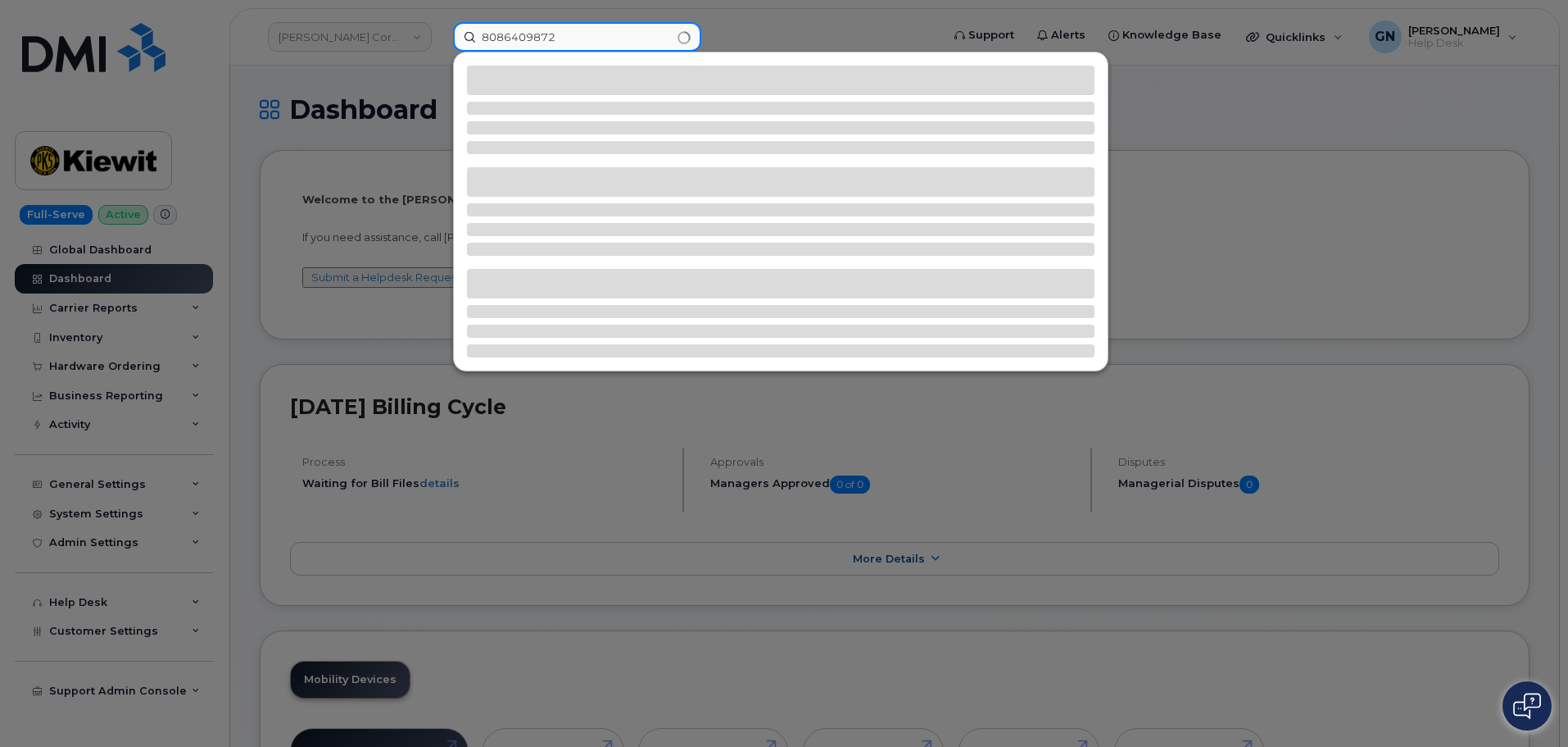
type input "8086409872"
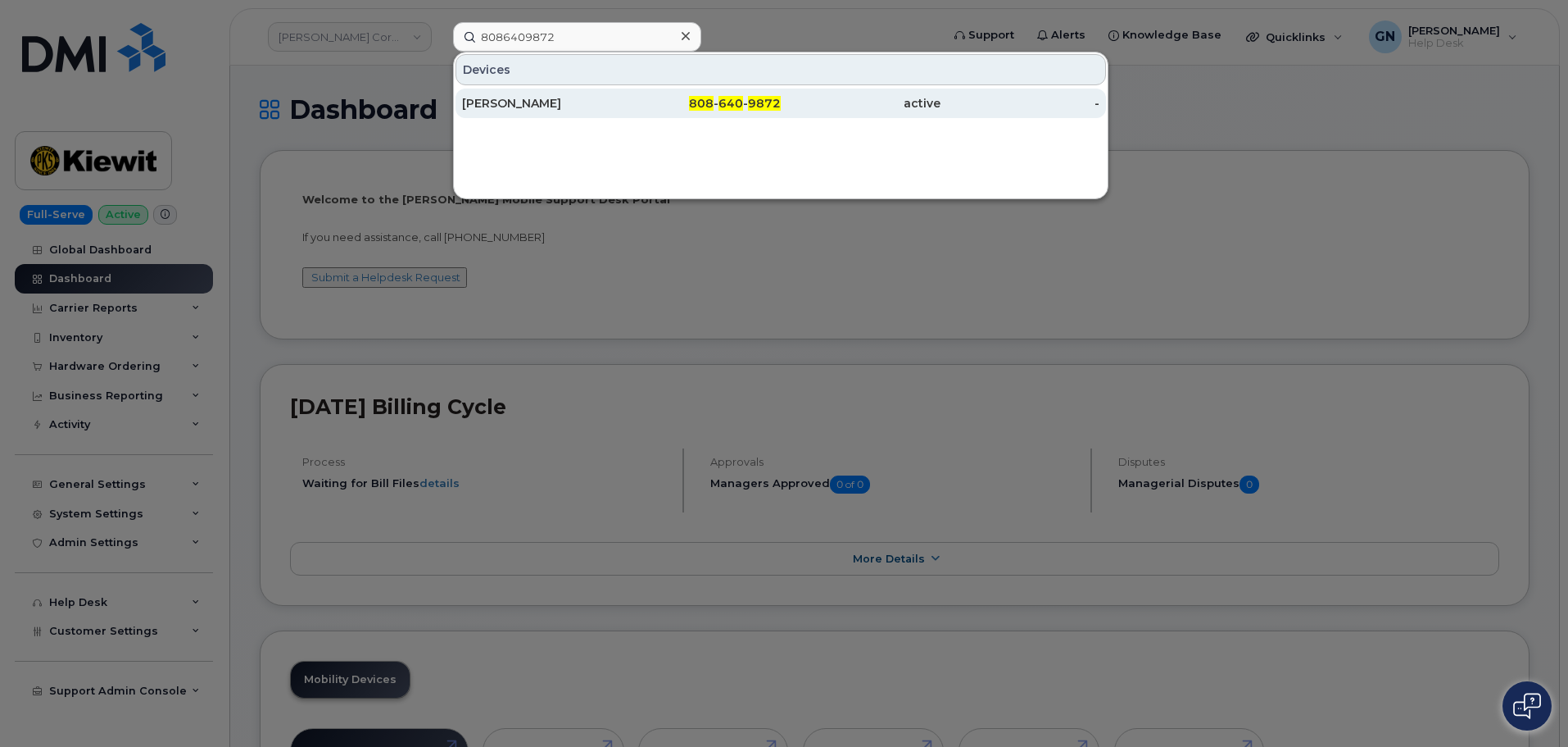
click at [643, 101] on div "808 - 640 - 9872" at bounding box center [701, 103] width 159 height 16
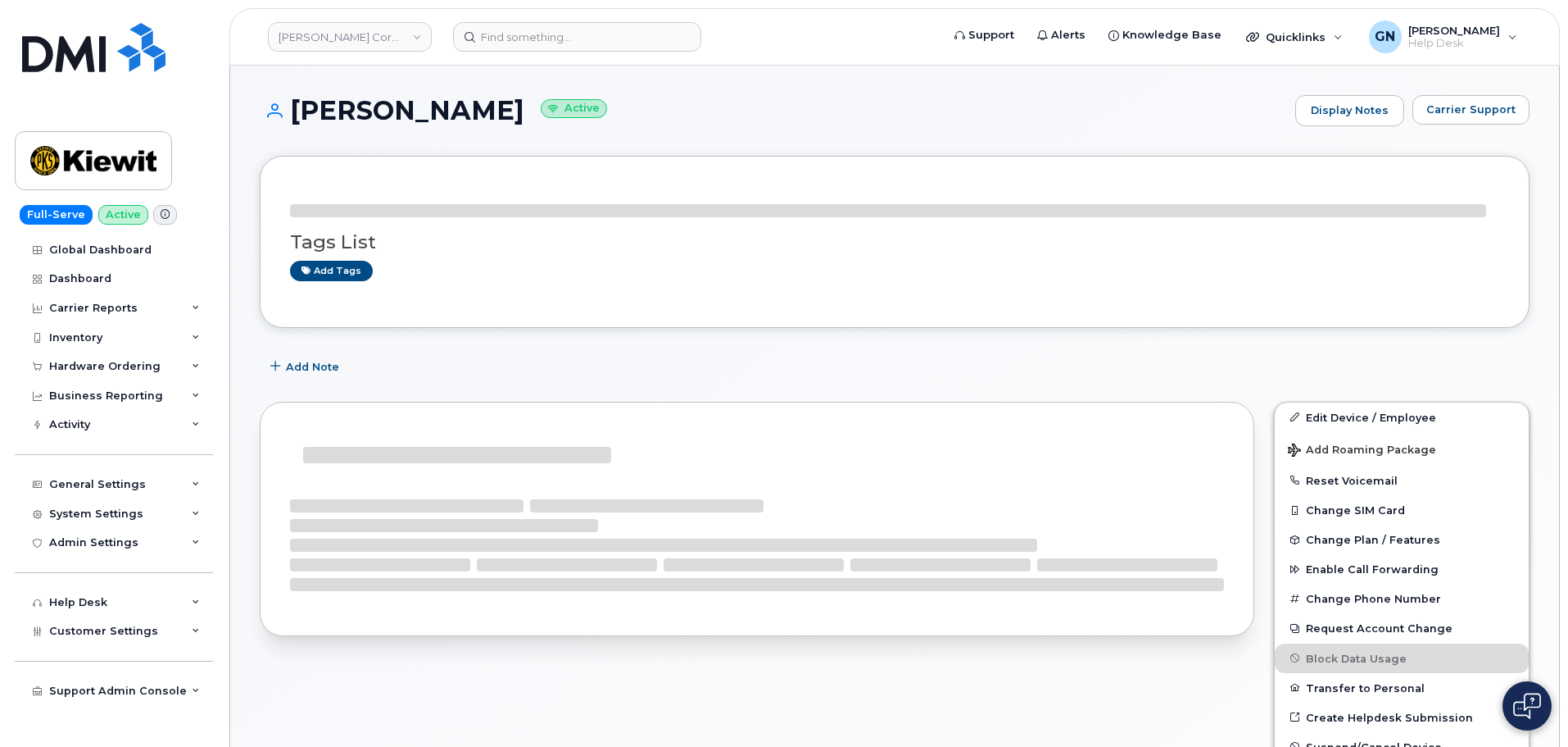
click at [313, 112] on h1 "KE HEMINGWAY Active" at bounding box center [773, 110] width 1028 height 28
drag, startPoint x: 313, startPoint y: 112, endPoint x: 371, endPoint y: 94, distance: 60.7
click at [371, 96] on h1 "KE HEMINGWAY Active" at bounding box center [773, 110] width 1028 height 28
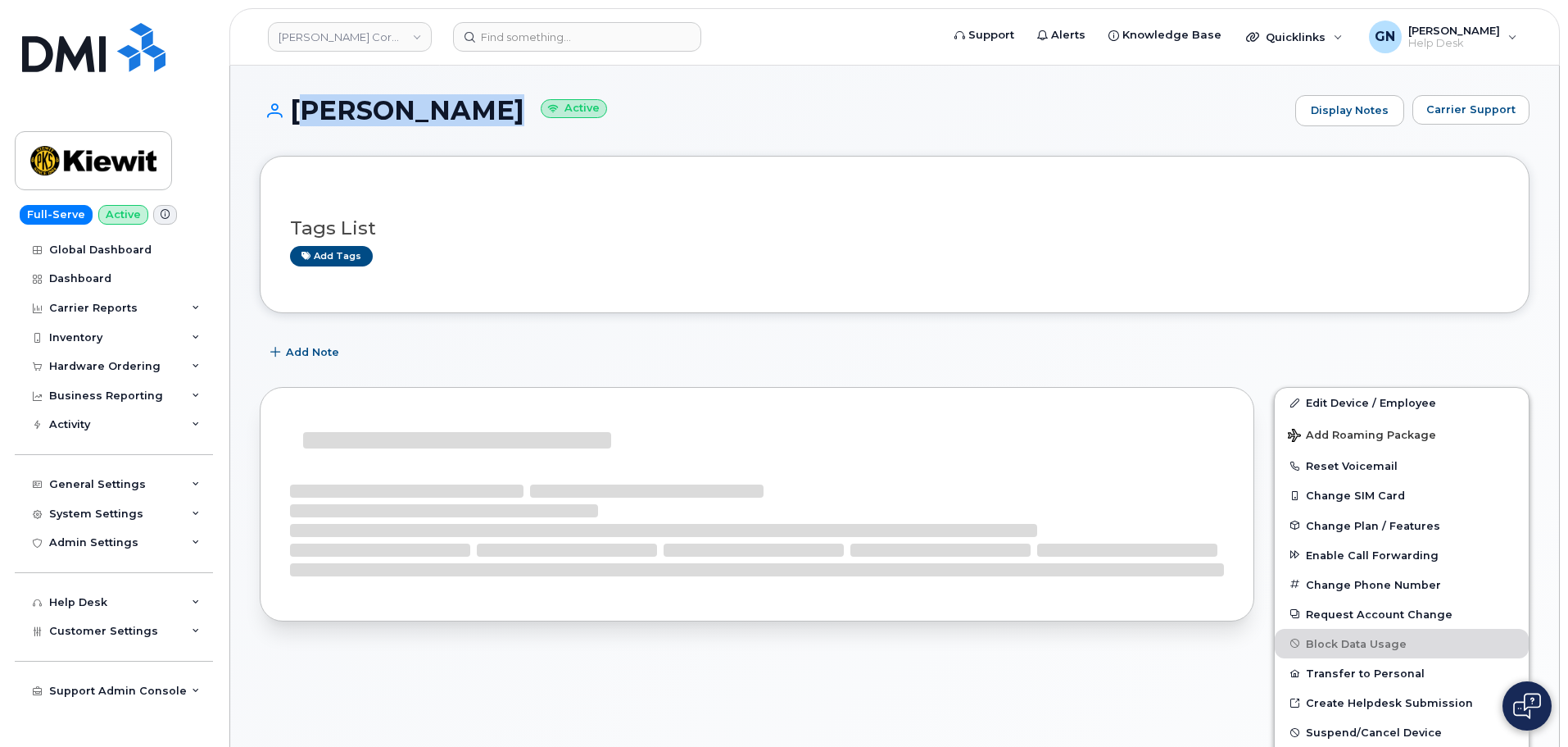
copy h1 "KE HEMINGWAY"
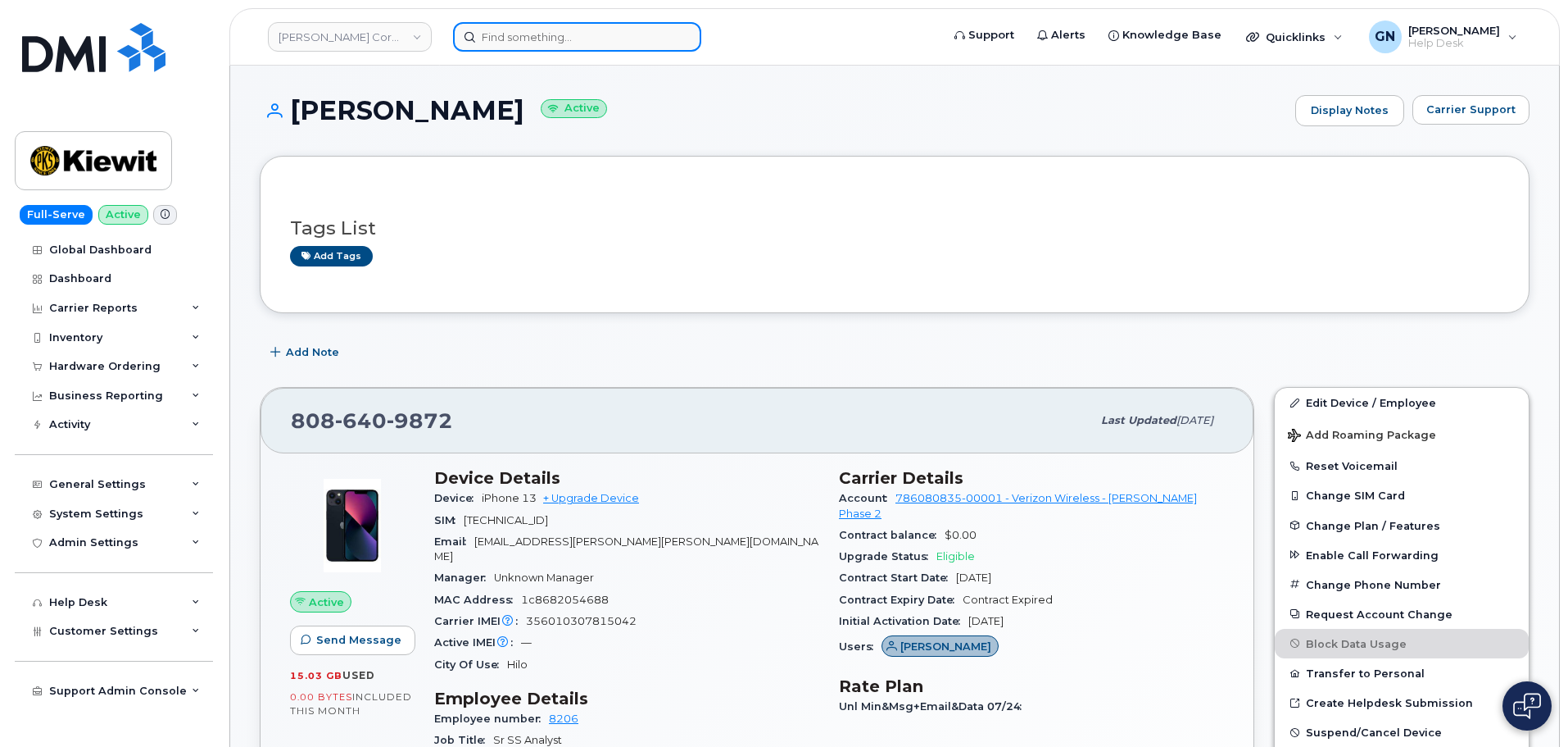
click at [527, 41] on input at bounding box center [578, 37] width 248 height 29
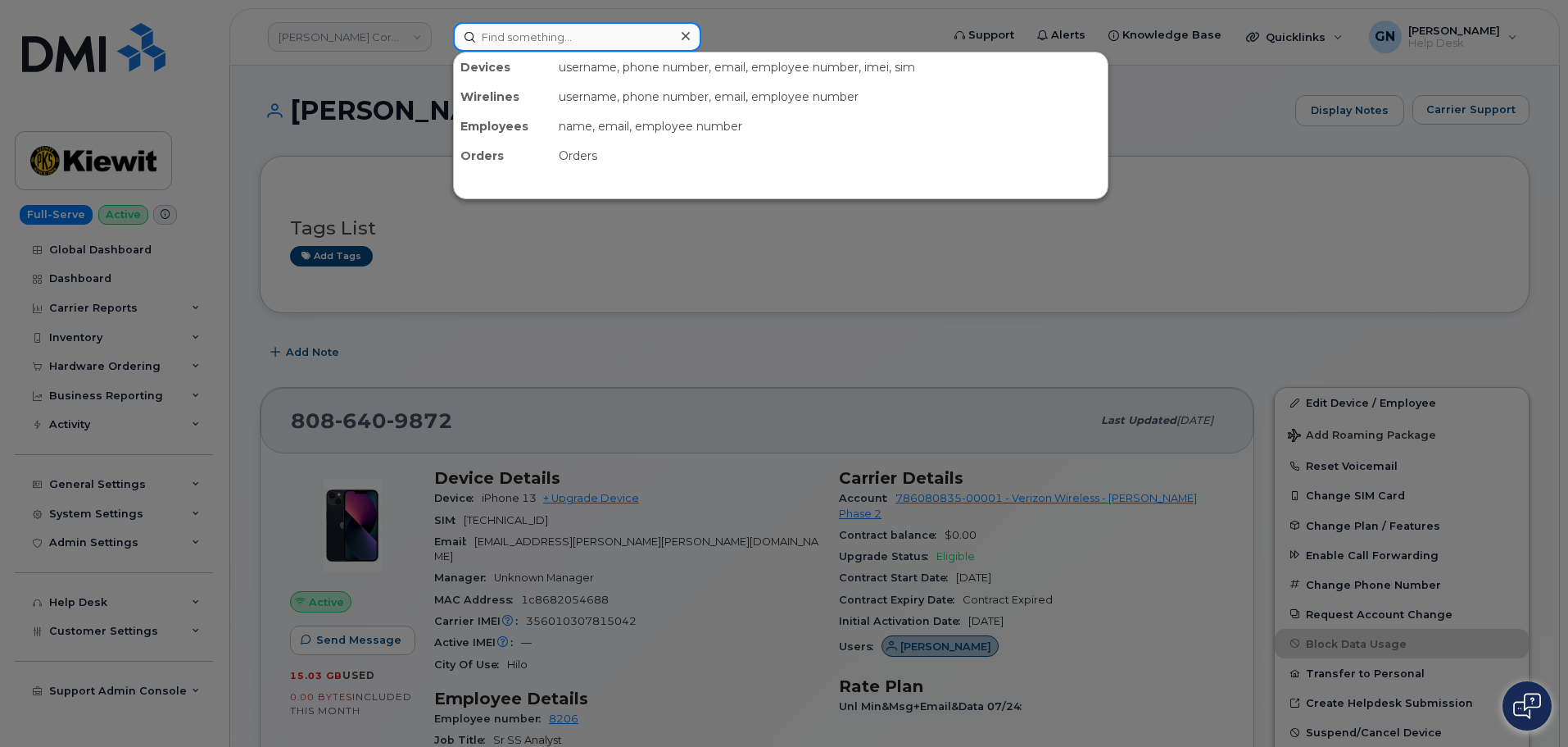
paste input "8086332388"
type input "8086332388"
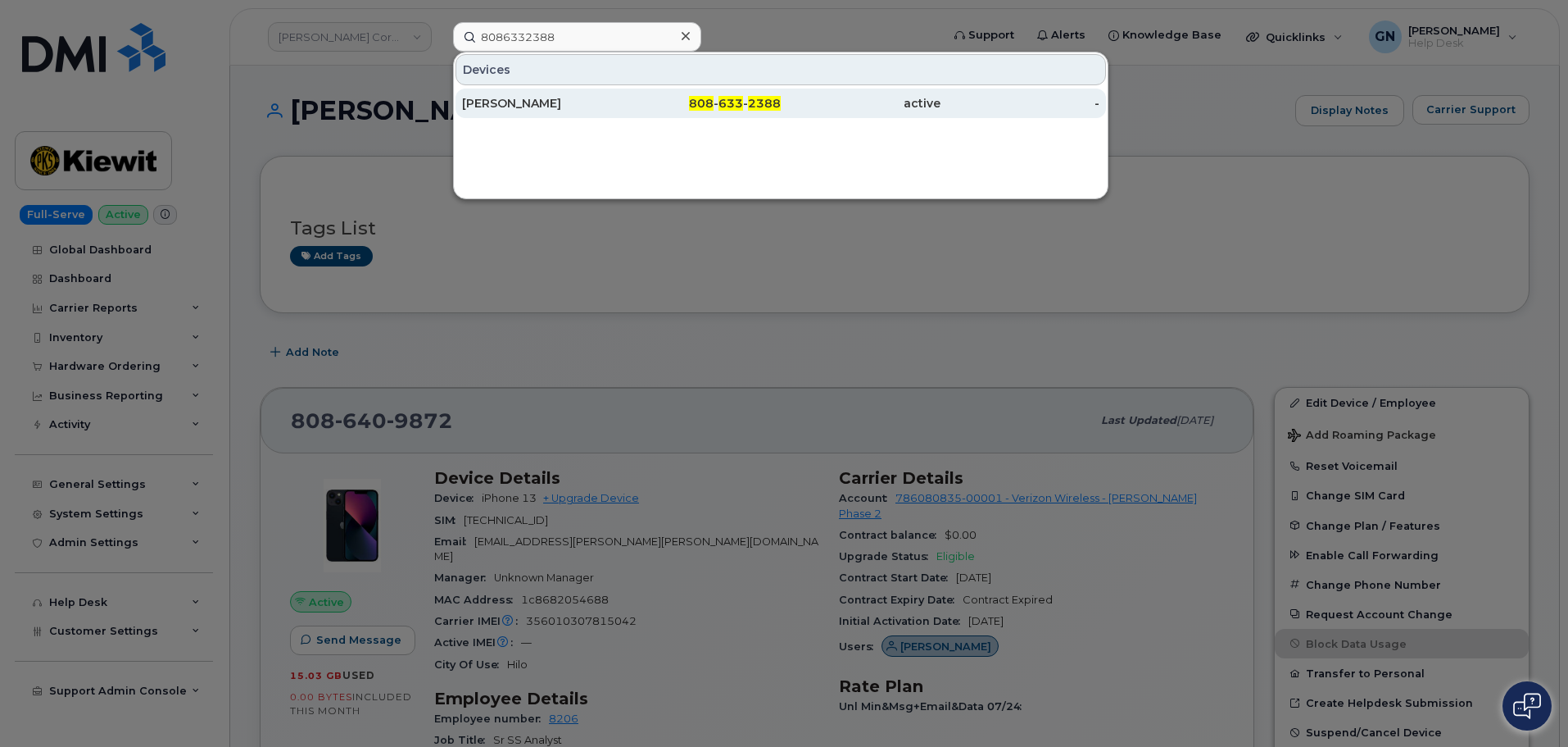
click at [569, 100] on div "JASON KAMAKELE" at bounding box center [541, 103] width 159 height 16
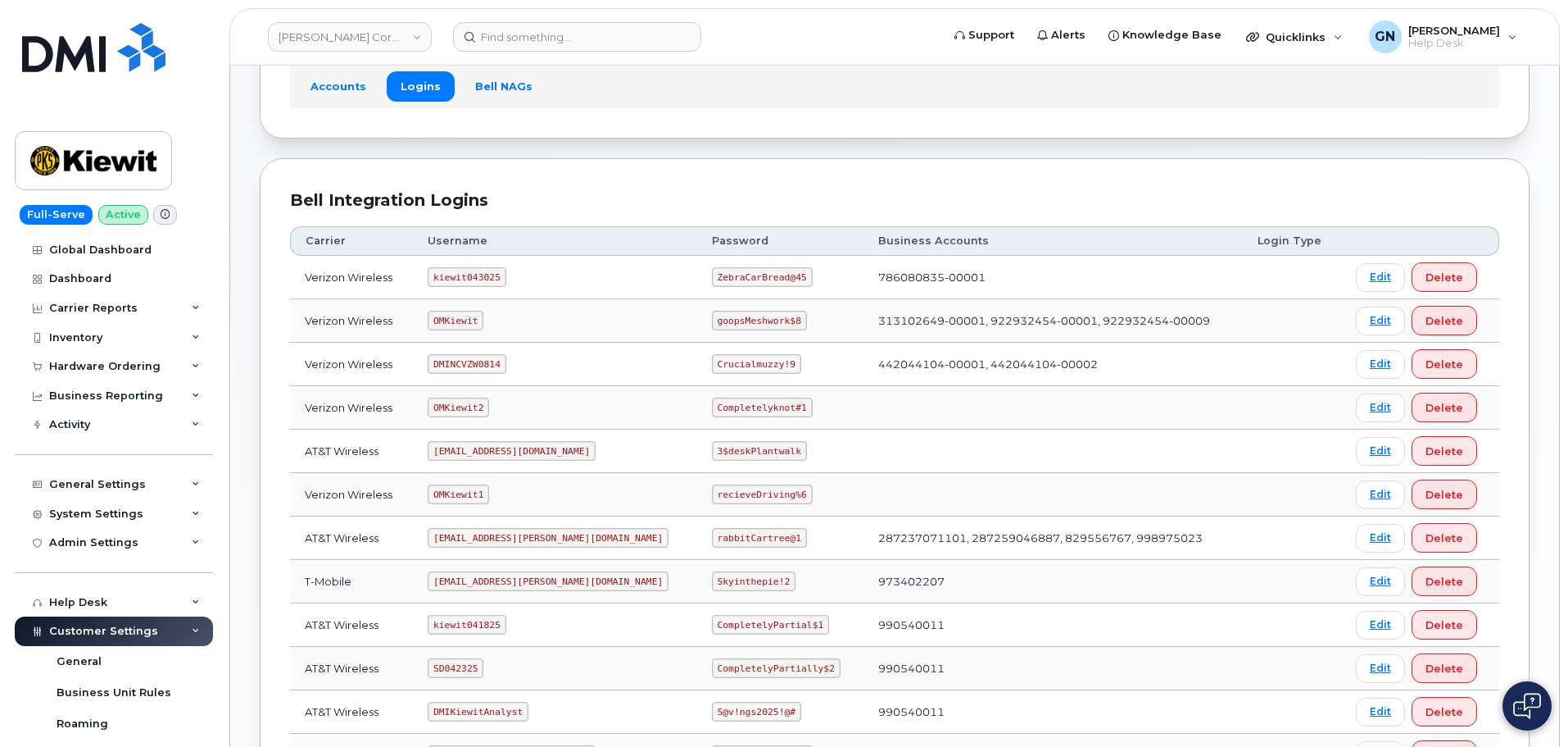
scroll to position [164, 0]
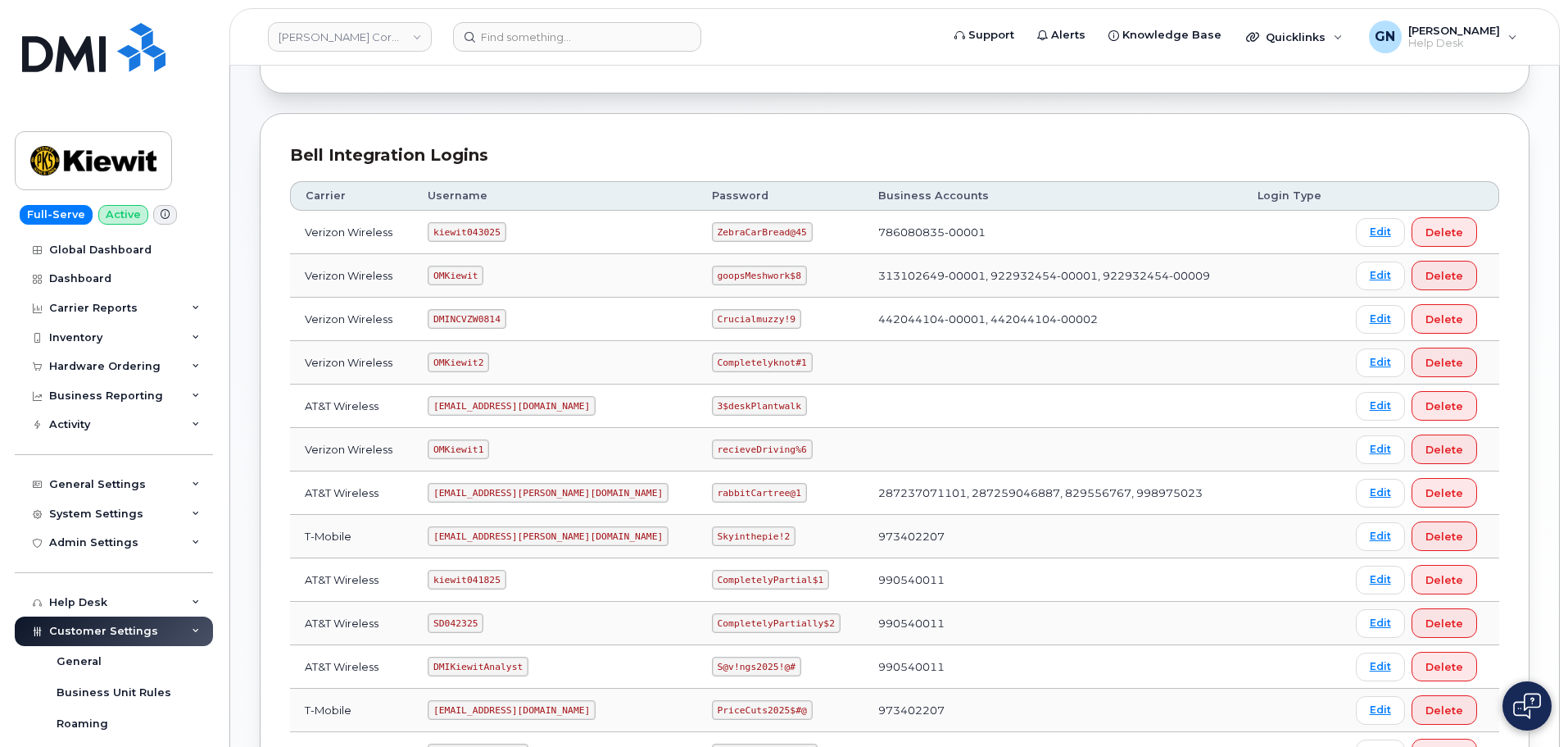
click at [490, 226] on code "kiewit043025" at bounding box center [466, 232] width 78 height 20
copy code "kiewit043025"
click at [722, 230] on code "ZebraCarBread@45" at bounding box center [762, 232] width 101 height 20
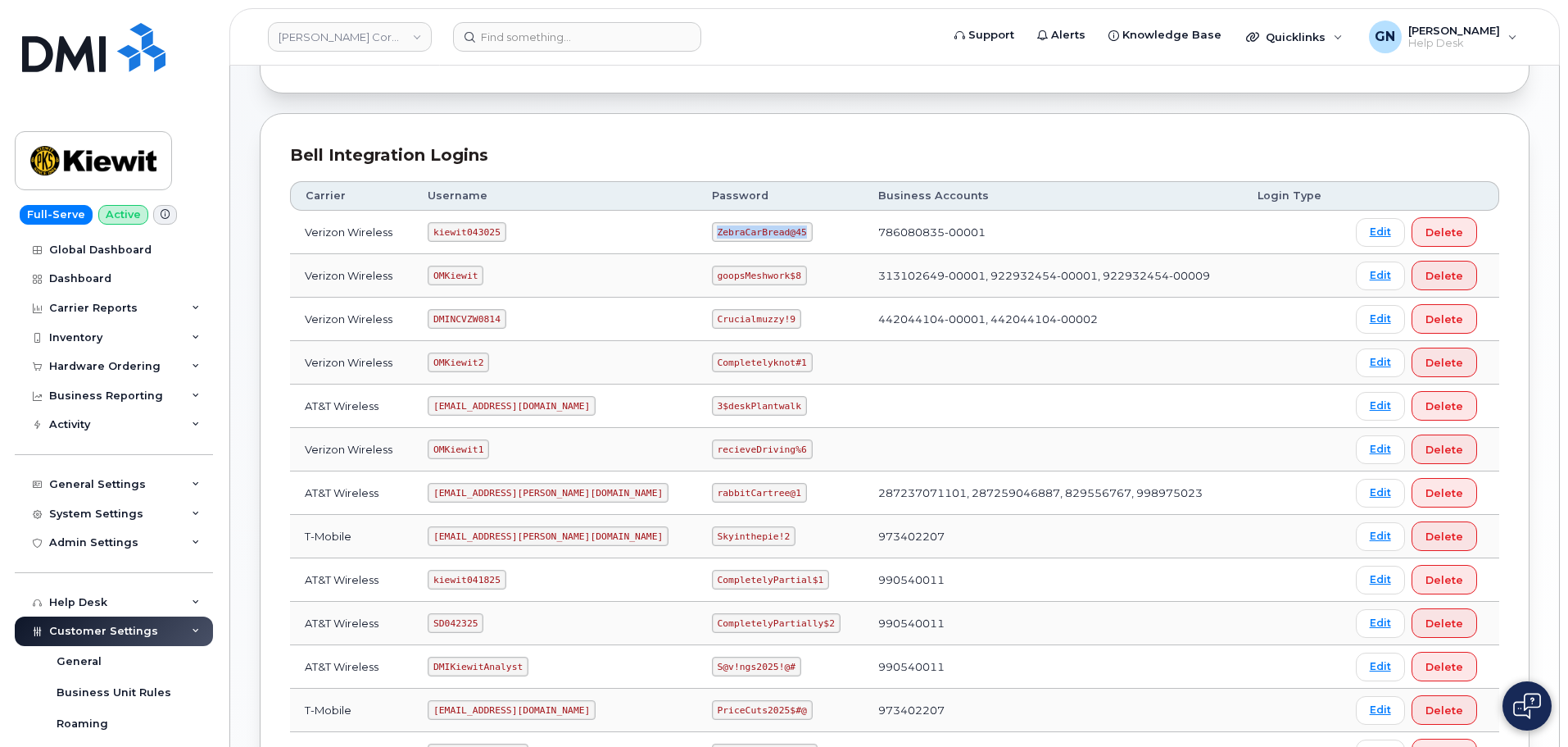
click at [722, 230] on code "ZebraCarBread@45" at bounding box center [762, 232] width 101 height 20
copy code "ZebraCarBread@45"
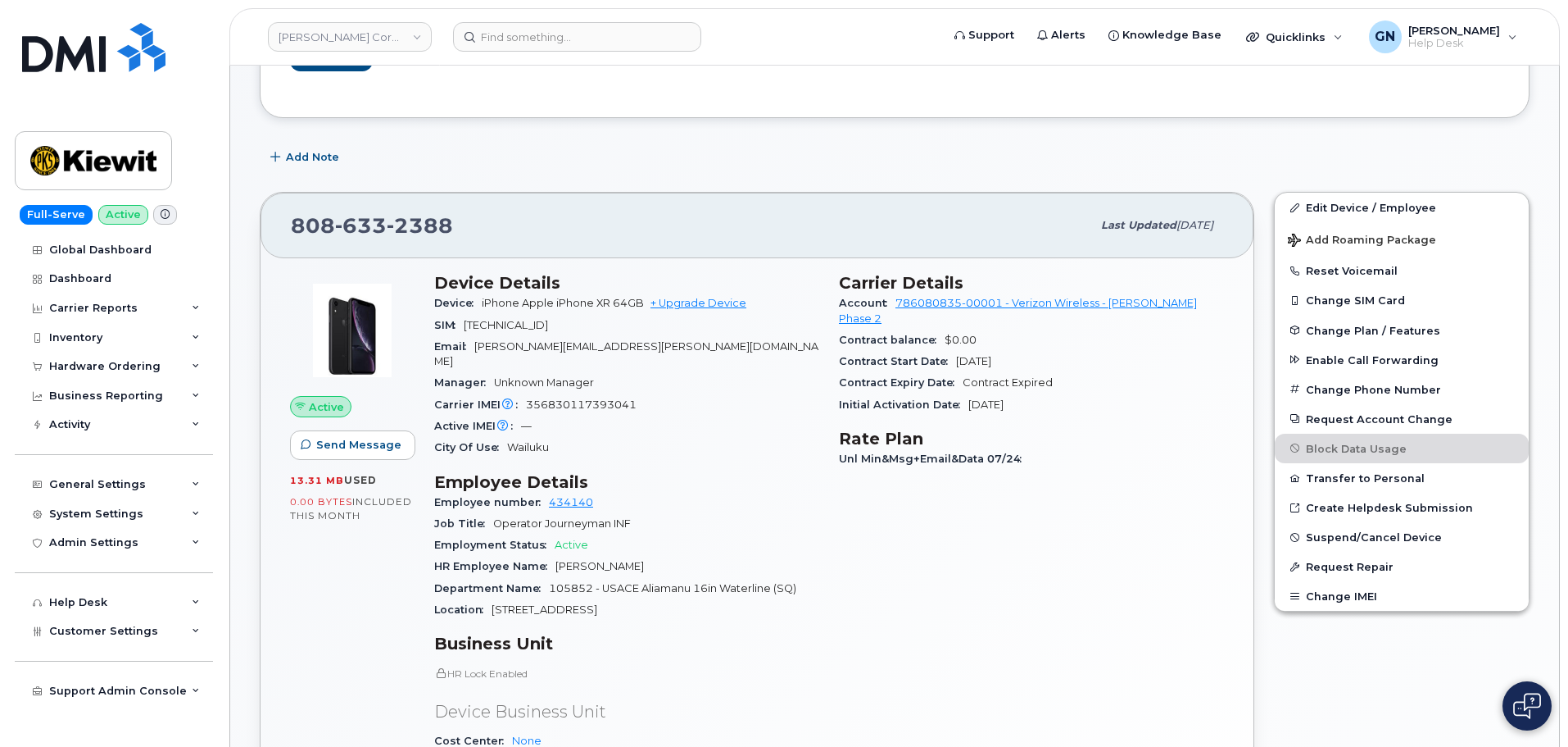
scroll to position [246, 0]
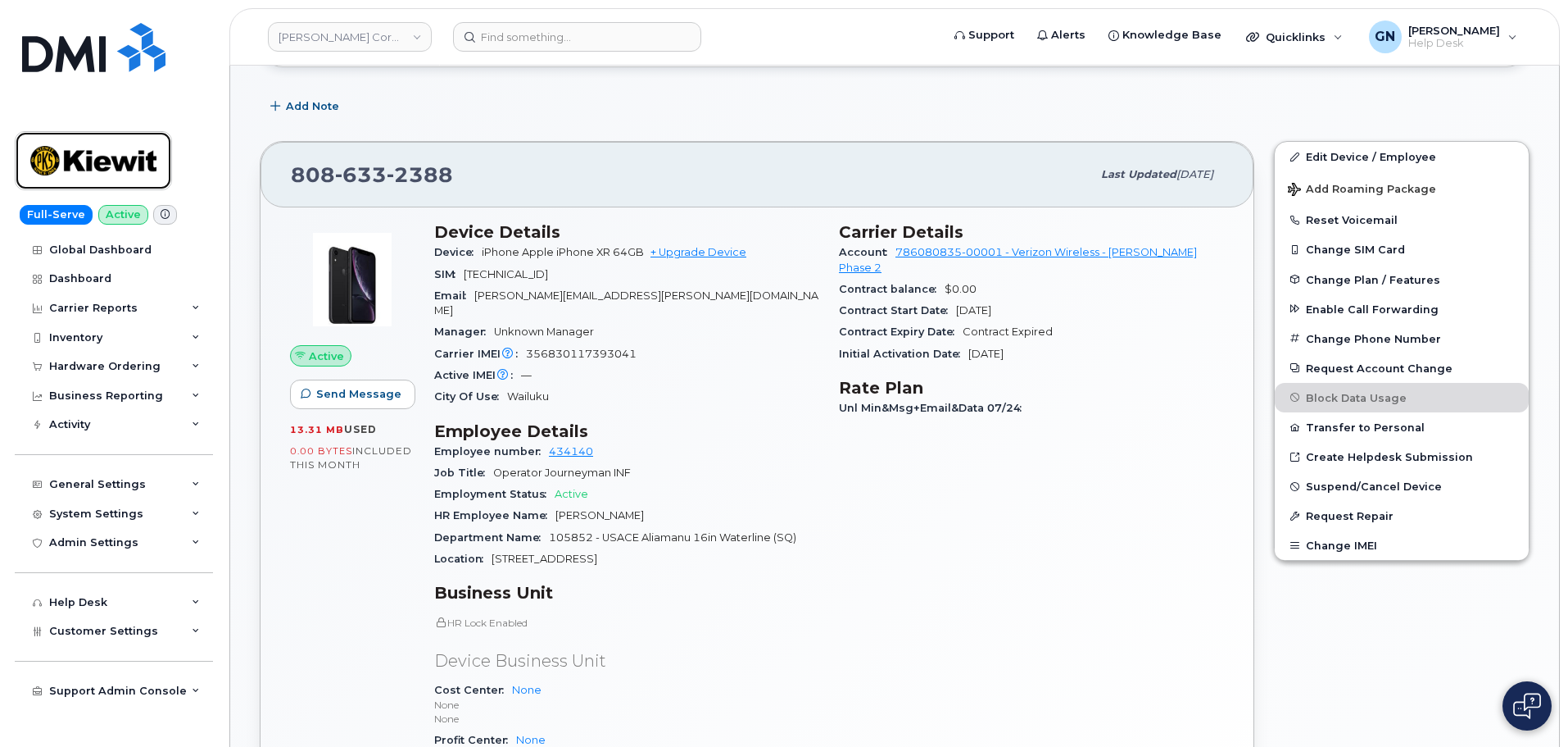
drag, startPoint x: 116, startPoint y: 150, endPoint x: 119, endPoint y: 123, distance: 27.2
click at [115, 149] on img at bounding box center [93, 160] width 126 height 47
